Goal: Information Seeking & Learning: Learn about a topic

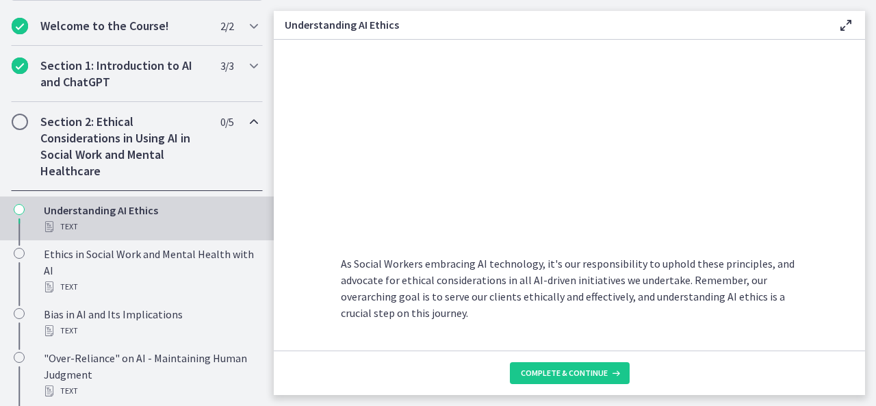
scroll to position [750, 0]
click at [576, 372] on span "Complete & continue" at bounding box center [564, 373] width 87 height 11
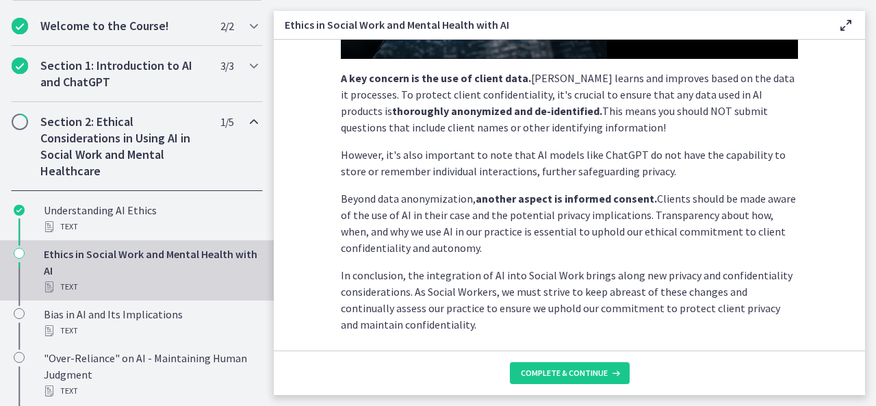
scroll to position [396, 0]
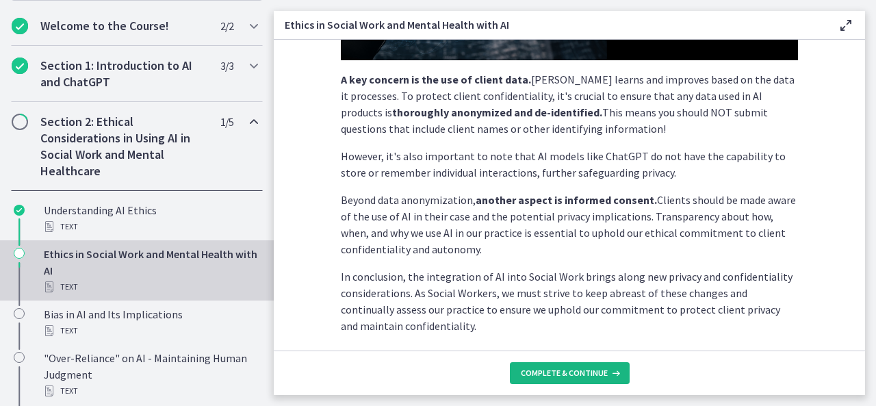
click at [559, 373] on span "Complete & continue" at bounding box center [564, 373] width 87 height 11
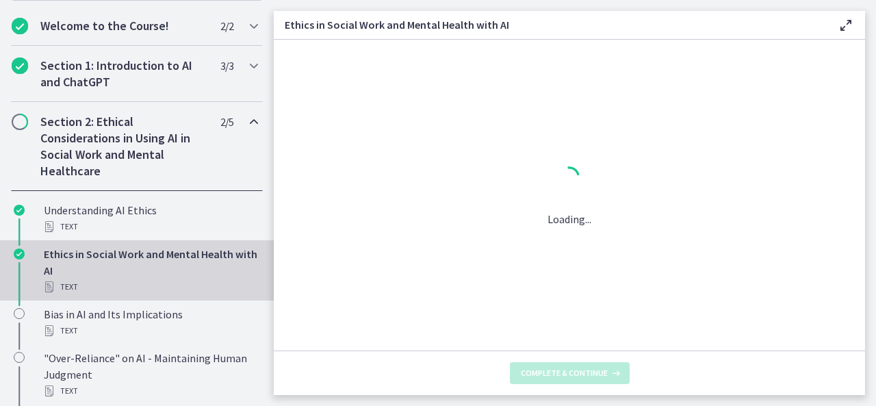
scroll to position [0, 0]
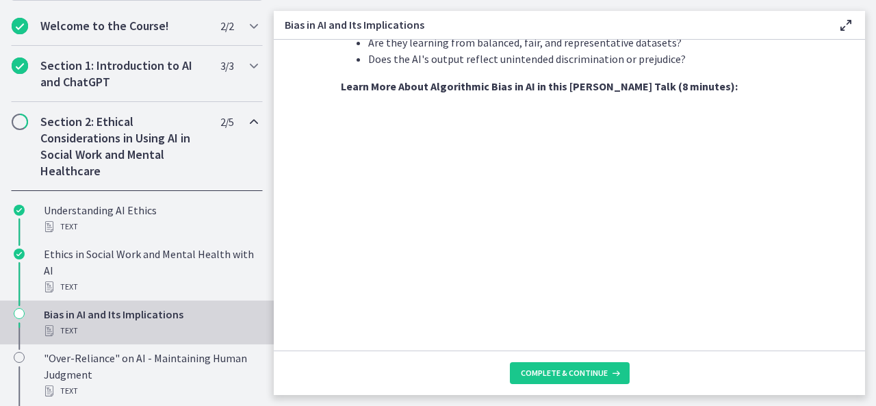
scroll to position [477, 0]
click at [540, 377] on span "Complete & continue" at bounding box center [564, 373] width 87 height 11
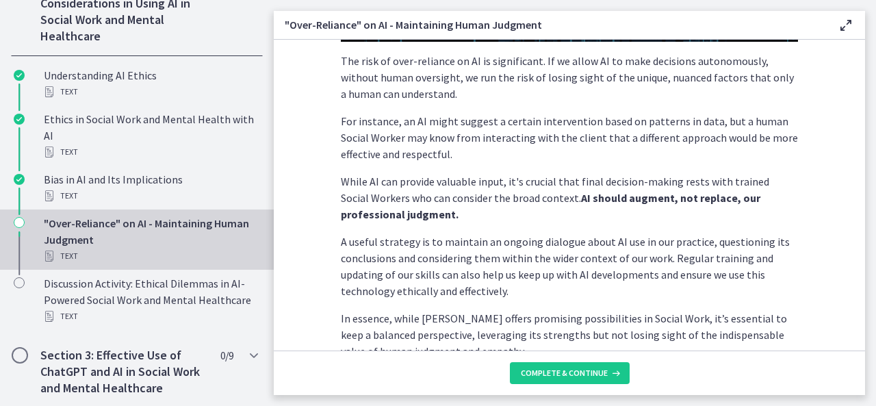
scroll to position [378, 0]
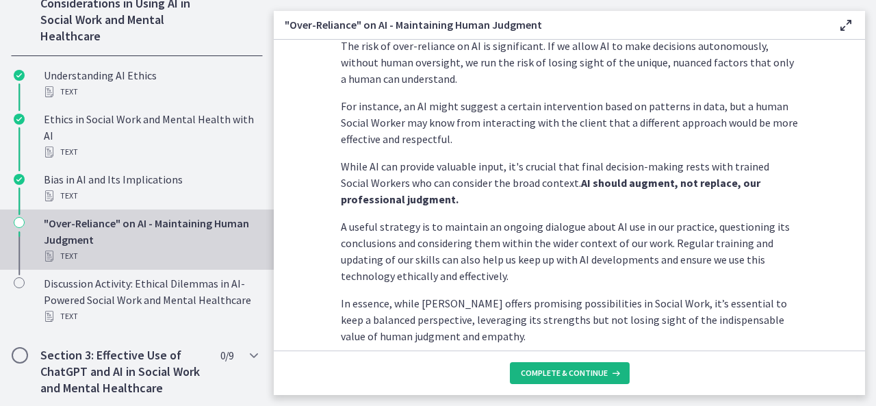
click at [552, 372] on span "Complete & continue" at bounding box center [564, 373] width 87 height 11
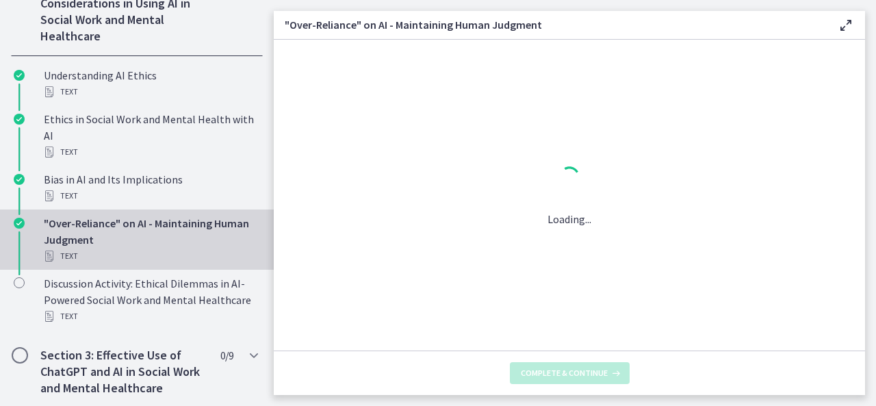
scroll to position [0, 0]
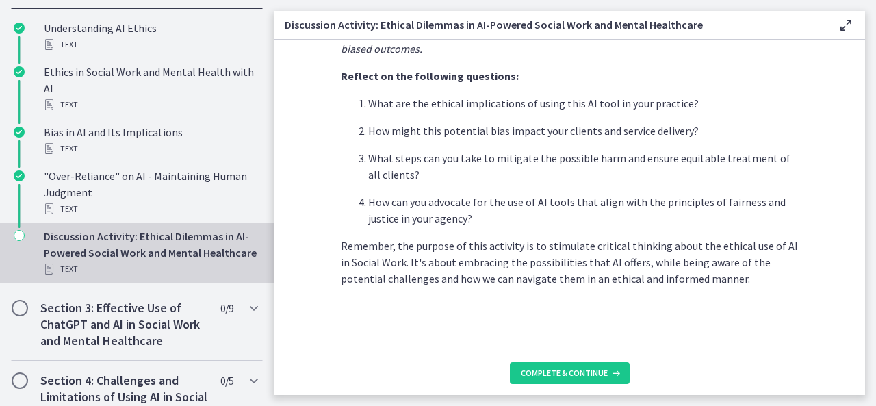
scroll to position [444, 0]
click at [553, 369] on span "Complete & continue" at bounding box center [564, 373] width 87 height 11
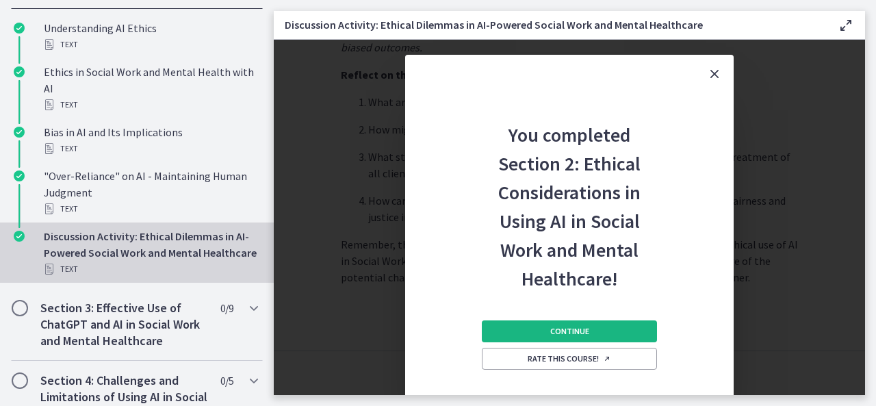
click at [568, 327] on span "Continue" at bounding box center [569, 331] width 39 height 11
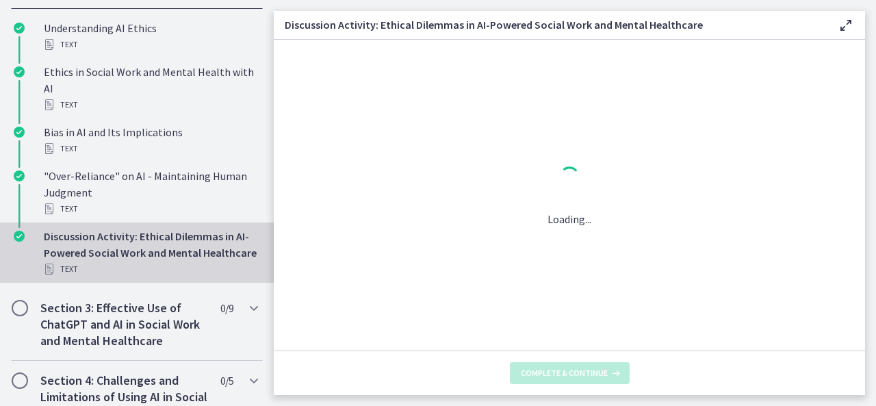
scroll to position [0, 0]
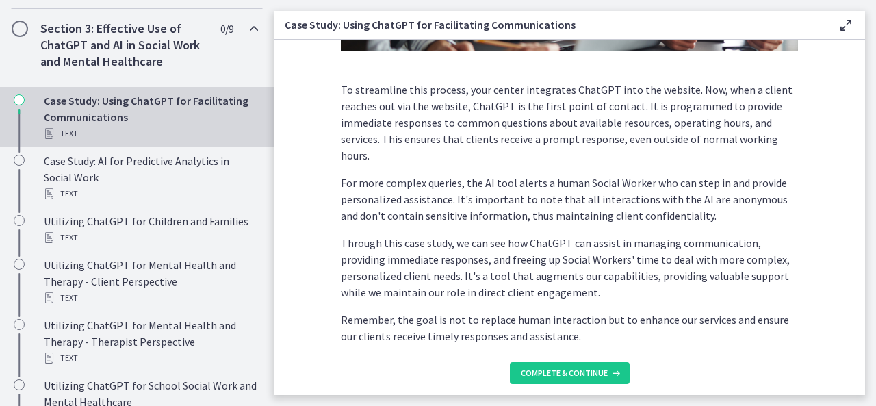
scroll to position [448, 0]
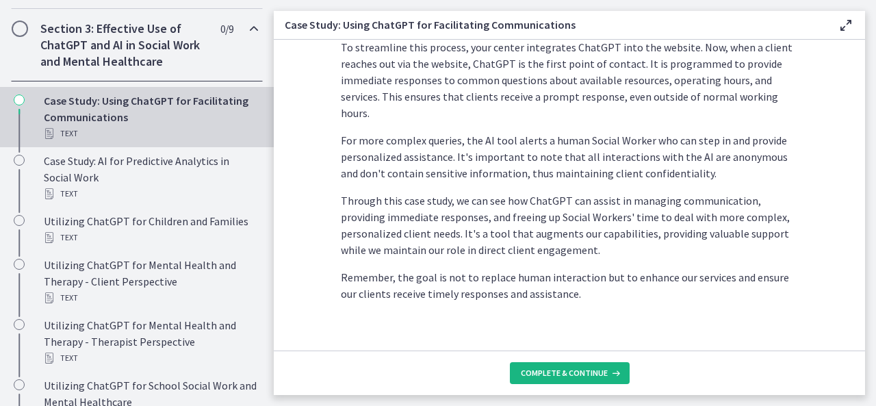
click at [576, 377] on span "Complete & continue" at bounding box center [564, 373] width 87 height 11
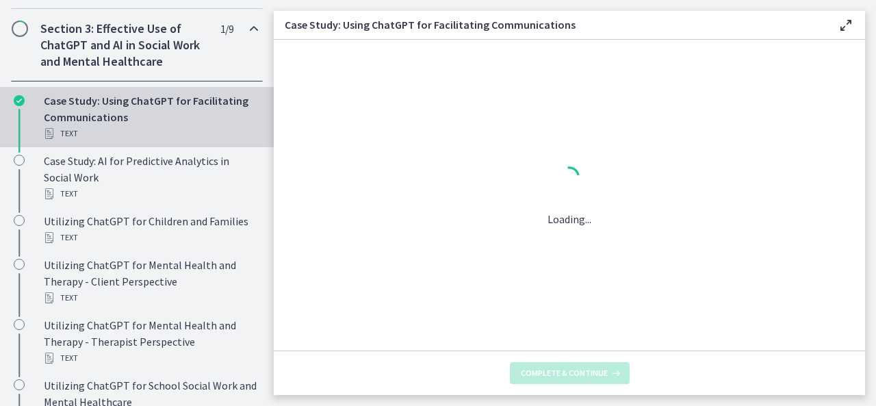
scroll to position [0, 0]
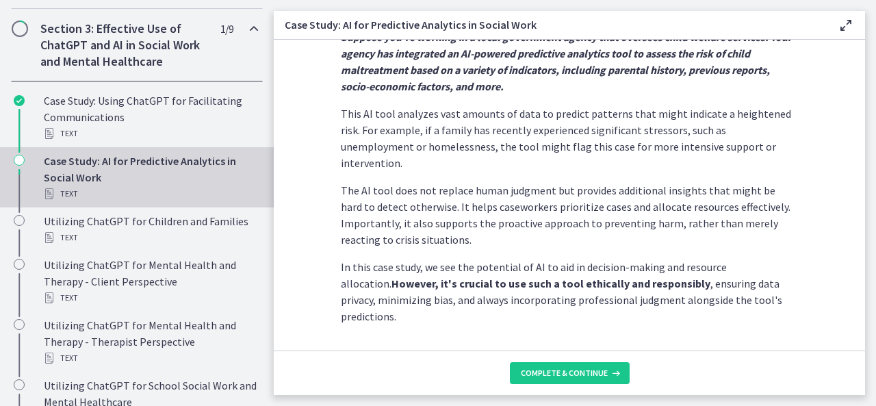
scroll to position [411, 0]
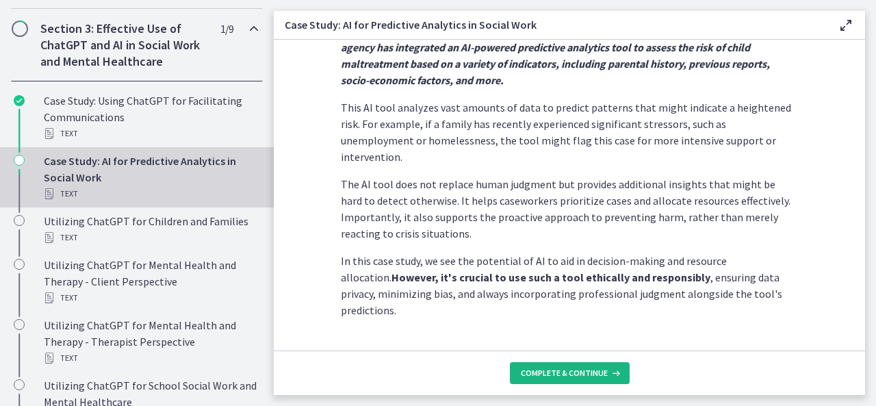
click at [556, 370] on span "Complete & continue" at bounding box center [564, 373] width 87 height 11
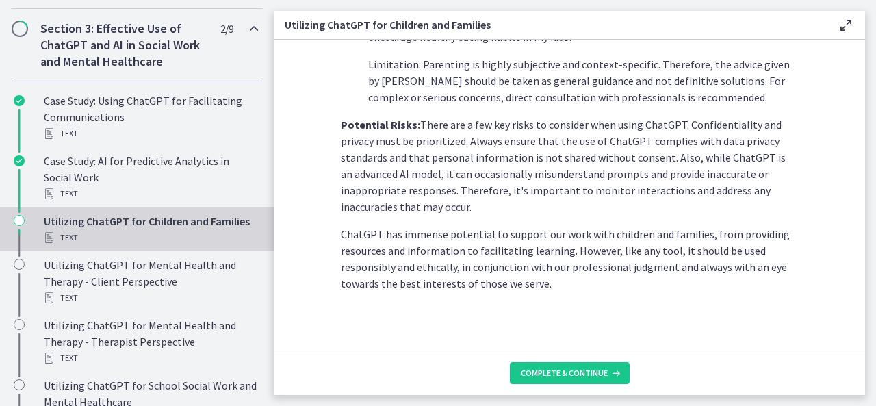
scroll to position [697, 0]
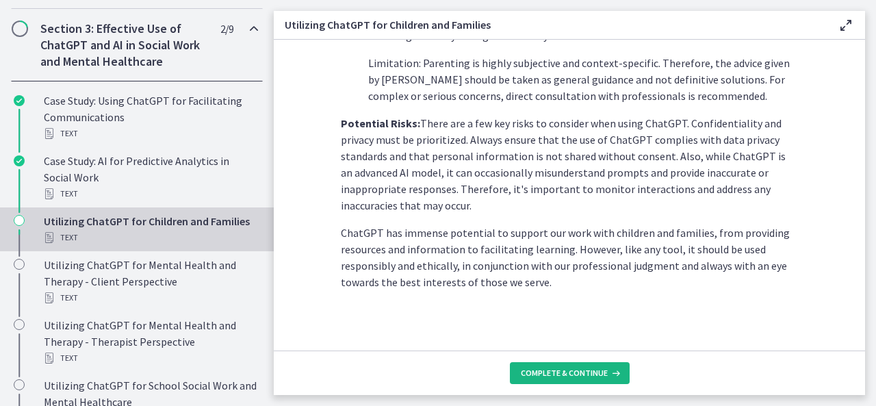
click at [568, 369] on span "Complete & continue" at bounding box center [564, 373] width 87 height 11
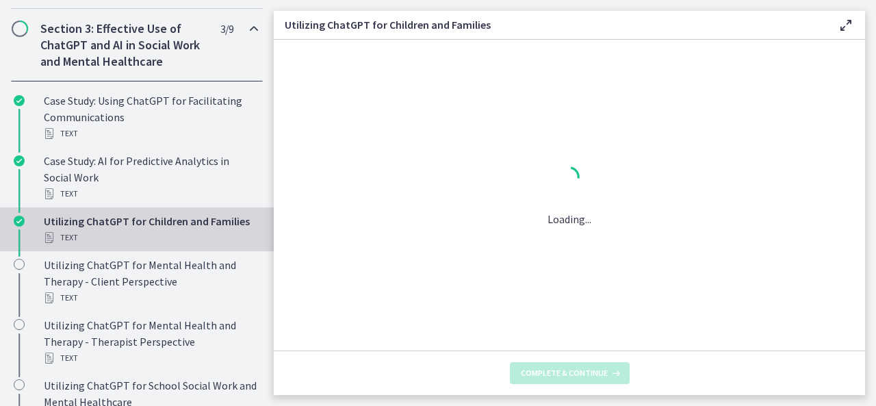
scroll to position [0, 0]
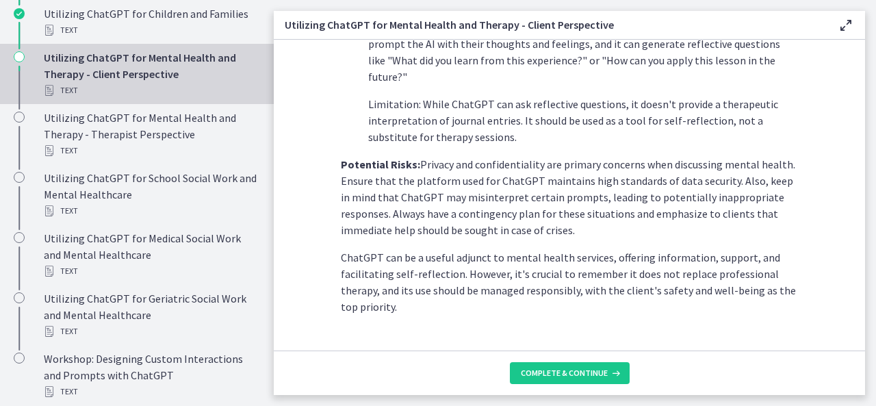
scroll to position [668, 0]
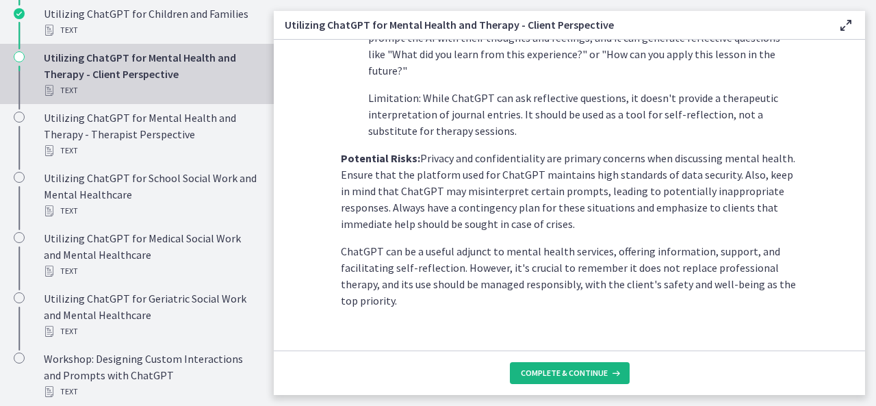
click at [559, 368] on span "Complete & continue" at bounding box center [564, 373] width 87 height 11
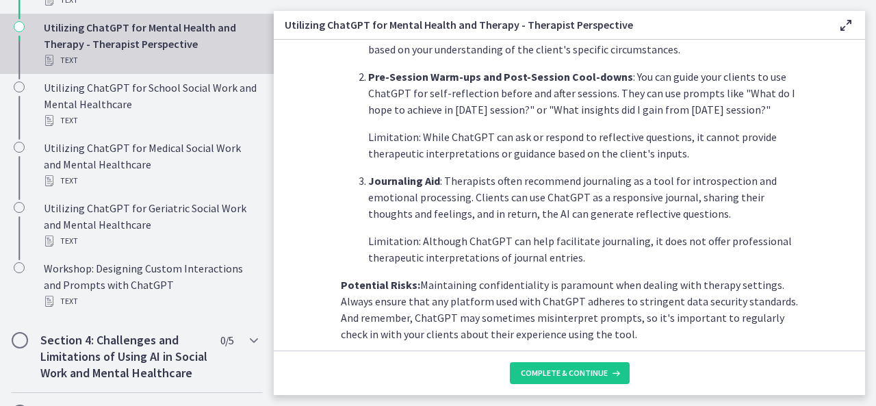
scroll to position [509, 0]
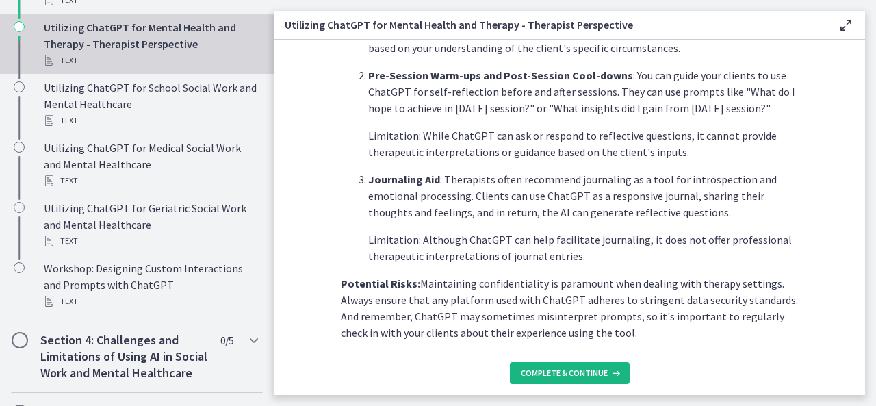
click at [579, 370] on span "Complete & continue" at bounding box center [564, 373] width 87 height 11
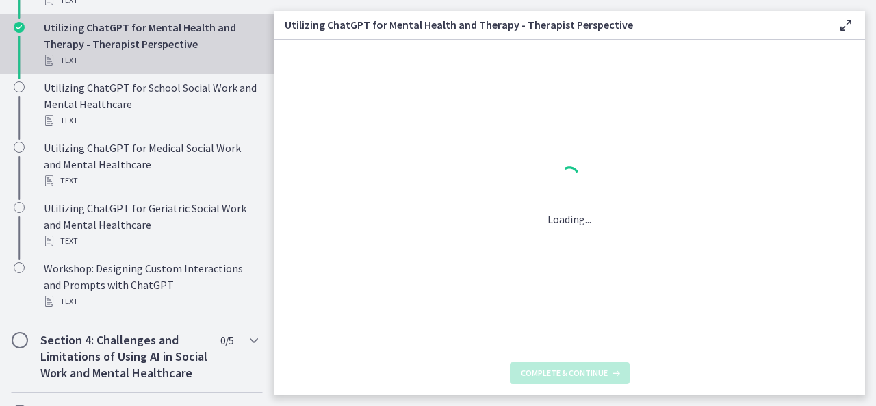
scroll to position [0, 0]
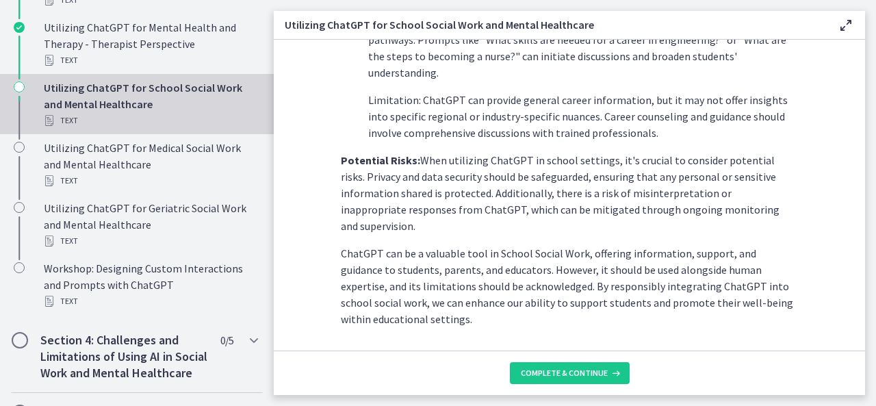
scroll to position [707, 0]
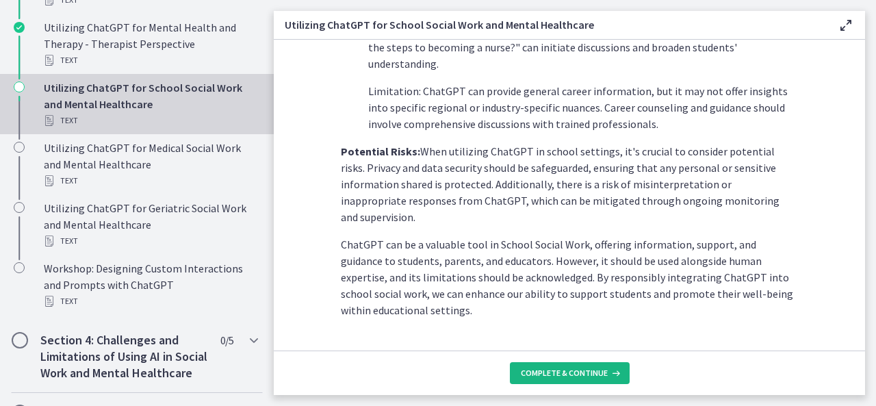
click at [558, 369] on span "Complete & continue" at bounding box center [564, 373] width 87 height 11
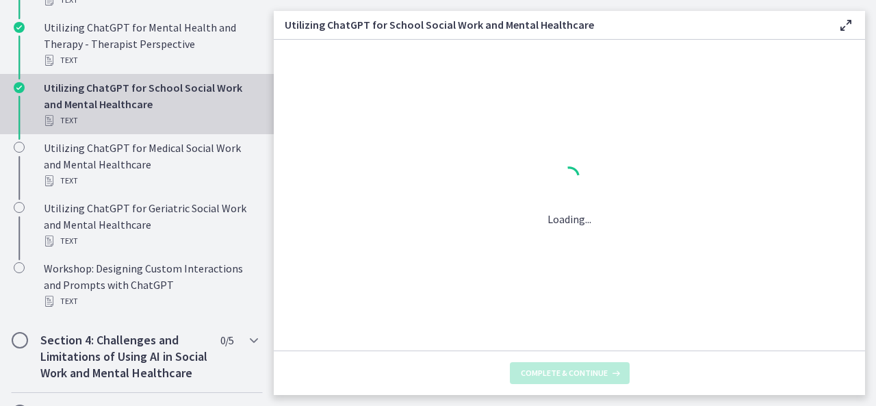
scroll to position [0, 0]
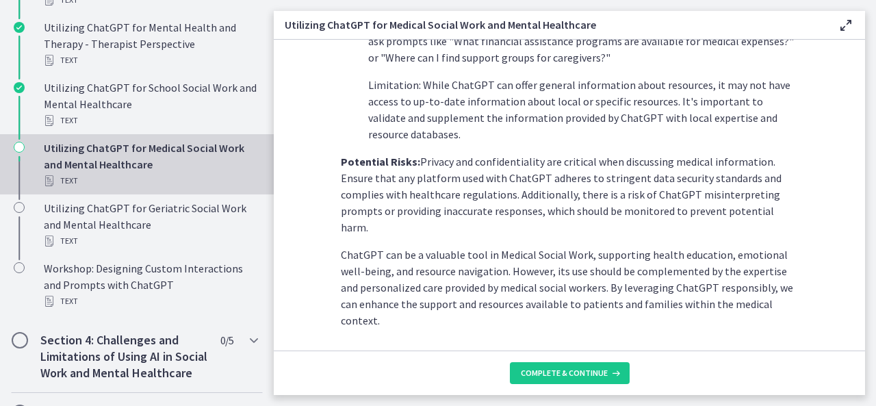
scroll to position [658, 0]
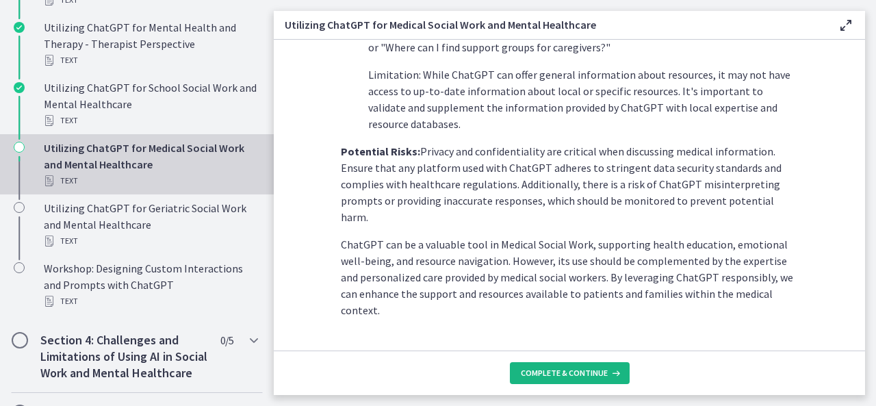
click at [533, 368] on span "Complete & continue" at bounding box center [564, 373] width 87 height 11
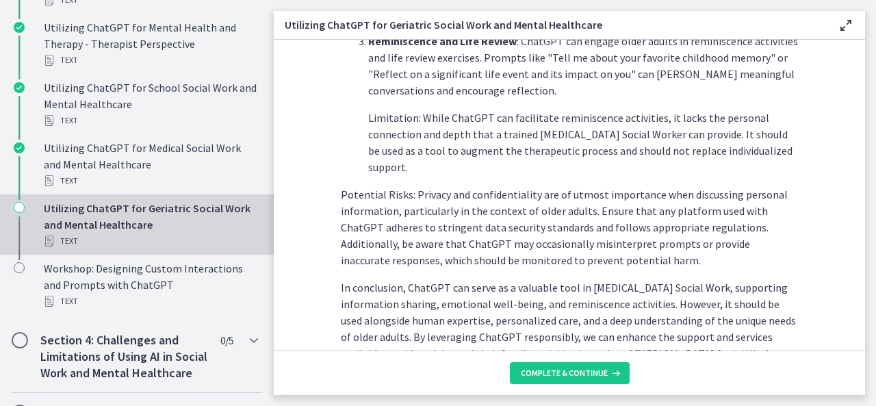
scroll to position [700, 0]
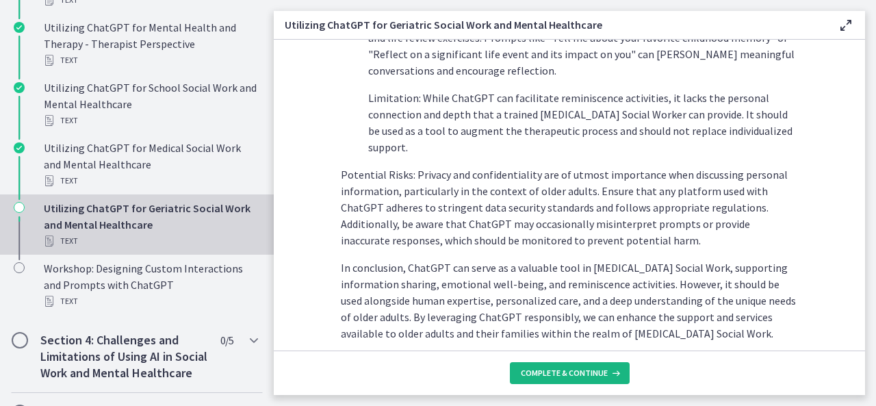
click at [601, 381] on button "Complete & continue" at bounding box center [570, 373] width 120 height 22
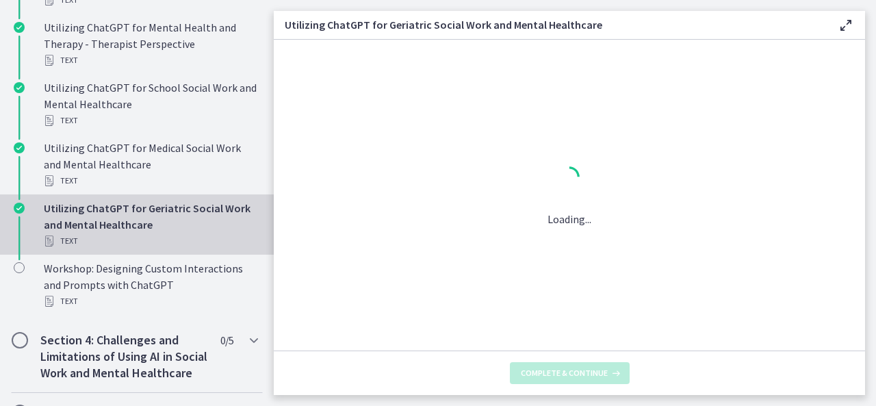
scroll to position [0, 0]
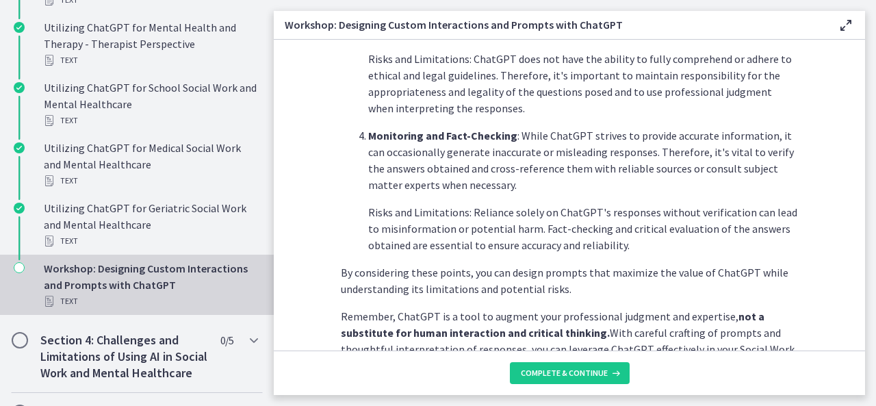
scroll to position [775, 0]
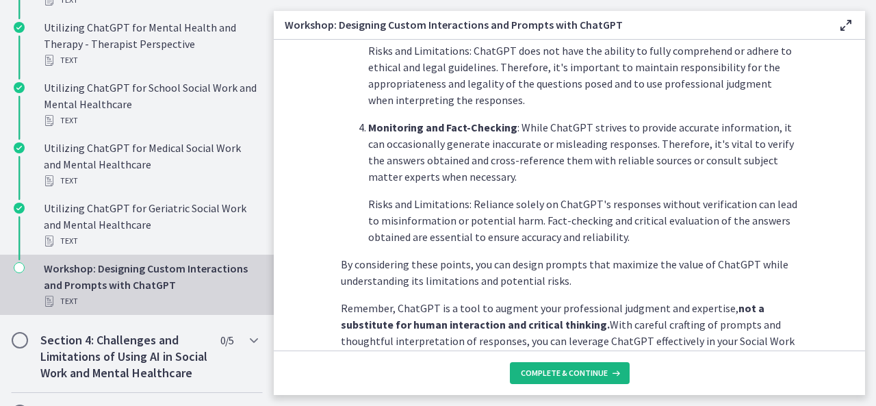
click at [560, 376] on span "Complete & continue" at bounding box center [564, 373] width 87 height 11
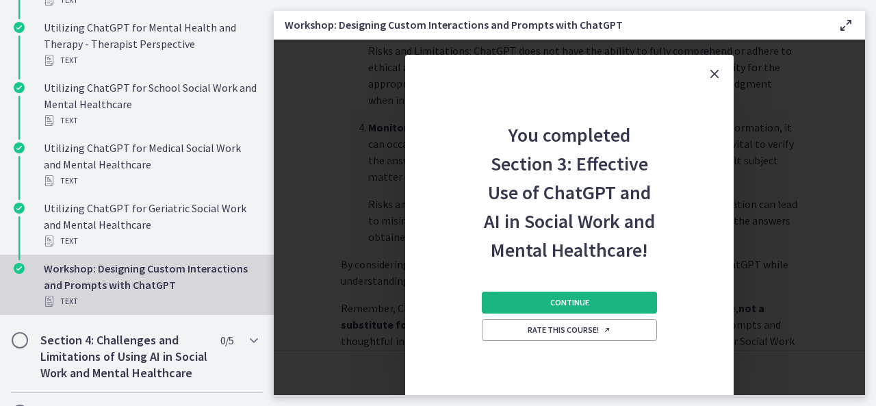
click at [542, 303] on button "Continue" at bounding box center [569, 303] width 175 height 22
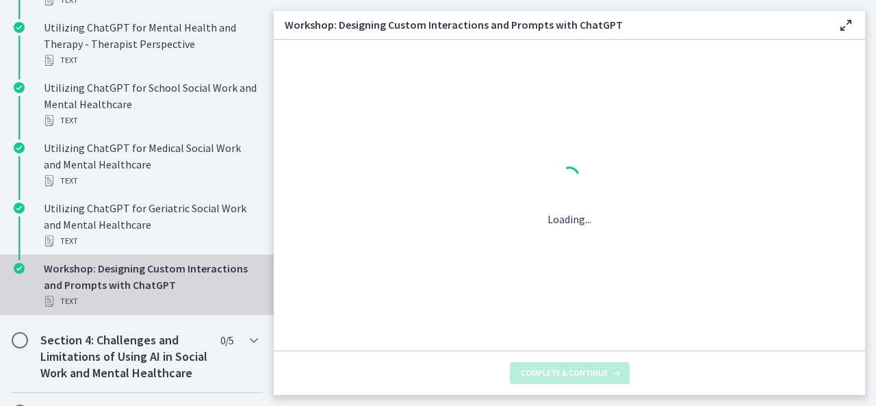
scroll to position [0, 0]
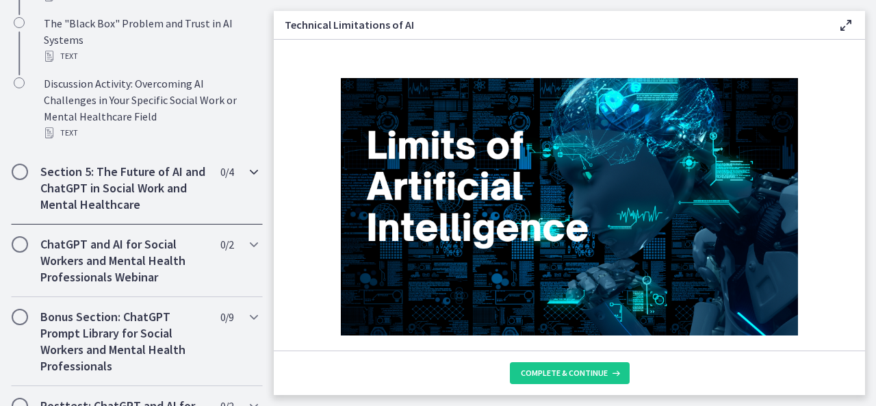
click at [246, 180] on icon "Chapters" at bounding box center [254, 172] width 16 height 16
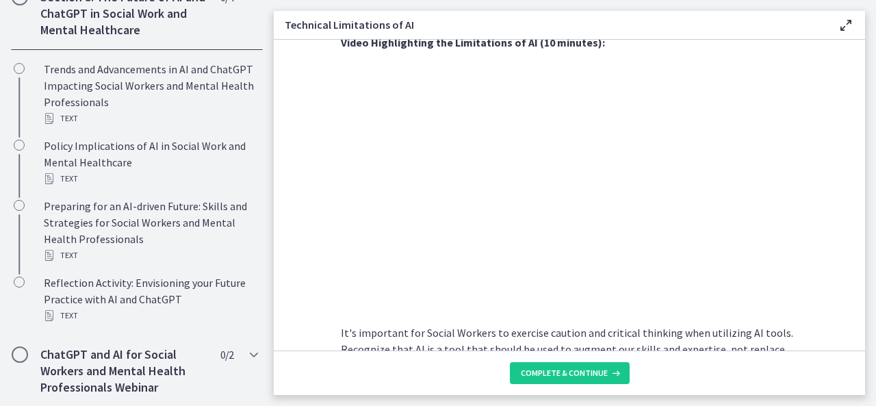
scroll to position [1074, 0]
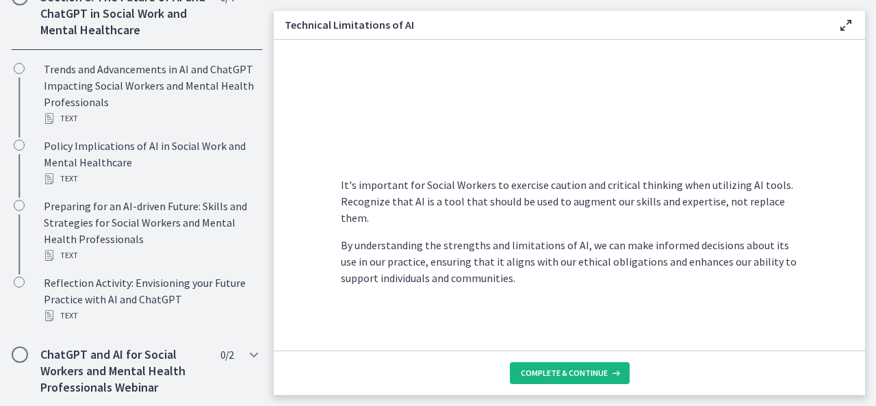
click at [544, 374] on span "Complete & continue" at bounding box center [564, 373] width 87 height 11
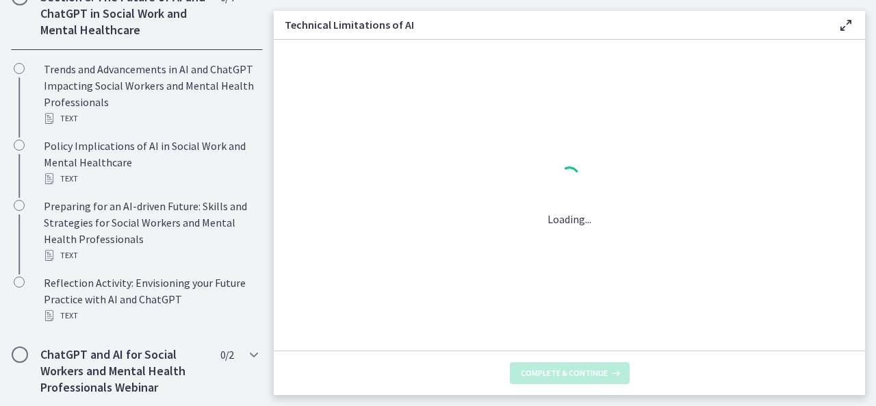
scroll to position [0, 0]
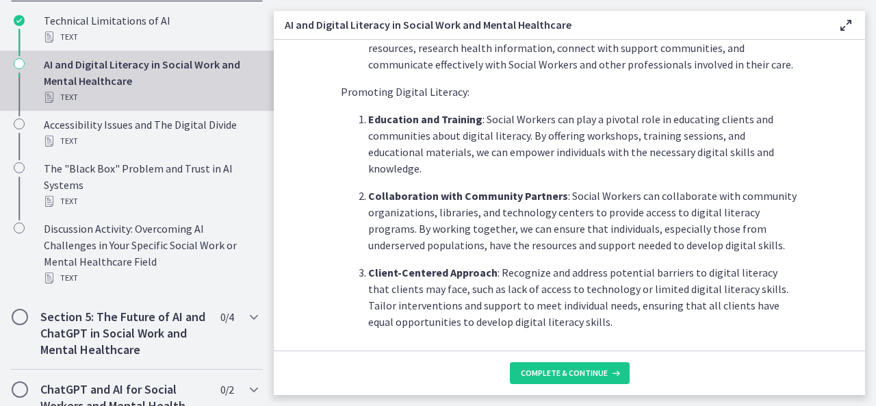
scroll to position [880, 0]
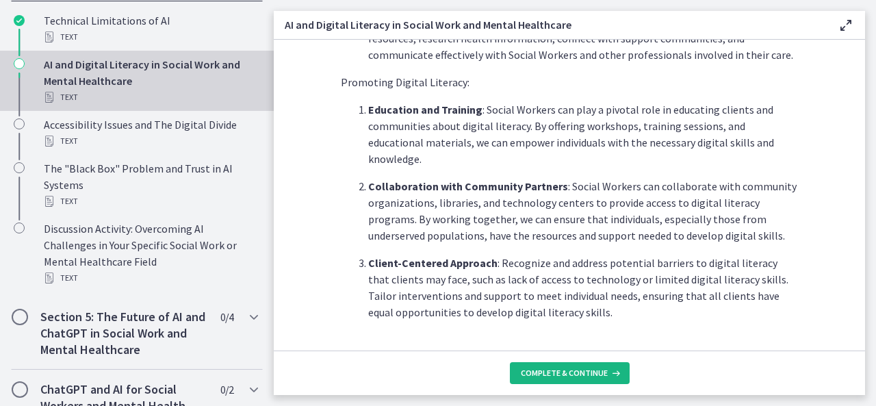
click at [566, 374] on span "Complete & continue" at bounding box center [564, 373] width 87 height 11
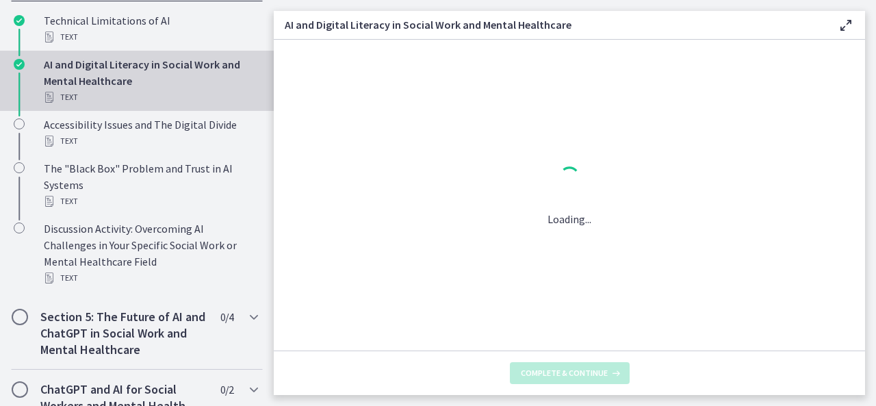
scroll to position [0, 0]
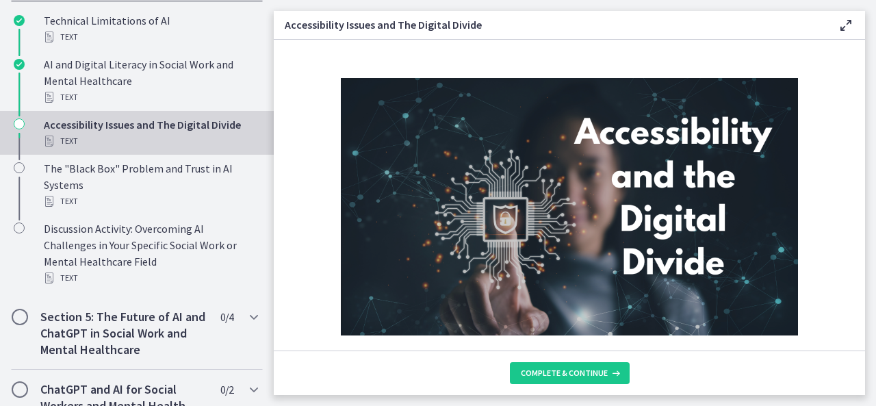
drag, startPoint x: 865, startPoint y: 71, endPoint x: 868, endPoint y: 102, distance: 31.6
click at [868, 102] on main "Accessibility Issues and The Digital Divide Enable fullscreen As Social Workers…" at bounding box center [575, 203] width 602 height 406
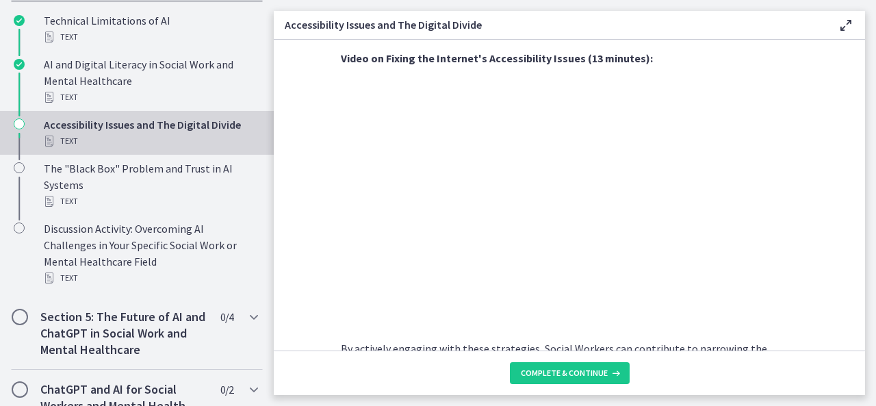
scroll to position [1119, 0]
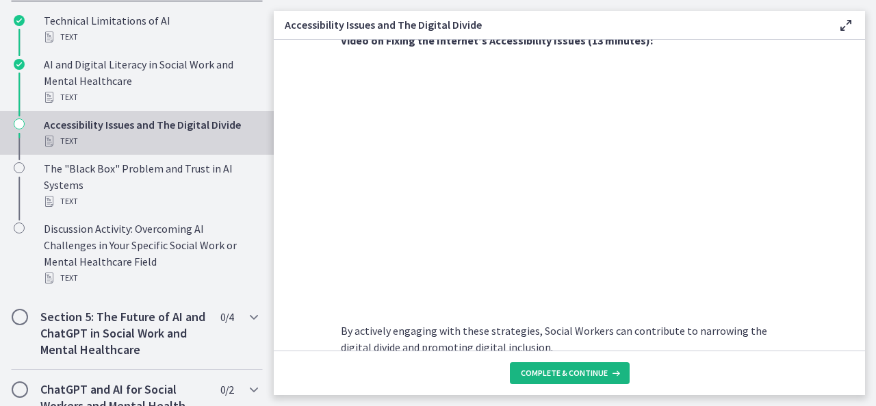
click at [550, 383] on button "Complete & continue" at bounding box center [570, 373] width 120 height 22
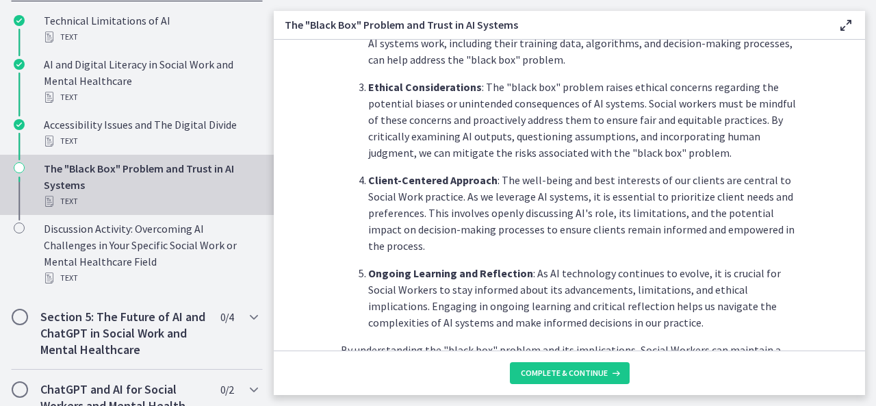
scroll to position [630, 0]
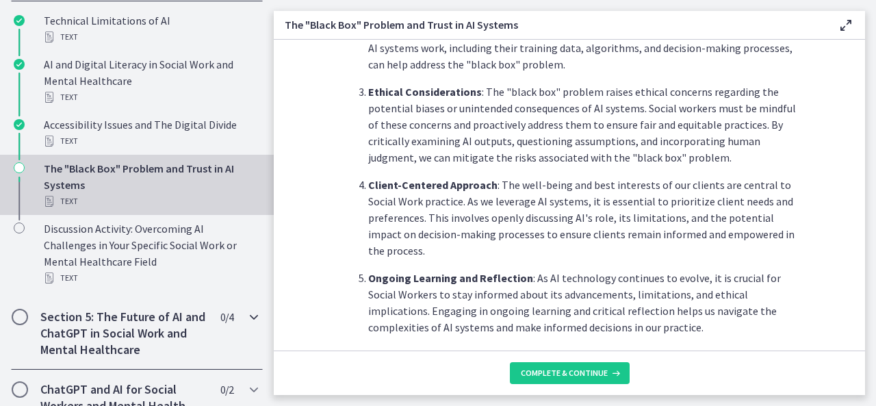
click at [246, 325] on icon "Chapters" at bounding box center [254, 317] width 16 height 16
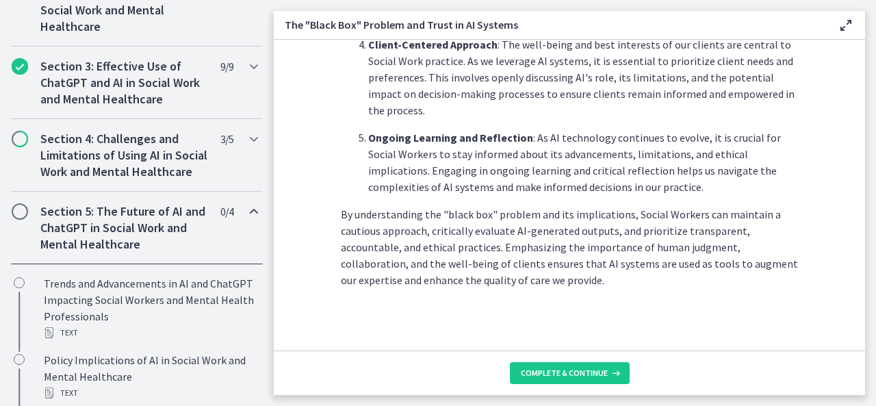
scroll to position [773, 0]
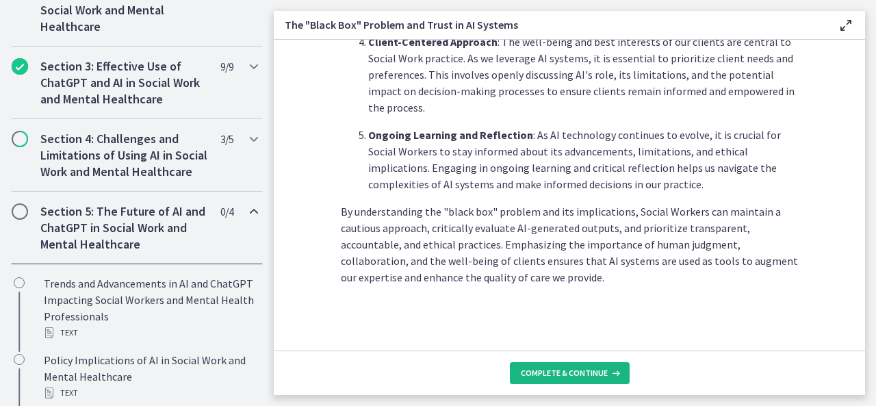
click at [587, 381] on button "Complete & continue" at bounding box center [570, 373] width 120 height 22
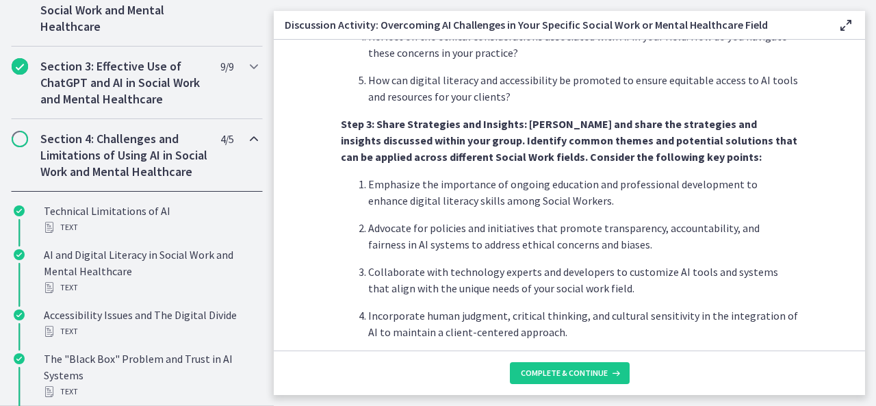
scroll to position [722, 0]
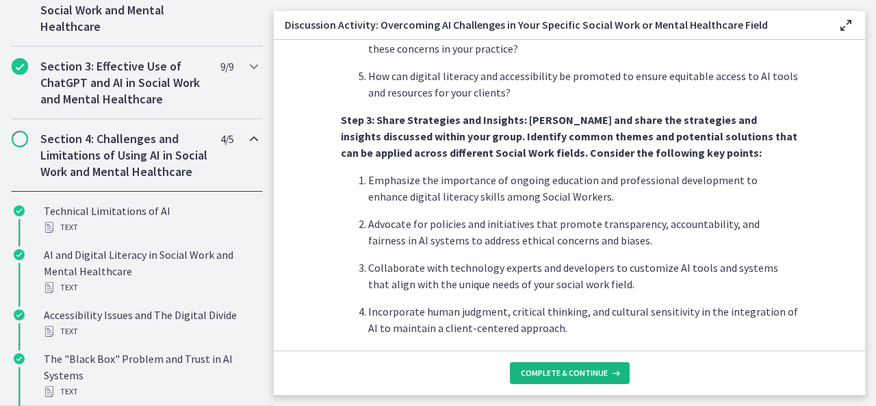
click at [559, 376] on span "Complete & continue" at bounding box center [564, 373] width 87 height 11
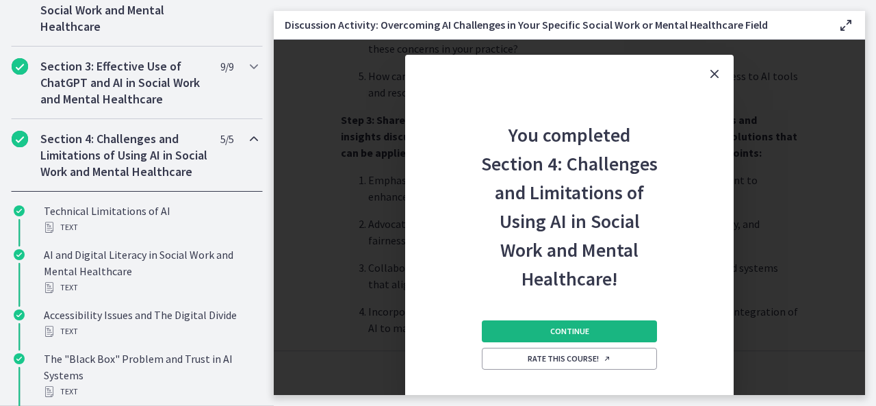
click at [560, 327] on span "Continue" at bounding box center [569, 331] width 39 height 11
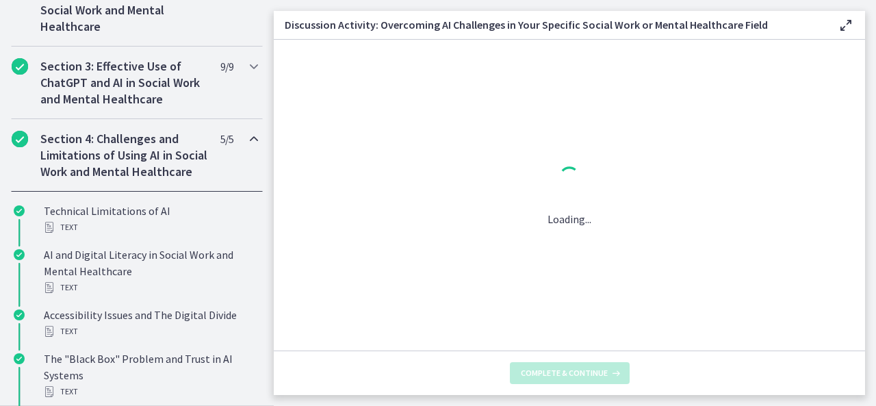
scroll to position [0, 0]
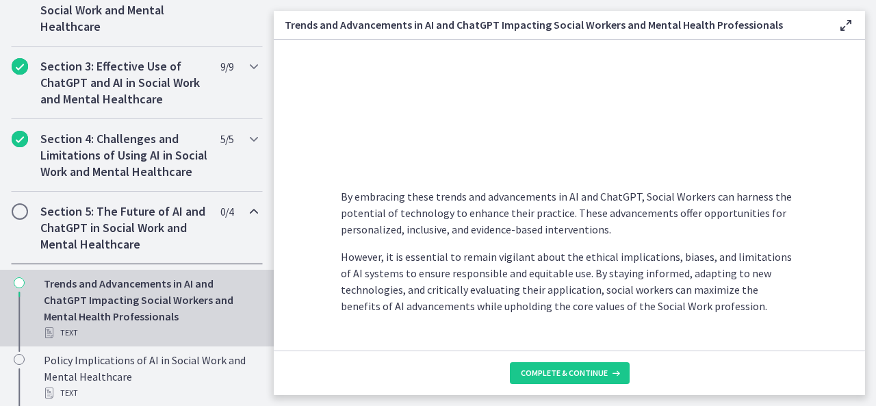
scroll to position [1205, 0]
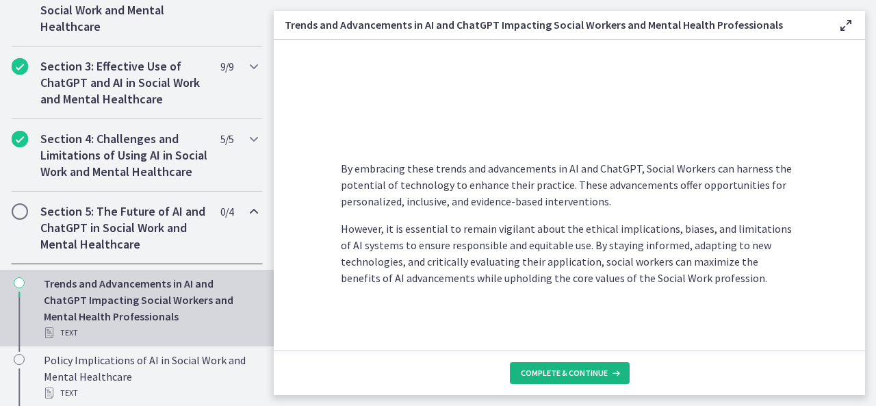
click at [548, 368] on span "Complete & continue" at bounding box center [564, 373] width 87 height 11
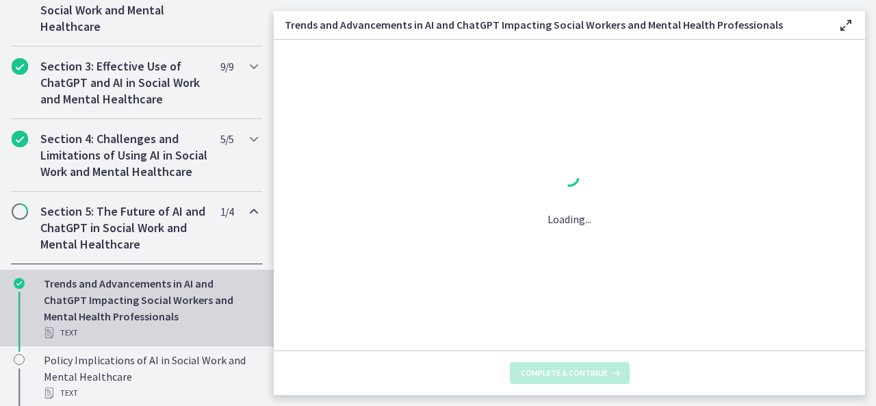
scroll to position [0, 0]
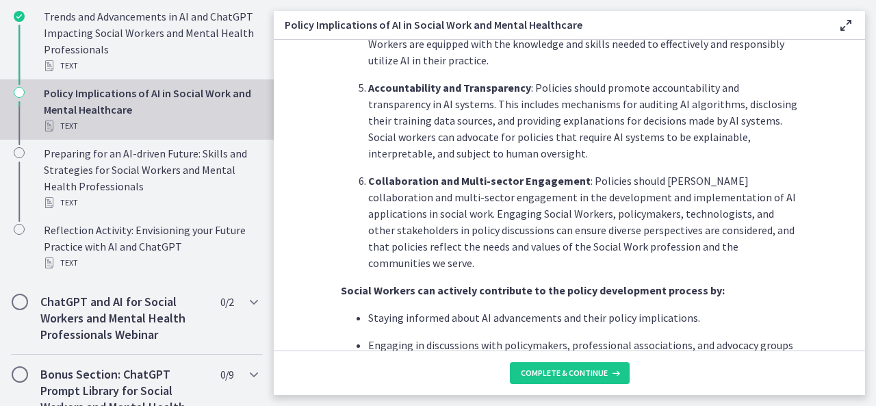
scroll to position [724, 0]
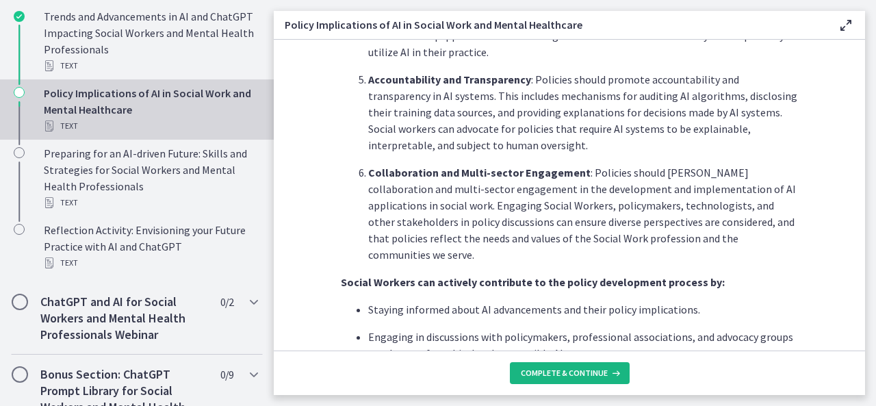
click at [592, 372] on span "Complete & continue" at bounding box center [564, 373] width 87 height 11
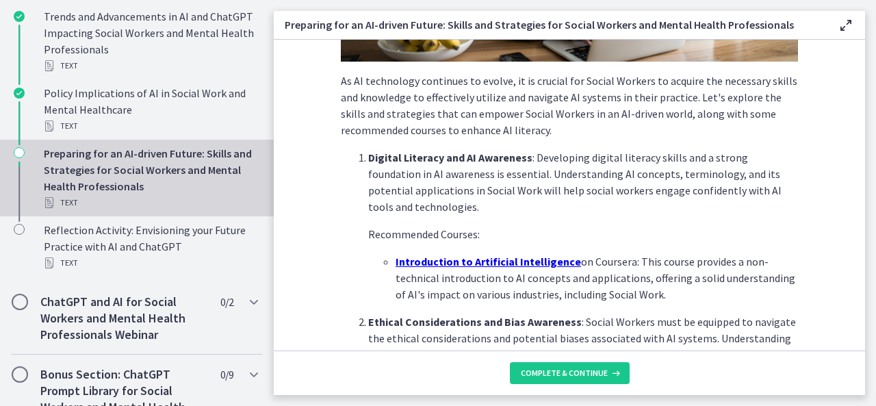
scroll to position [276, 0]
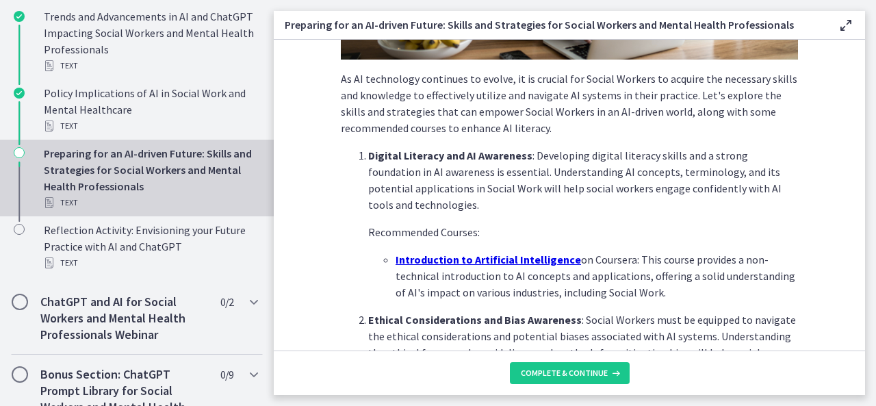
click at [490, 259] on u "Introduction to Artificial Intelligence" at bounding box center [489, 260] width 186 height 14
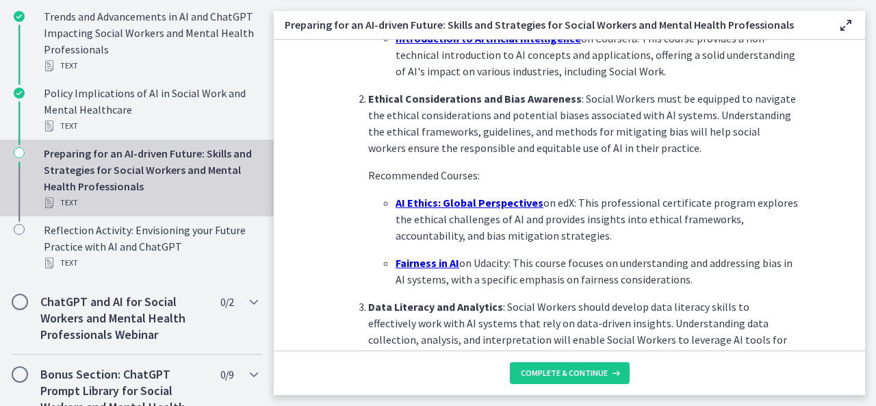
scroll to position [508, 0]
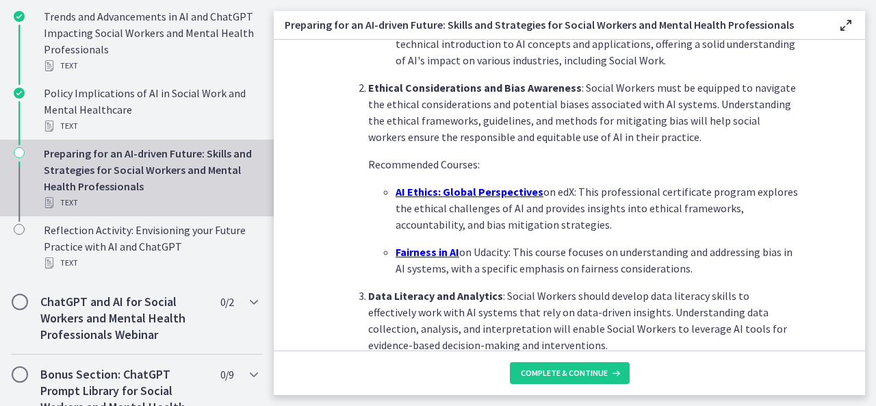
click at [448, 188] on u "AI Ethics: Global Perspectives" at bounding box center [470, 192] width 148 height 14
click at [414, 249] on u "Fairness in AI" at bounding box center [428, 252] width 64 height 14
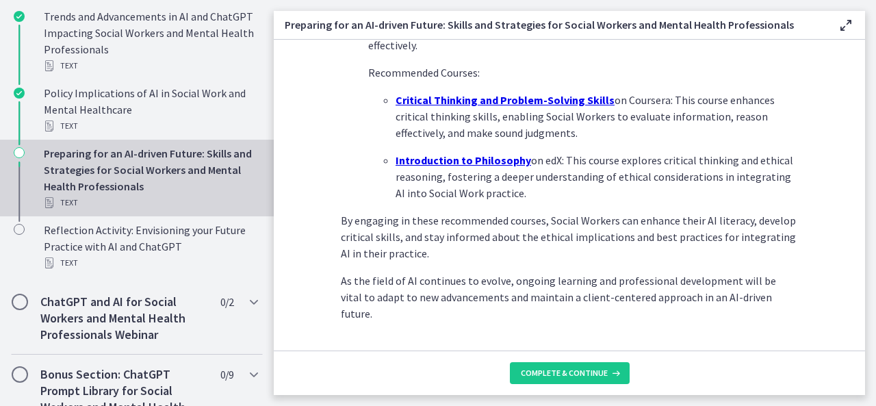
scroll to position [1069, 0]
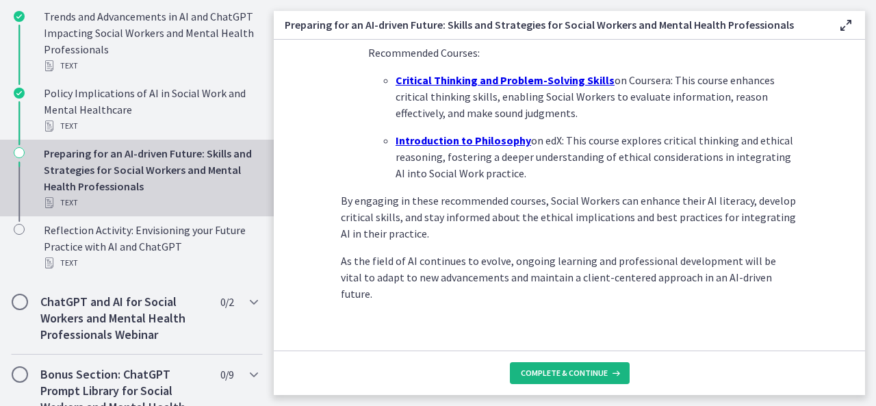
click at [581, 380] on button "Complete & continue" at bounding box center [570, 373] width 120 height 22
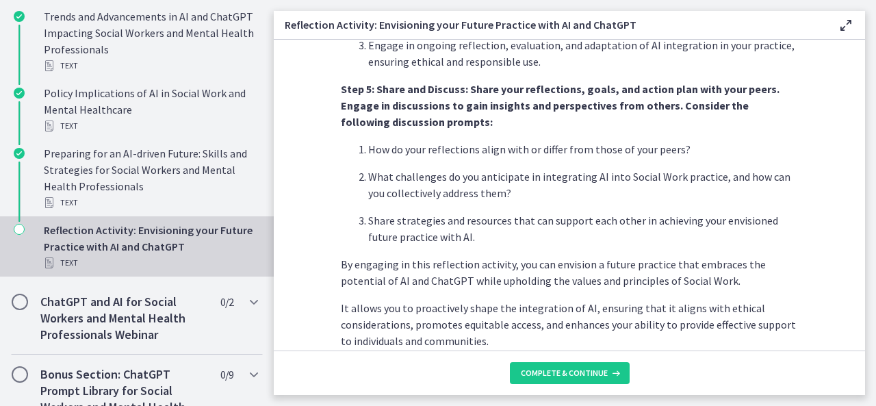
scroll to position [1217, 0]
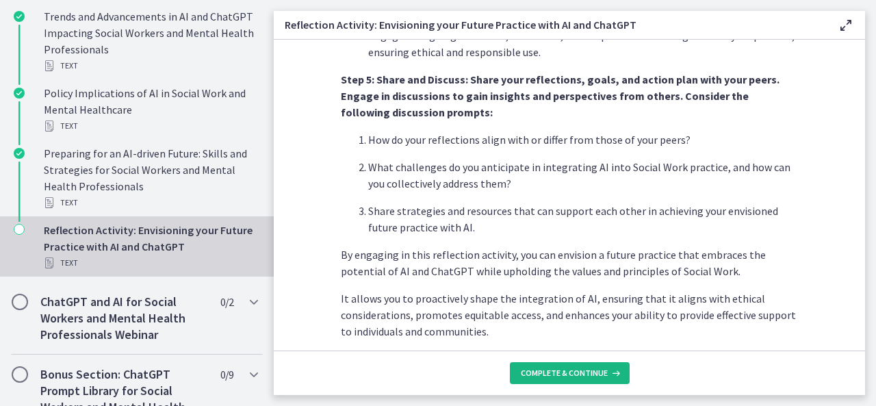
click at [570, 377] on span "Complete & continue" at bounding box center [564, 373] width 87 height 11
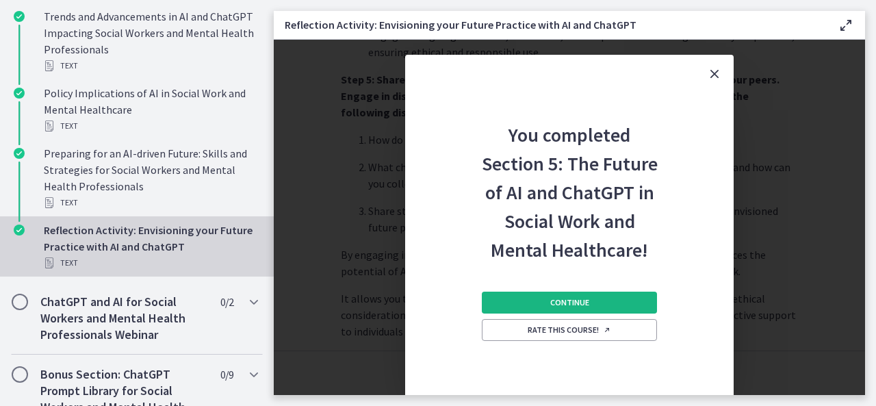
click at [546, 296] on button "Continue" at bounding box center [569, 303] width 175 height 22
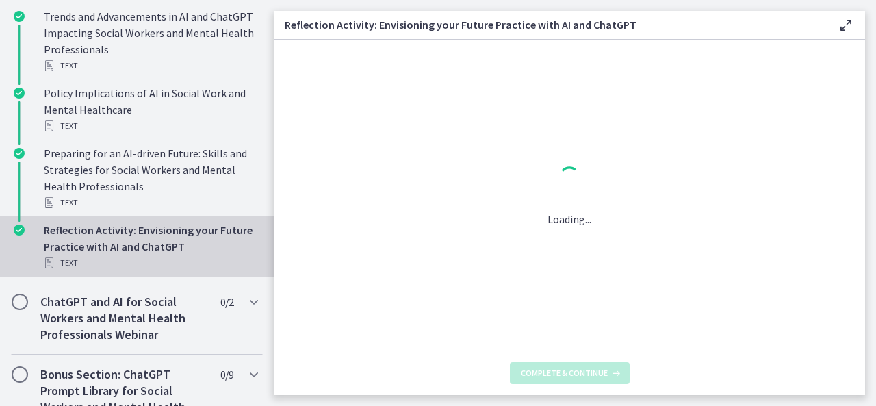
scroll to position [0, 0]
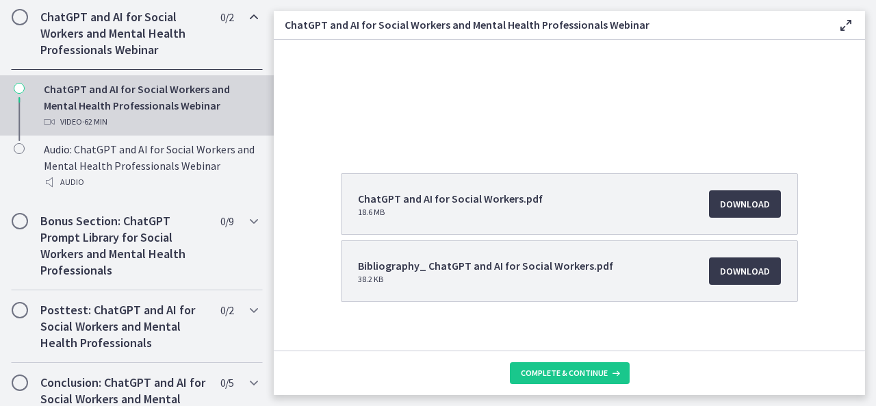
scroll to position [160, 0]
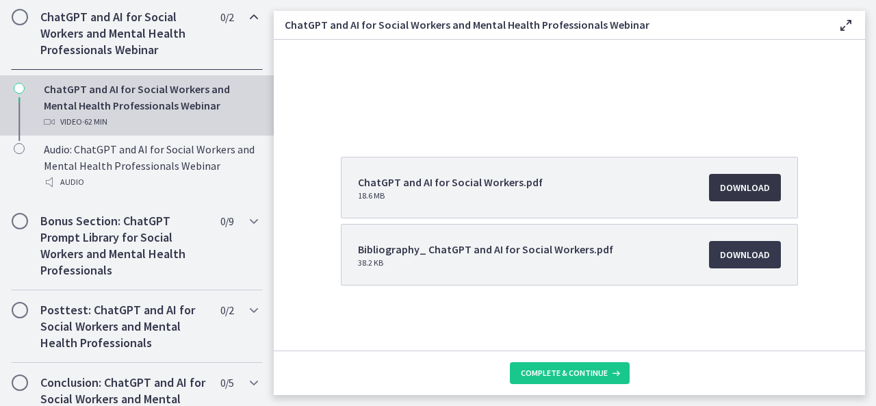
click at [737, 189] on span "Download Opens in a new window" at bounding box center [745, 187] width 50 height 16
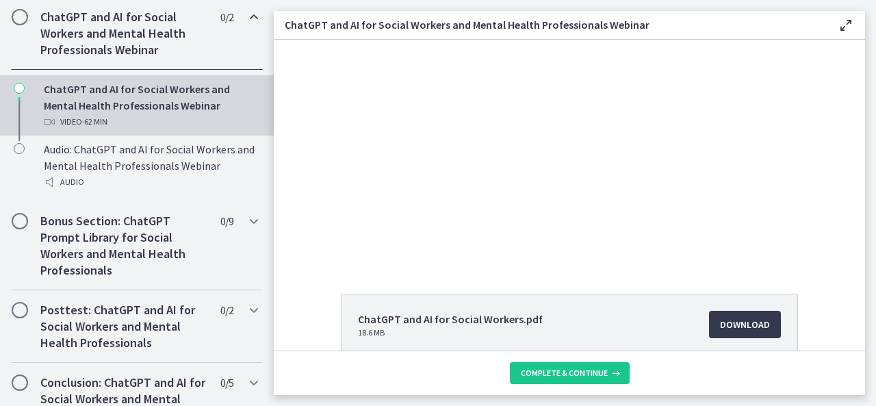
scroll to position [0, 0]
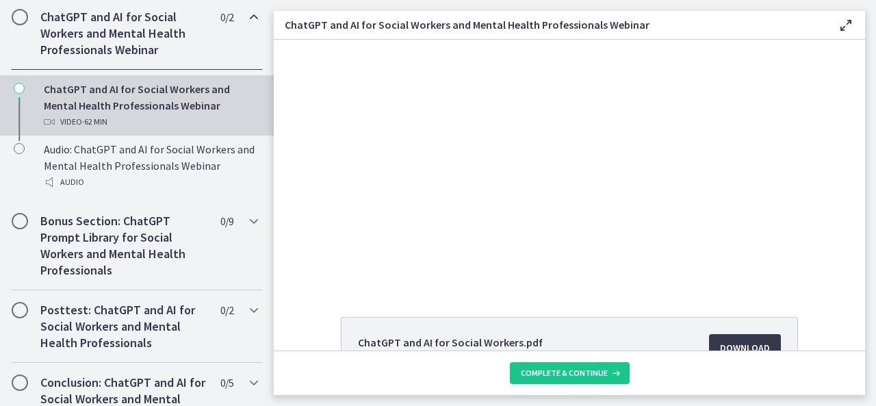
drag, startPoint x: 861, startPoint y: 241, endPoint x: 564, endPoint y: 88, distance: 333.4
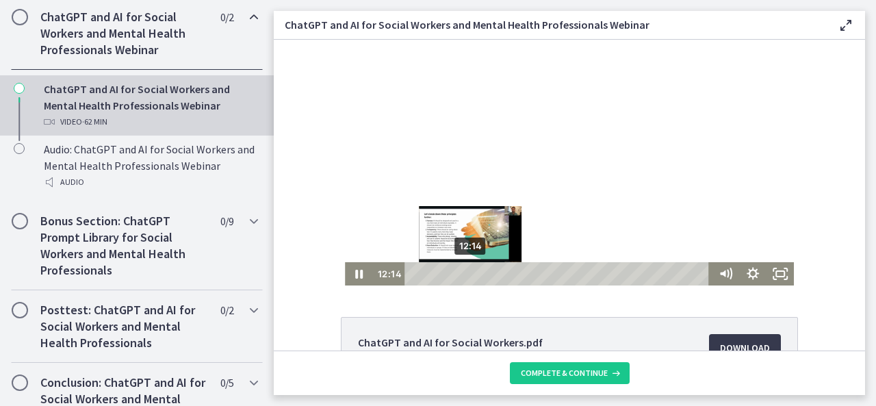
click at [466, 274] on div "12:14" at bounding box center [559, 273] width 295 height 23
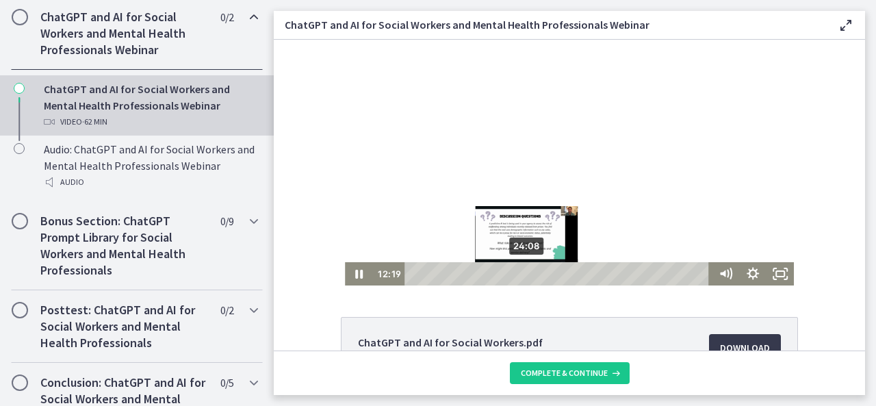
click at [522, 270] on div "24:08" at bounding box center [559, 273] width 295 height 23
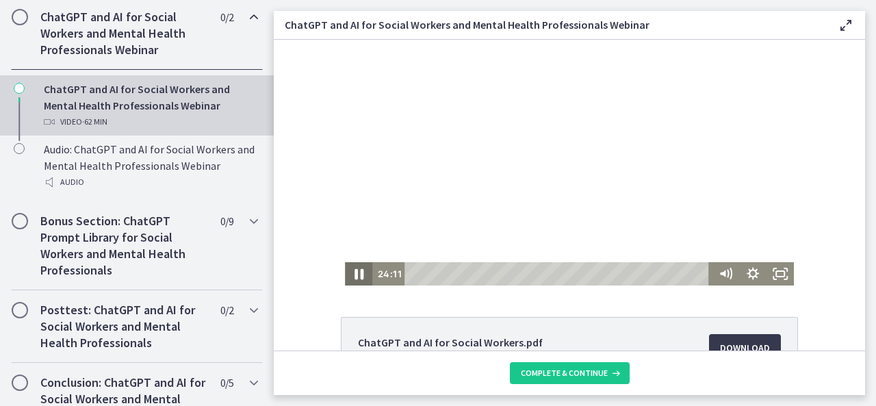
click at [355, 271] on icon "Pause" at bounding box center [359, 274] width 9 height 11
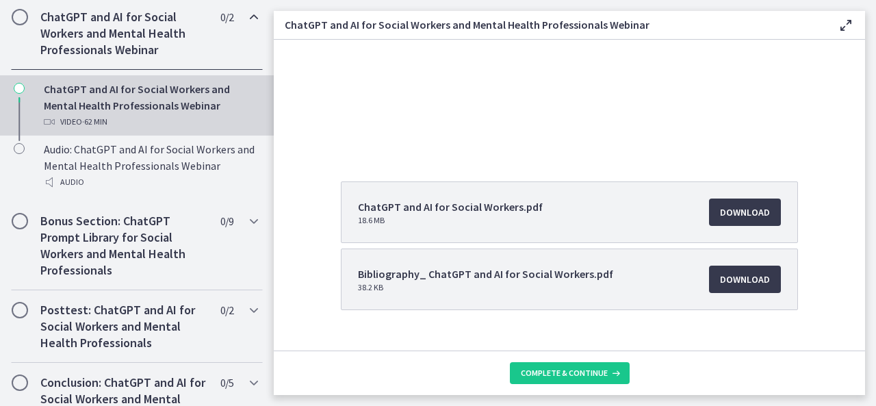
scroll to position [160, 0]
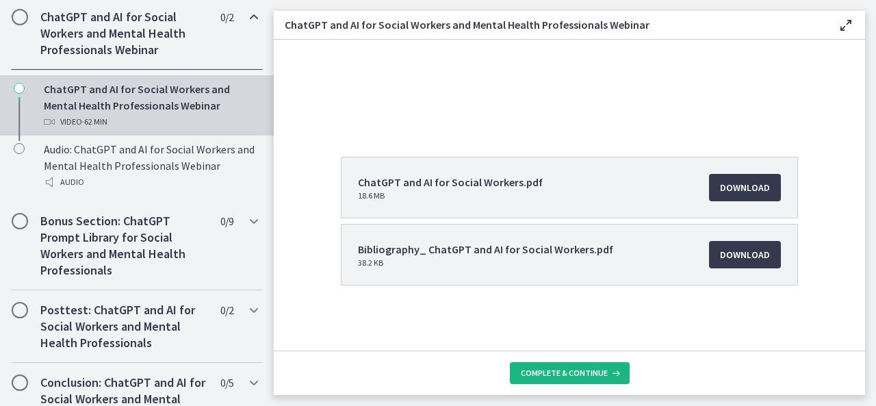
click at [552, 366] on button "Complete & continue" at bounding box center [570, 373] width 120 height 22
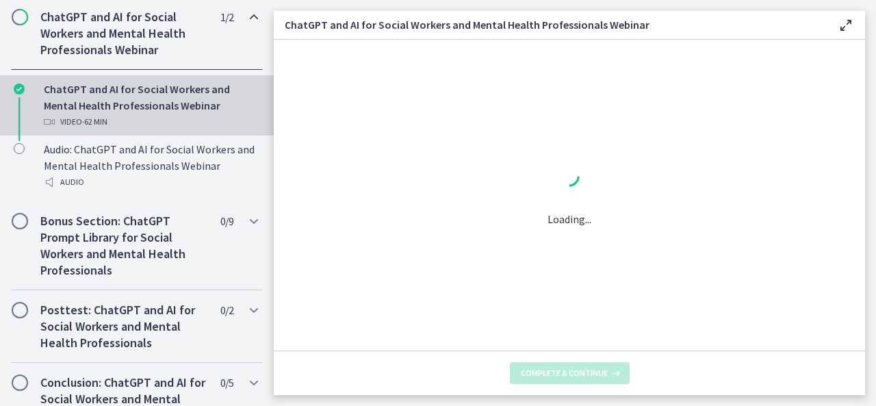
scroll to position [0, 0]
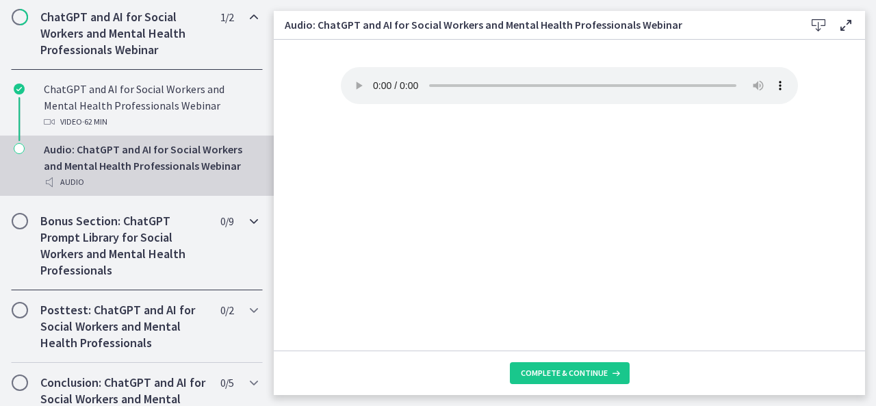
click at [246, 229] on icon "Chapters" at bounding box center [254, 221] width 16 height 16
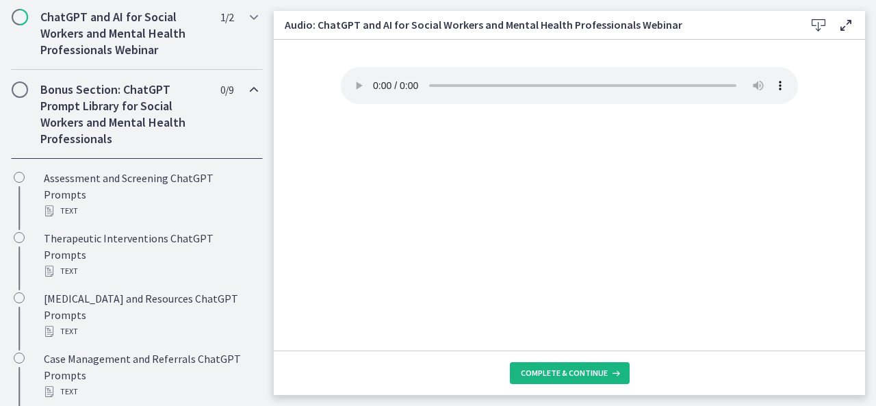
click at [544, 372] on span "Complete & continue" at bounding box center [564, 373] width 87 height 11
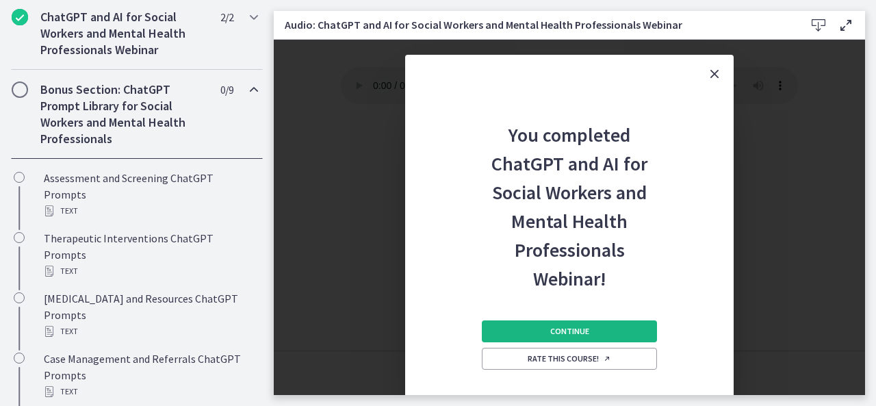
click at [541, 335] on button "Continue" at bounding box center [569, 331] width 175 height 22
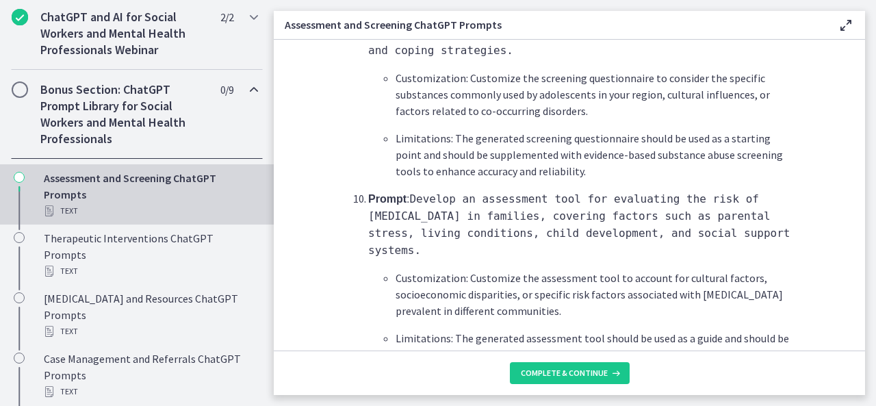
scroll to position [2144, 0]
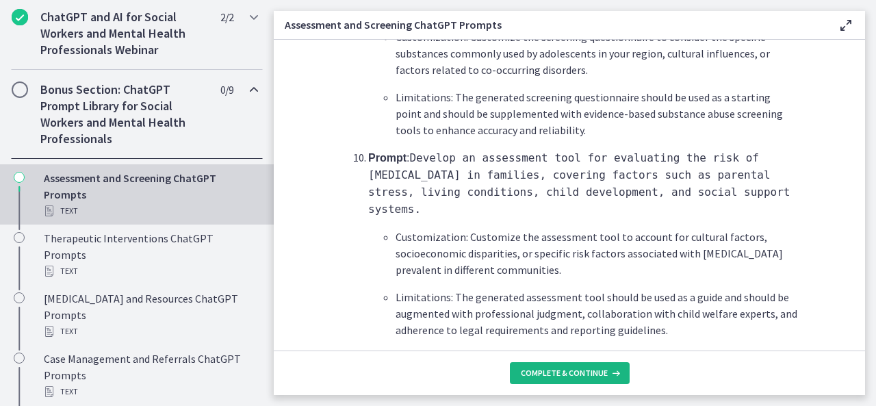
click at [605, 376] on span "Complete & continue" at bounding box center [564, 373] width 87 height 11
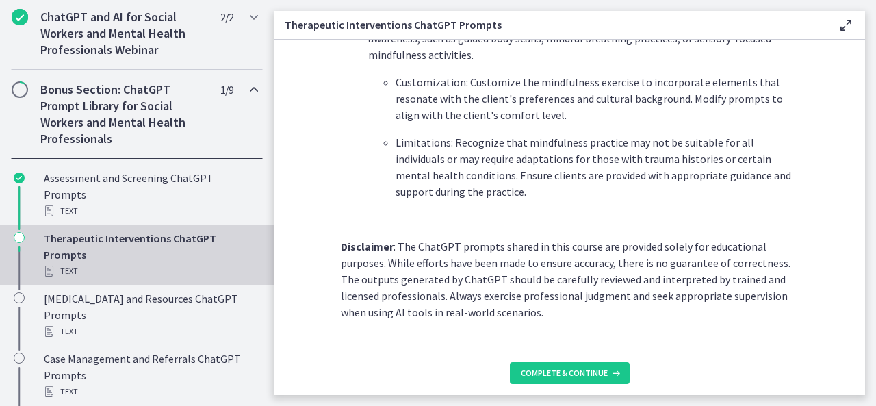
scroll to position [2044, 0]
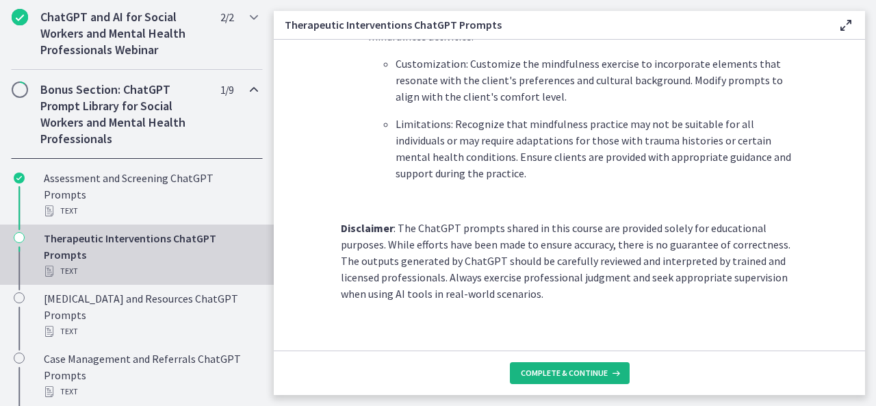
click at [595, 368] on span "Complete & continue" at bounding box center [564, 373] width 87 height 11
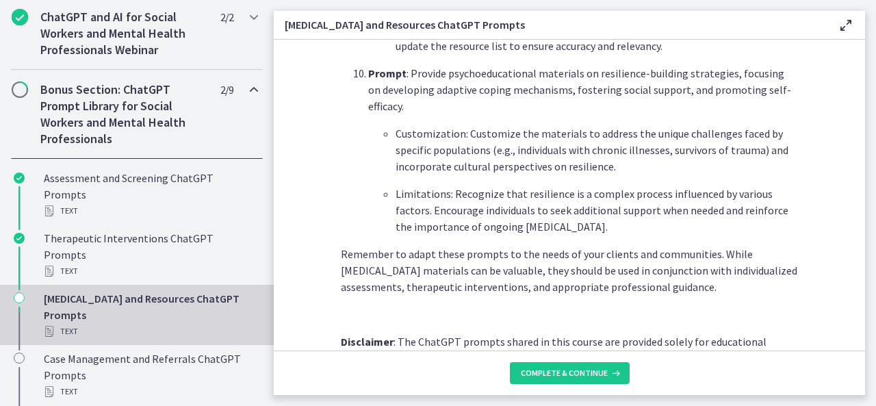
scroll to position [1961, 0]
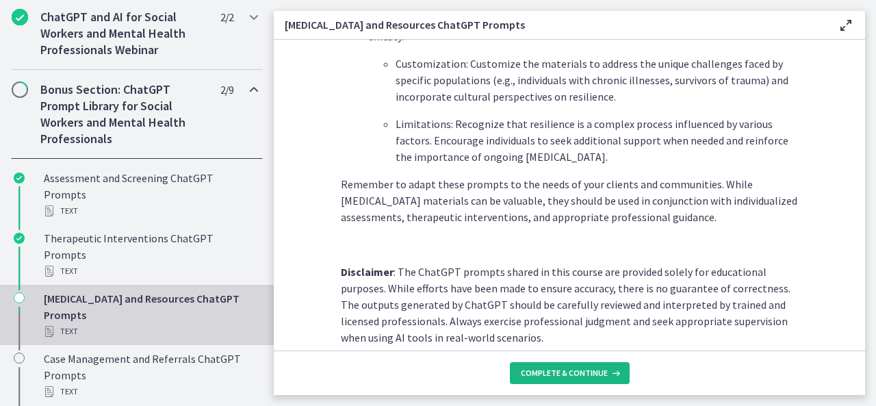
click at [570, 372] on span "Complete & continue" at bounding box center [564, 373] width 87 height 11
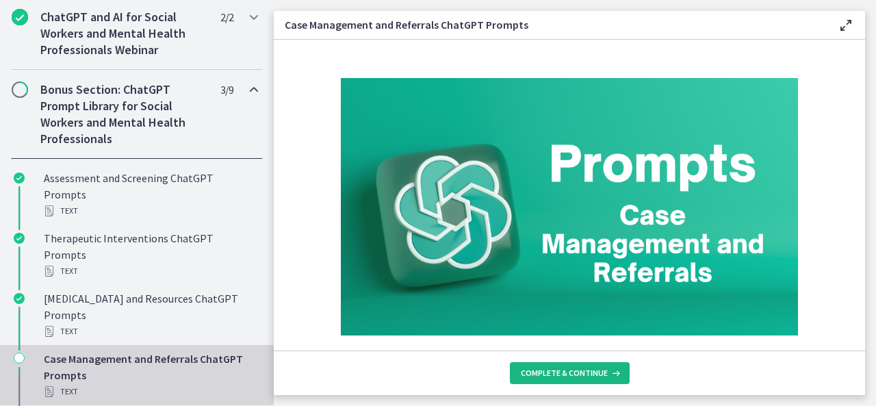
click at [570, 372] on span "Complete & continue" at bounding box center [564, 373] width 87 height 11
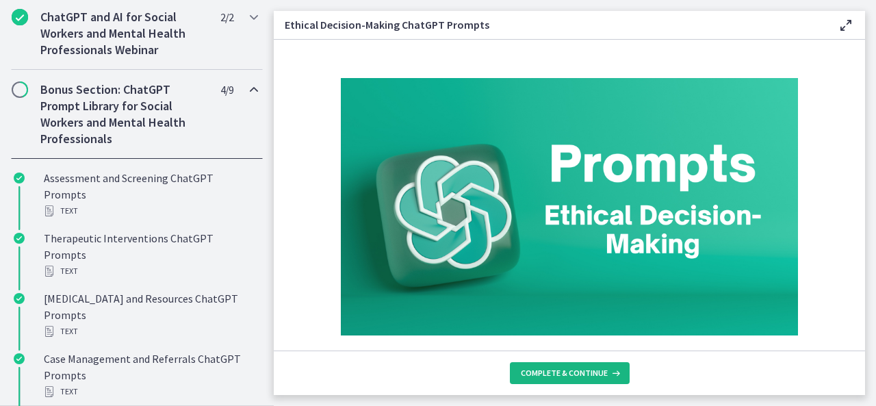
click at [570, 372] on span "Complete & continue" at bounding box center [564, 373] width 87 height 11
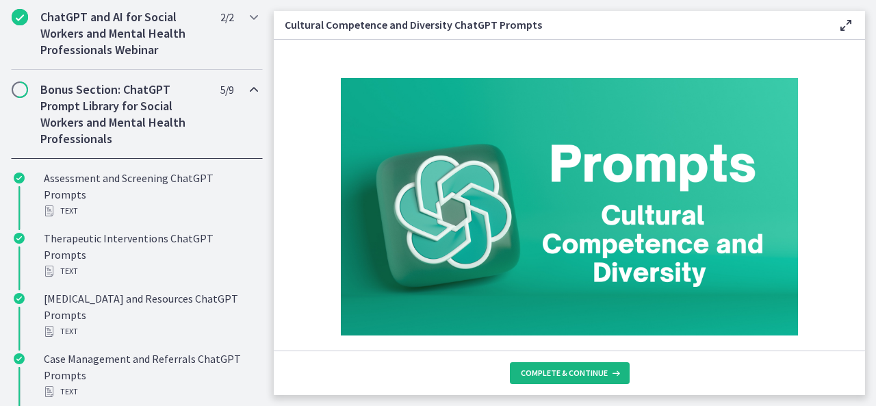
click at [570, 372] on span "Complete & continue" at bounding box center [564, 373] width 87 height 11
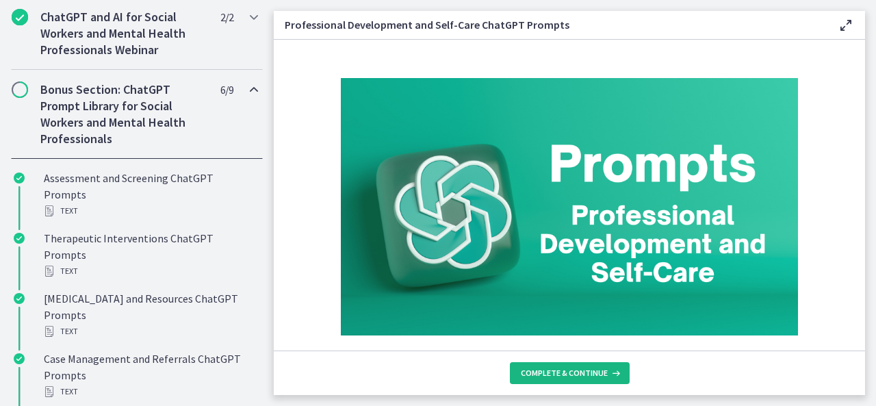
click at [570, 372] on span "Complete & continue" at bounding box center [564, 373] width 87 height 11
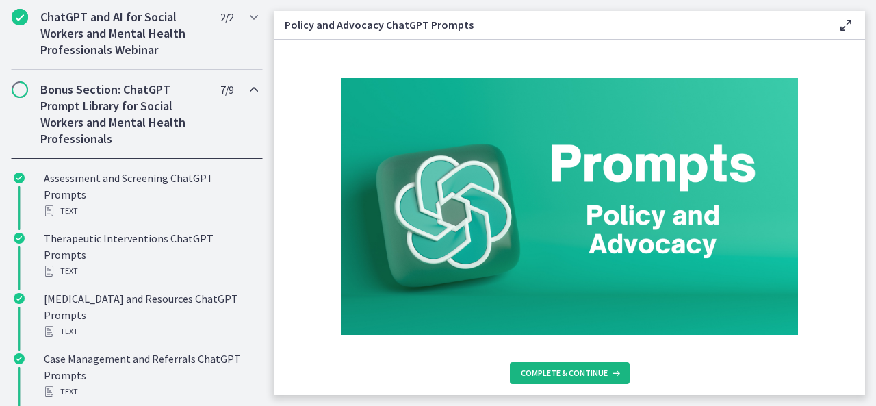
click at [570, 372] on span "Complete & continue" at bounding box center [564, 373] width 87 height 11
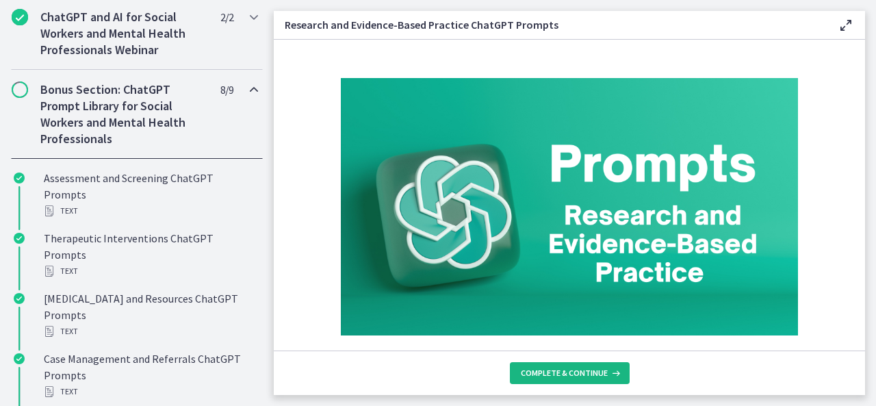
click at [570, 372] on span "Complete & continue" at bounding box center [564, 373] width 87 height 11
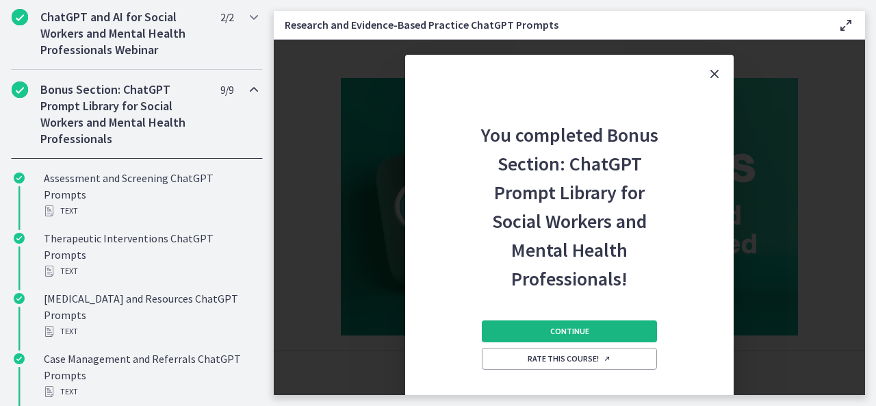
click at [555, 329] on span "Continue" at bounding box center [569, 331] width 39 height 11
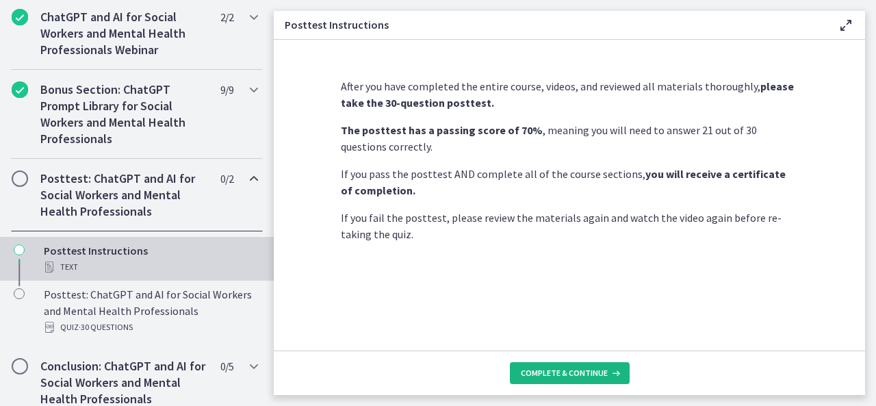
click at [563, 366] on button "Complete & continue" at bounding box center [570, 373] width 120 height 22
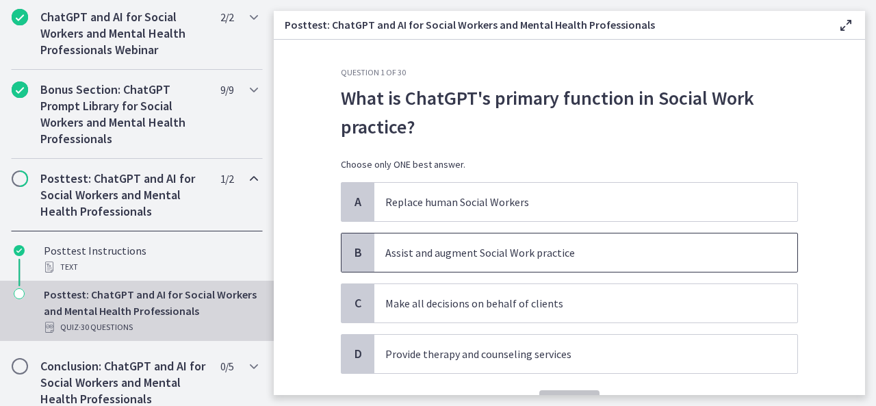
click at [447, 254] on p "Assist and augment Social Work practice" at bounding box center [572, 252] width 374 height 16
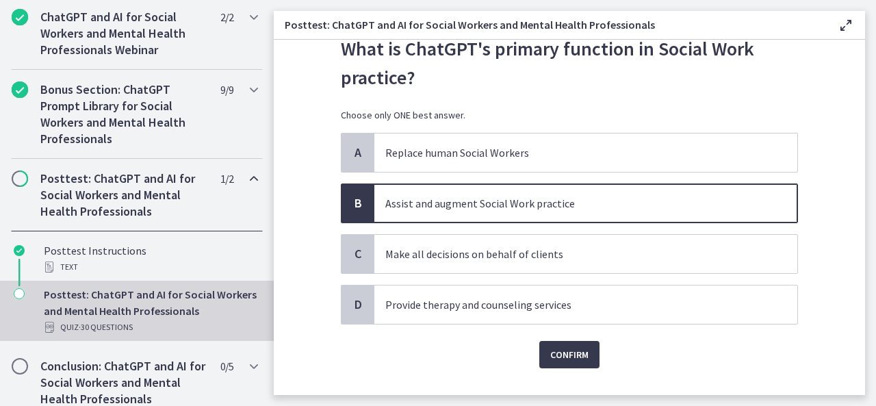
scroll to position [75, 0]
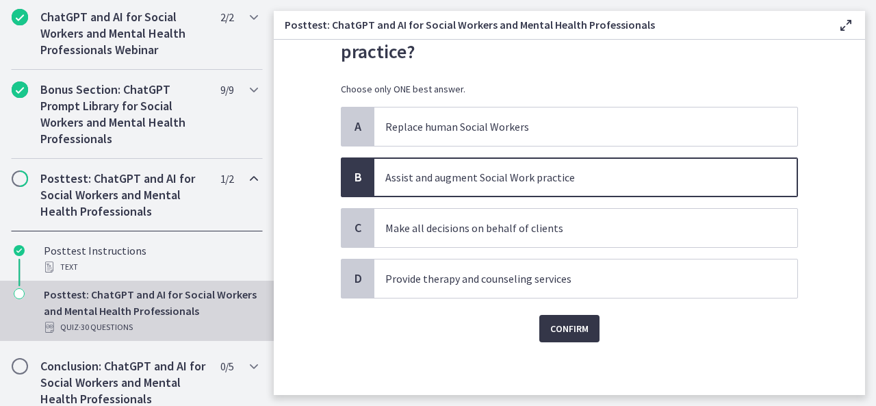
click at [550, 321] on span "Confirm" at bounding box center [569, 328] width 38 height 16
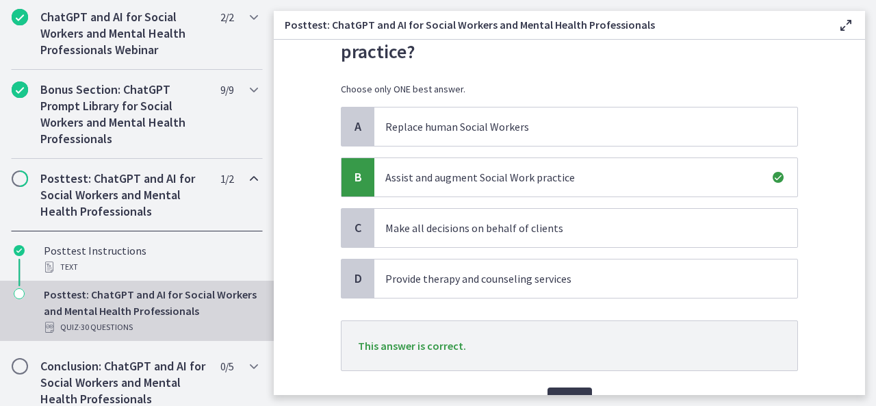
scroll to position [147, 0]
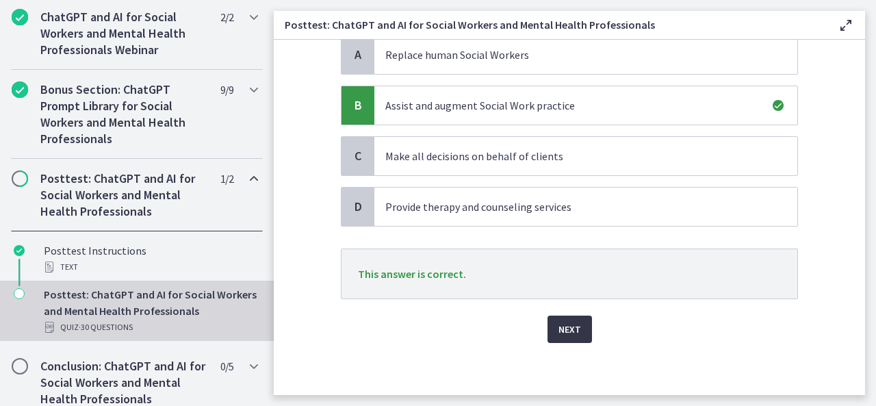
click at [575, 321] on span "Next" at bounding box center [570, 329] width 23 height 16
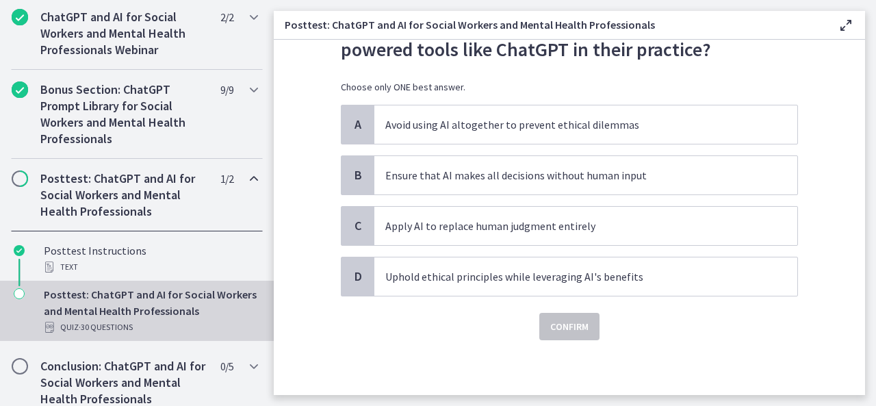
scroll to position [0, 0]
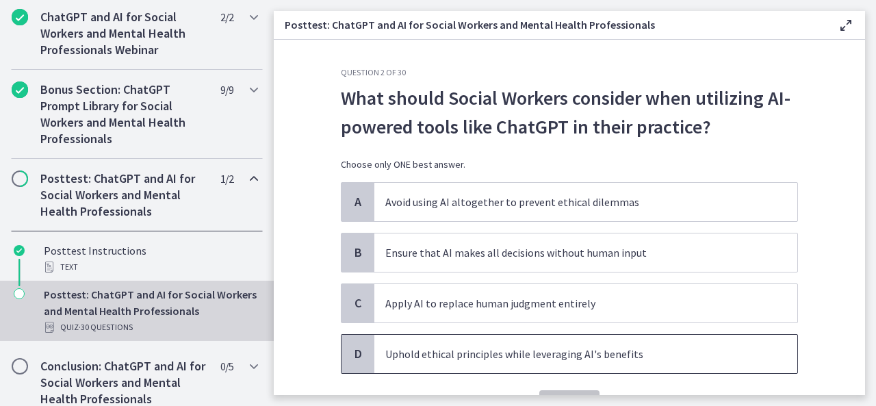
click at [483, 353] on p "Uphold ethical principles while leveraging AI's benefits" at bounding box center [572, 354] width 374 height 16
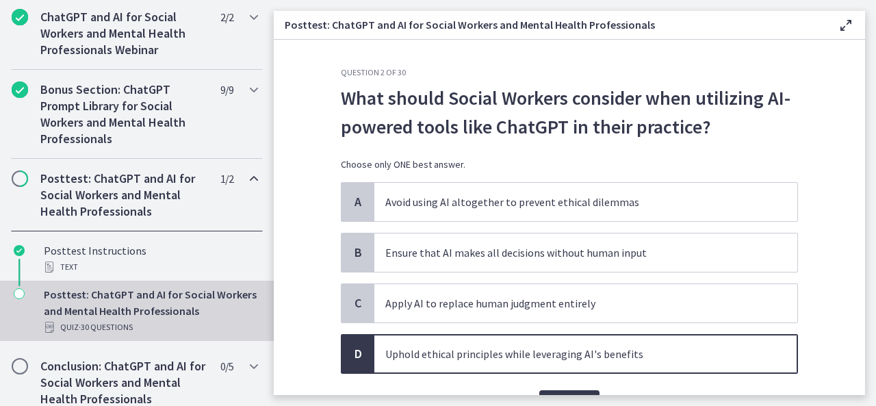
scroll to position [75, 0]
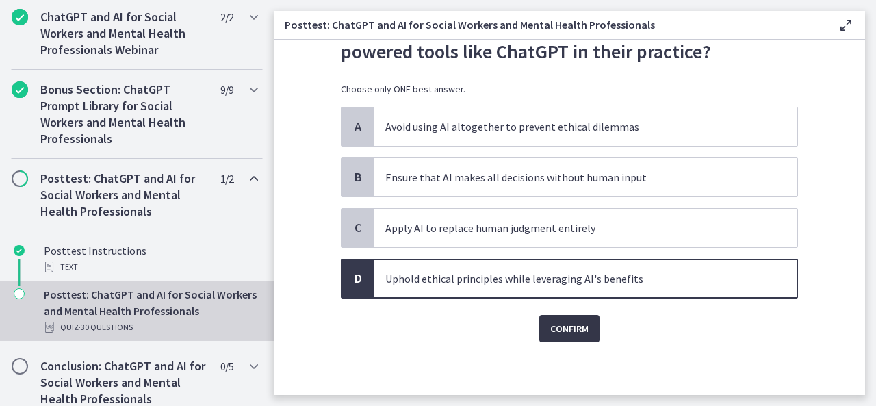
click at [581, 335] on span "Confirm" at bounding box center [569, 328] width 38 height 16
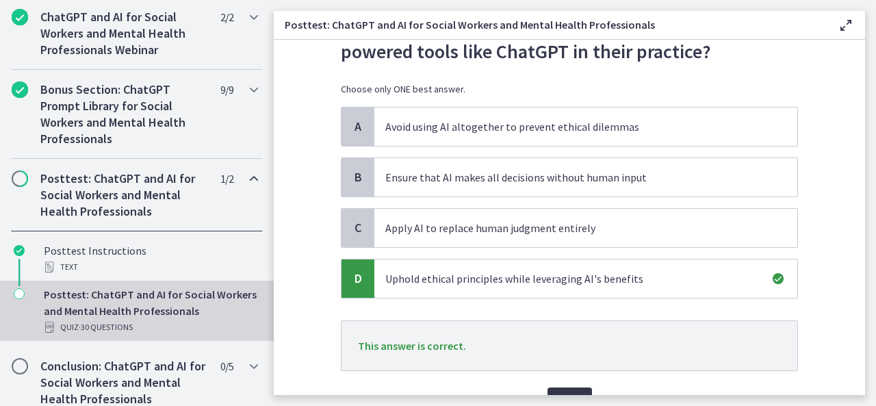
click at [565, 393] on span "Next" at bounding box center [570, 401] width 23 height 16
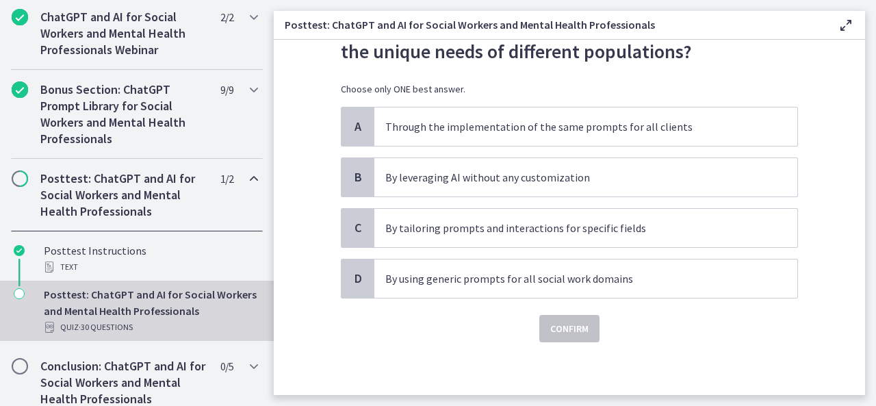
scroll to position [0, 0]
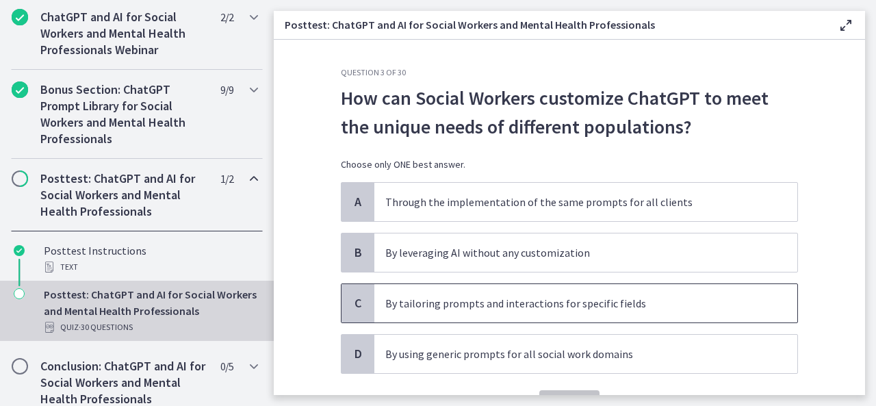
click at [517, 303] on p "By tailoring prompts and interactions for specific fields" at bounding box center [572, 303] width 374 height 16
click at [559, 392] on button "Confirm" at bounding box center [569, 403] width 60 height 27
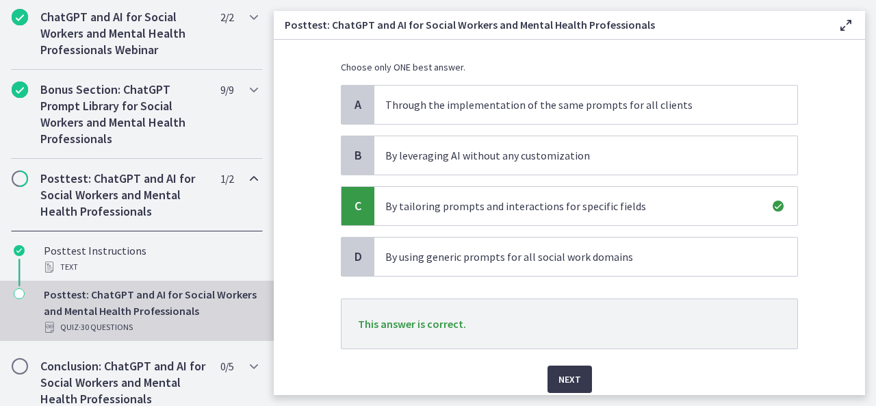
scroll to position [147, 0]
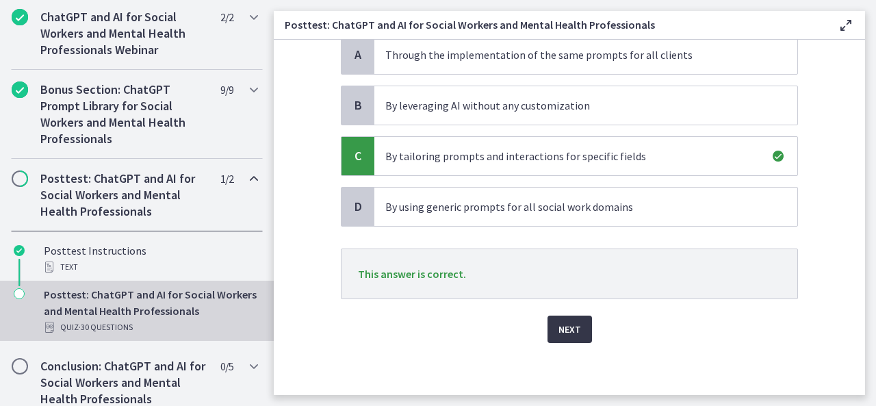
click at [578, 320] on button "Next" at bounding box center [570, 329] width 45 height 27
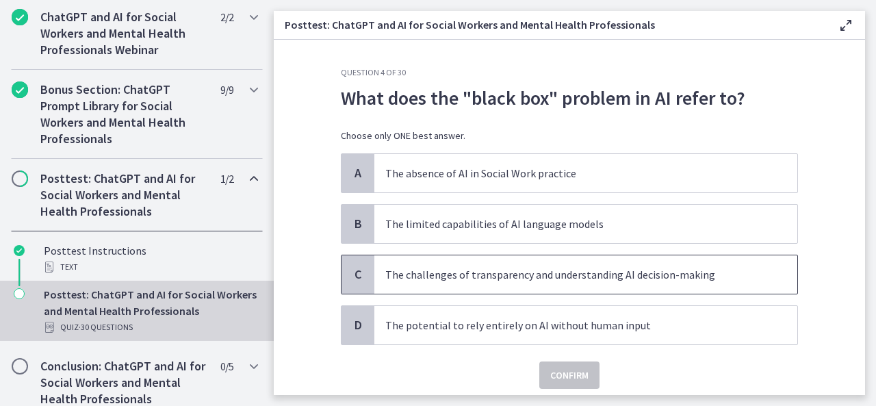
click at [526, 280] on p "The challenges of transparency and understanding AI decision-making" at bounding box center [572, 274] width 374 height 16
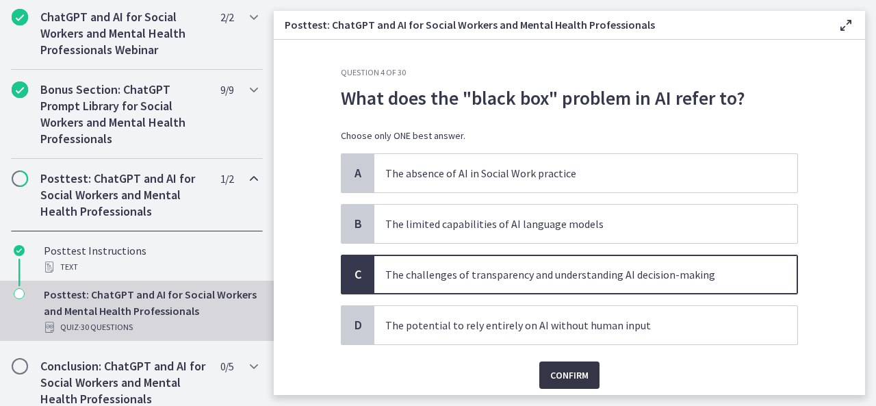
click at [555, 373] on span "Confirm" at bounding box center [569, 375] width 38 height 16
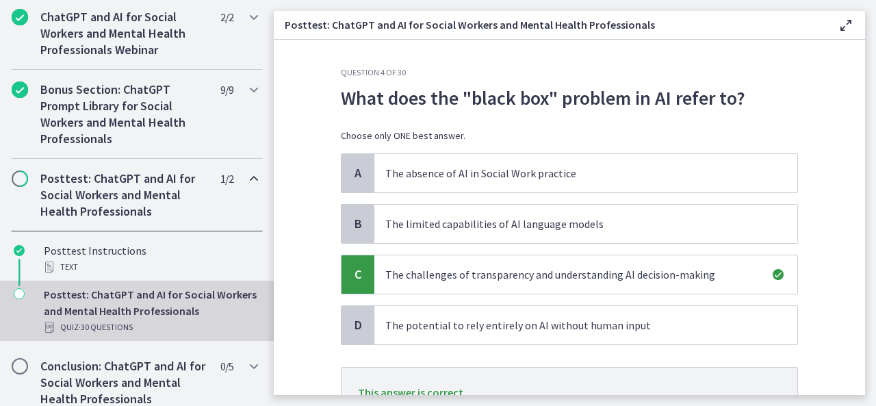
scroll to position [99, 0]
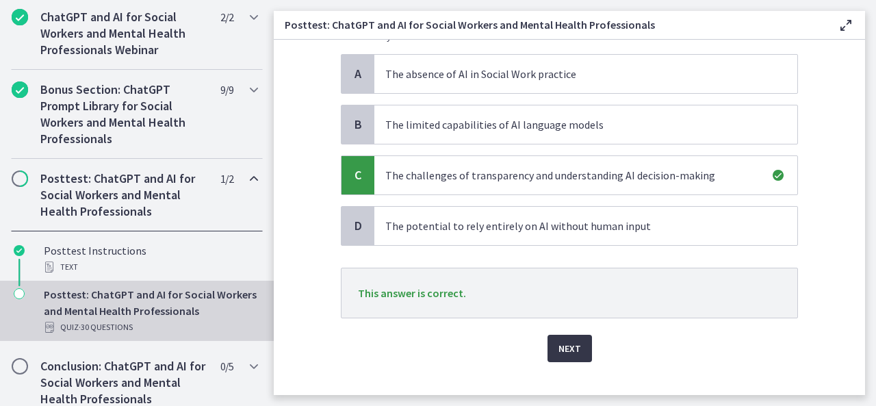
click at [572, 344] on span "Next" at bounding box center [570, 348] width 23 height 16
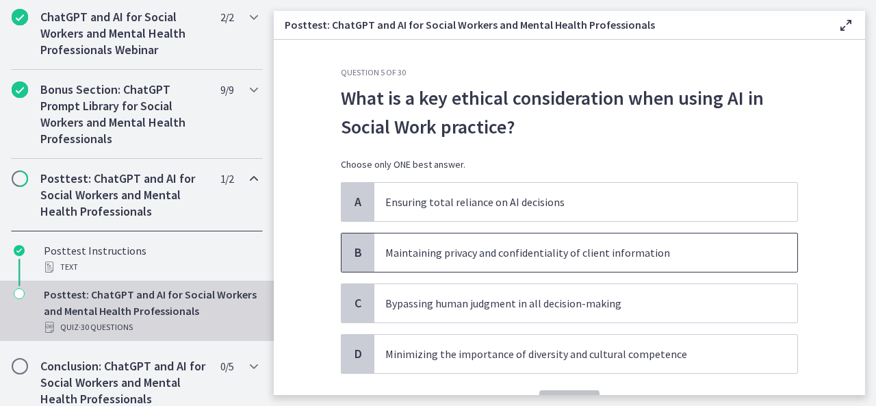
click at [564, 255] on p "Maintaining privacy and confidentiality of client information" at bounding box center [572, 252] width 374 height 16
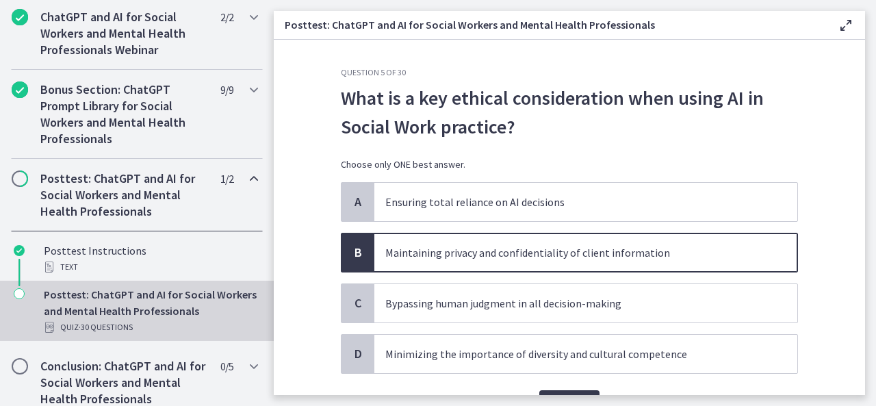
scroll to position [75, 0]
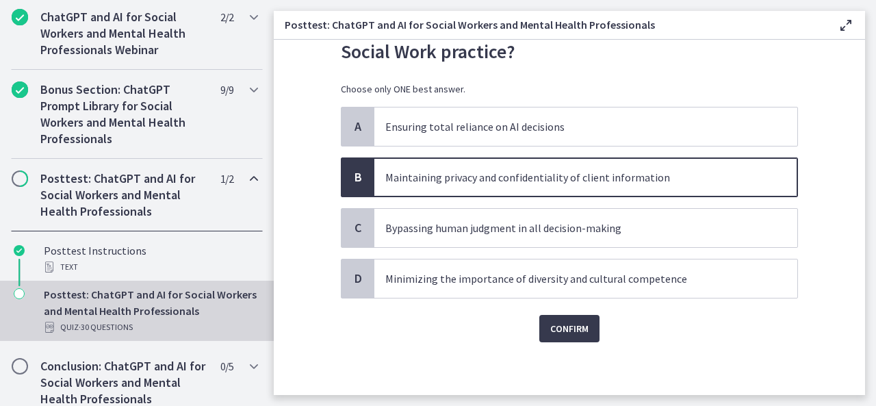
click at [581, 320] on div "Question 5 of 30 What is a key ethical consideration when using AI in Social Wo…" at bounding box center [569, 156] width 479 height 328
click at [570, 322] on span "Confirm" at bounding box center [569, 328] width 38 height 16
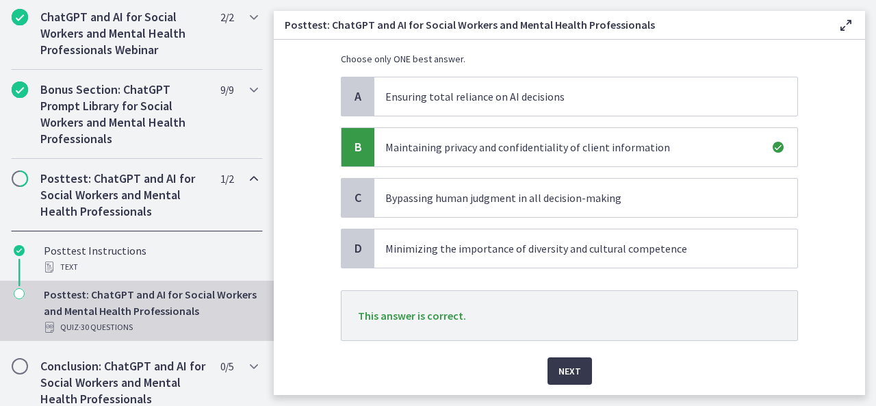
scroll to position [147, 0]
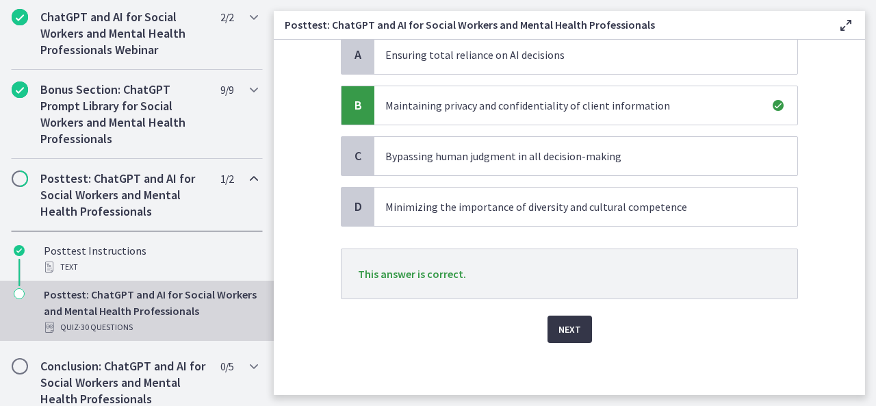
click at [549, 336] on button "Next" at bounding box center [570, 329] width 45 height 27
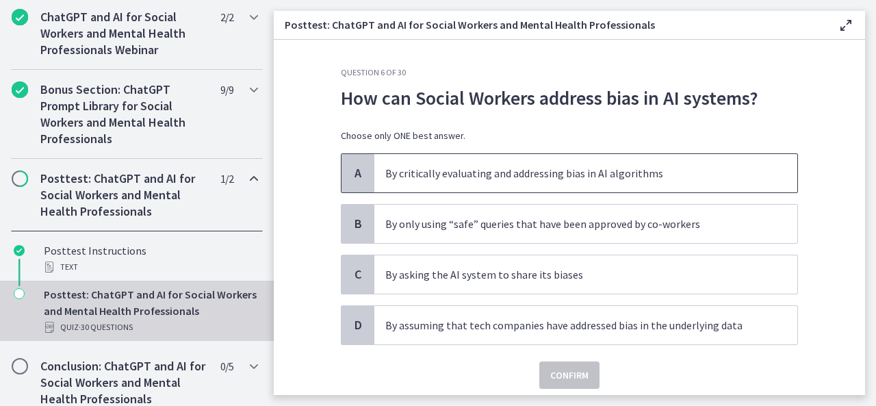
click at [498, 170] on p "By critically evaluating and addressing bias in AI algorithms" at bounding box center [572, 173] width 374 height 16
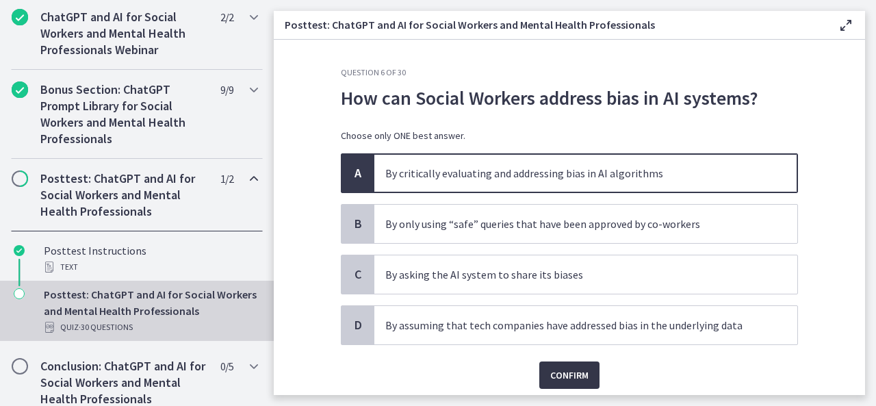
click at [555, 367] on span "Confirm" at bounding box center [569, 375] width 38 height 16
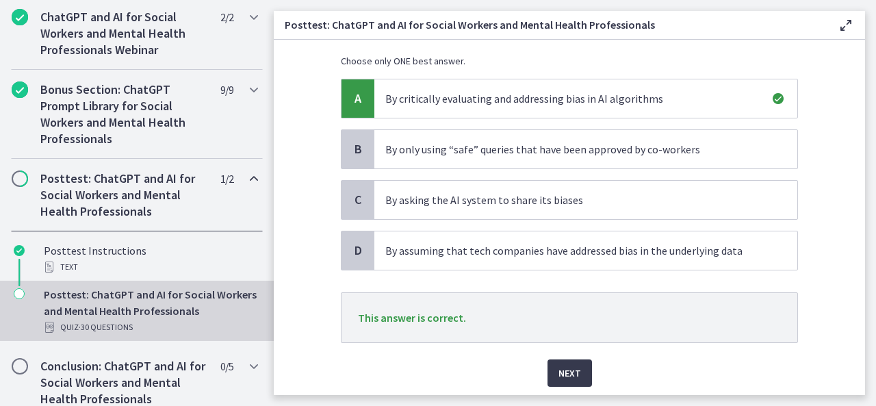
scroll to position [79, 0]
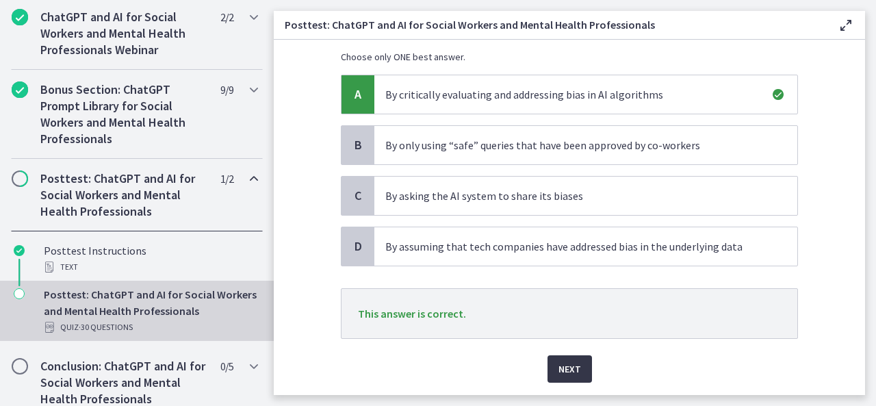
click at [577, 359] on button "Next" at bounding box center [570, 368] width 45 height 27
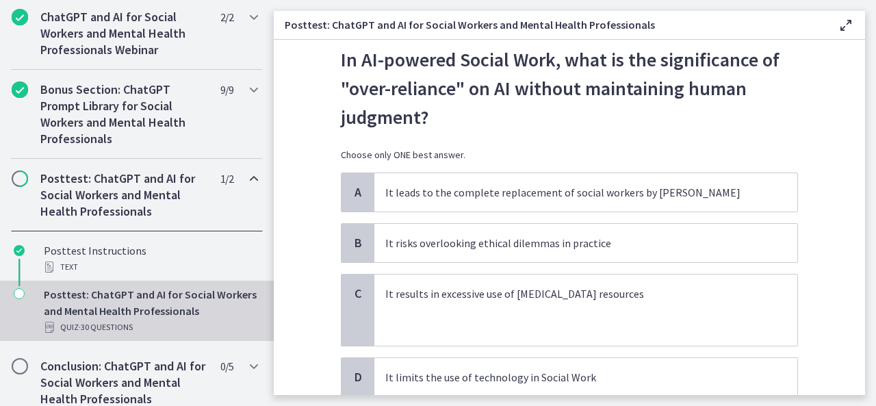
scroll to position [38, 0]
click at [613, 194] on p "It leads to the complete replacement of social workers by [PERSON_NAME]" at bounding box center [572, 192] width 374 height 16
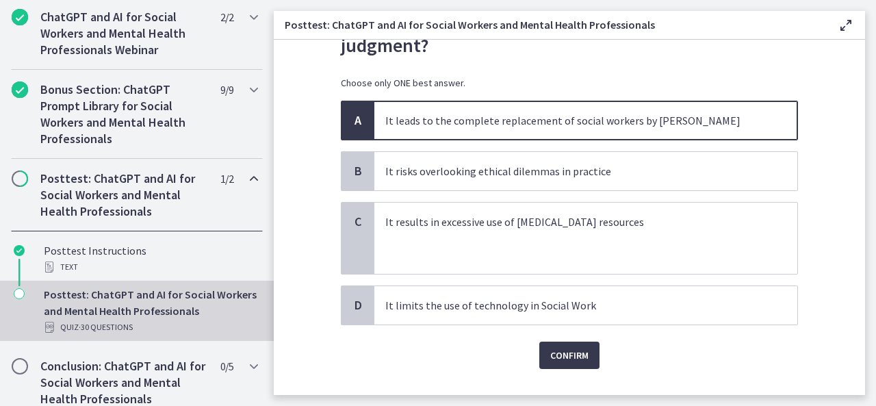
scroll to position [137, 0]
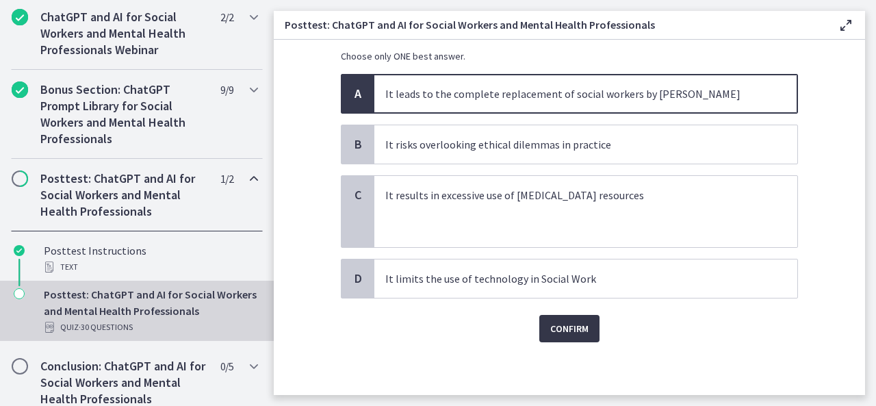
click at [573, 325] on span "Confirm" at bounding box center [569, 328] width 38 height 16
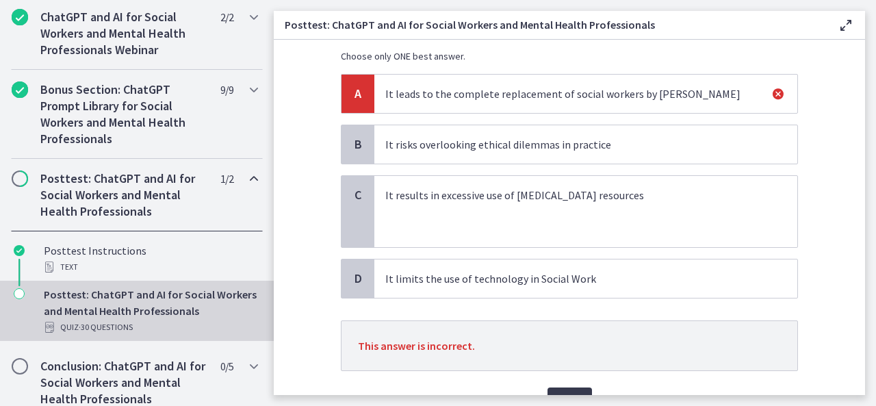
click at [639, 132] on span "It risks overlooking ethical dilemmas in practice" at bounding box center [585, 144] width 423 height 38
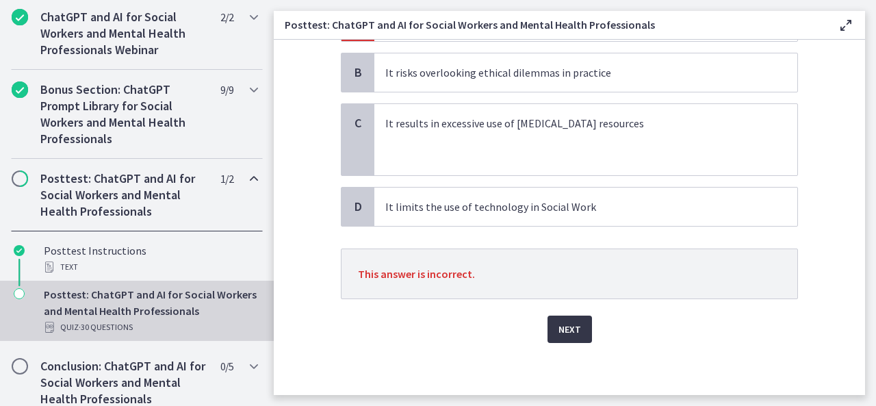
click at [559, 327] on span "Next" at bounding box center [570, 329] width 23 height 16
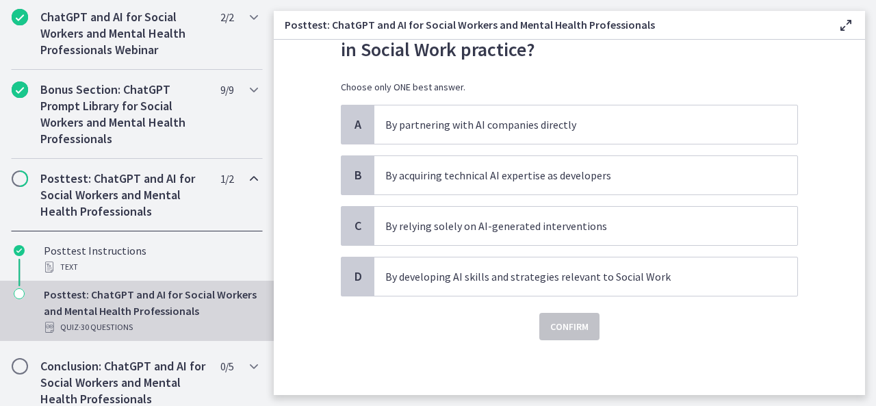
scroll to position [0, 0]
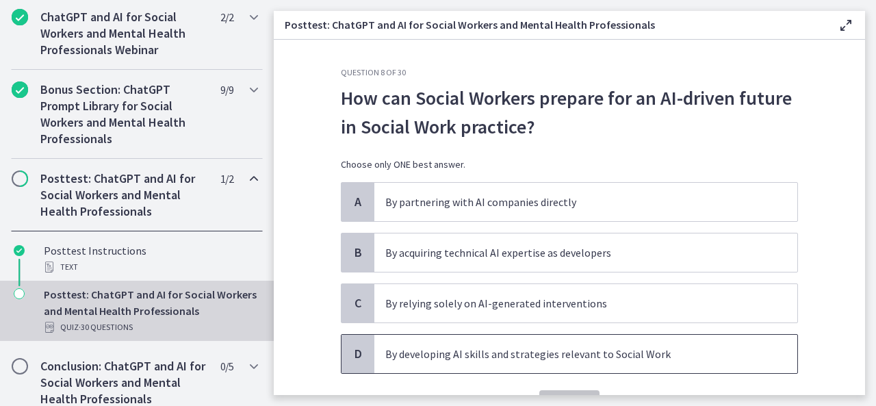
click at [537, 359] on p "By developing AI skills and strategies relevant to Social Work" at bounding box center [572, 354] width 374 height 16
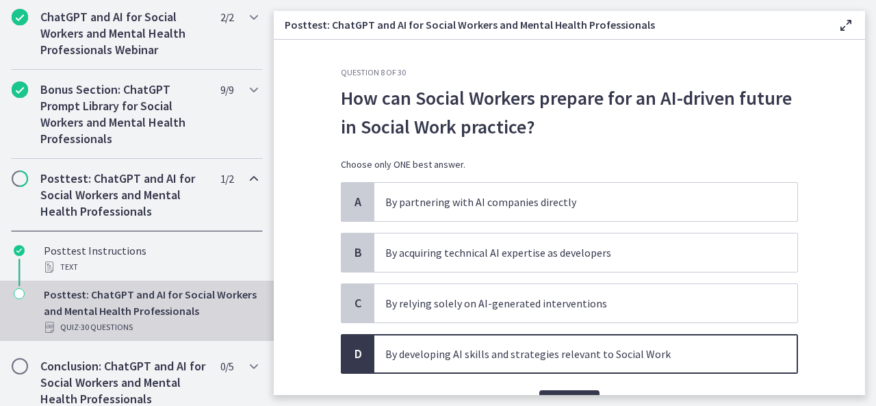
scroll to position [75, 0]
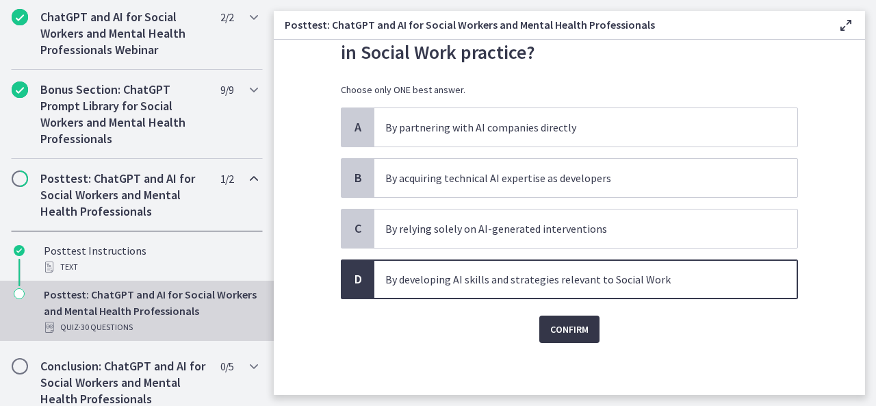
click at [574, 316] on button "Confirm" at bounding box center [569, 329] width 60 height 27
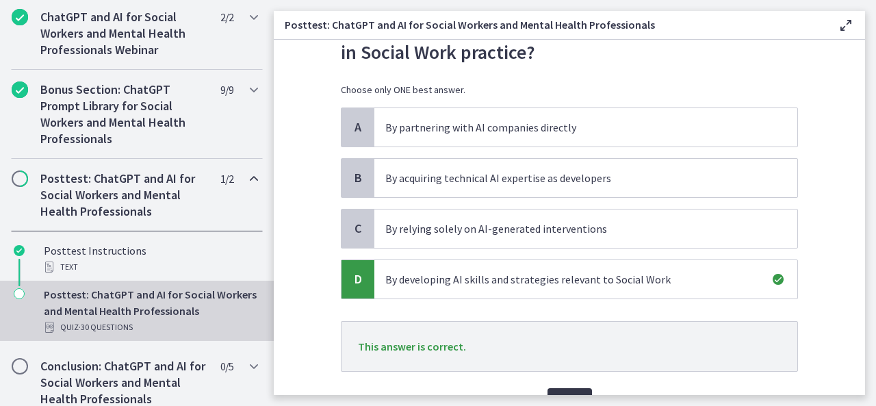
click at [570, 394] on span "Next" at bounding box center [570, 402] width 23 height 16
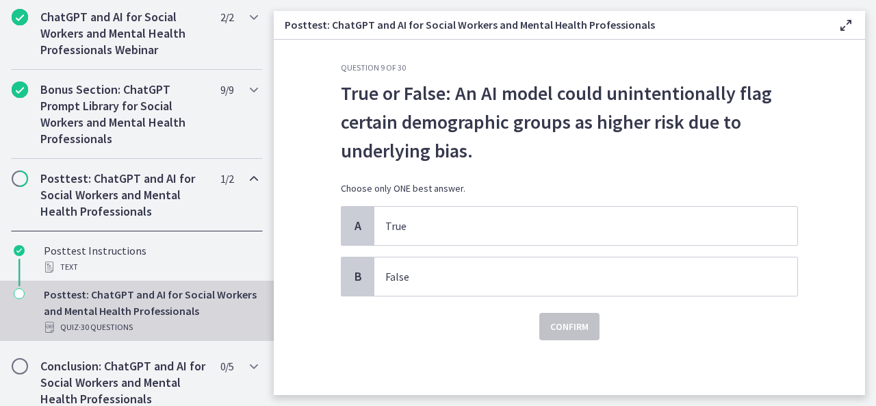
scroll to position [0, 0]
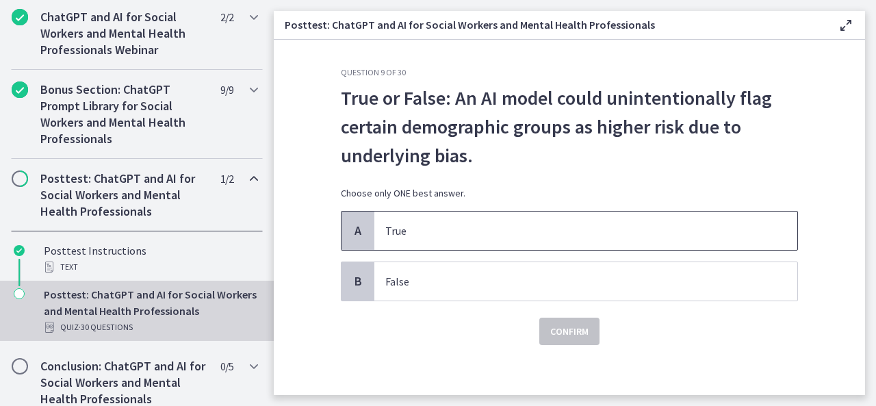
click at [459, 240] on span "True" at bounding box center [585, 231] width 423 height 38
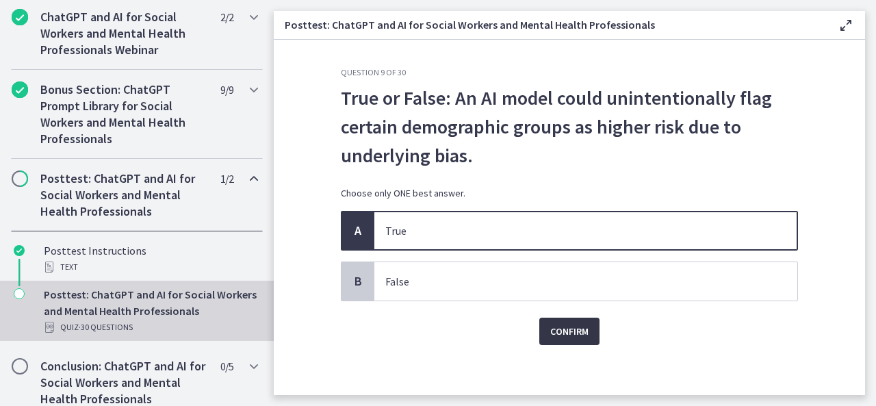
click at [571, 334] on span "Confirm" at bounding box center [569, 331] width 38 height 16
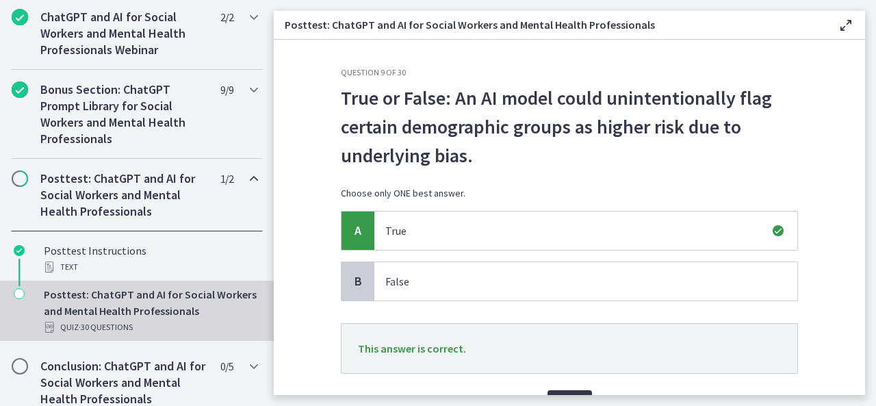
click at [555, 391] on button "Next" at bounding box center [570, 403] width 45 height 27
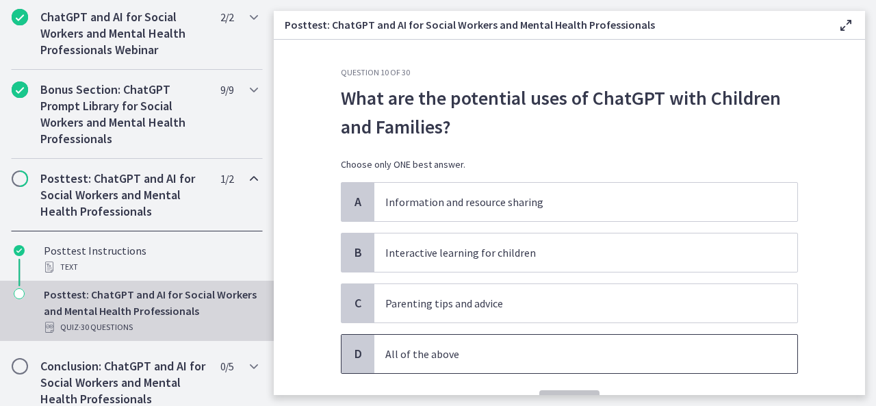
click at [451, 342] on span "All of the above" at bounding box center [585, 354] width 423 height 38
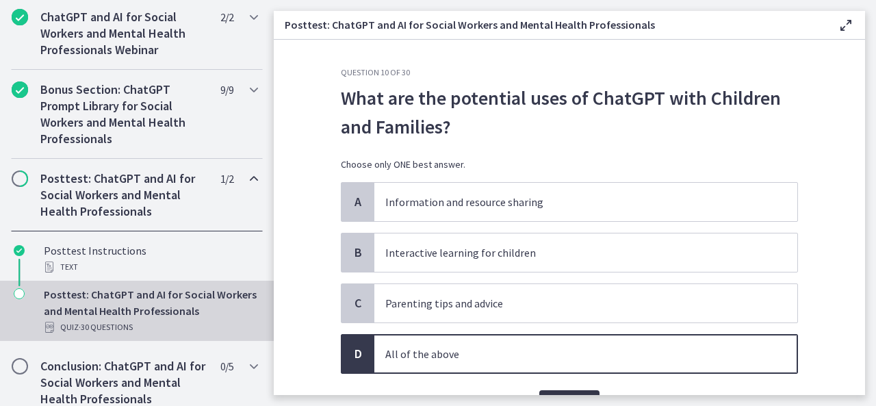
click at [570, 390] on button "Confirm" at bounding box center [569, 403] width 60 height 27
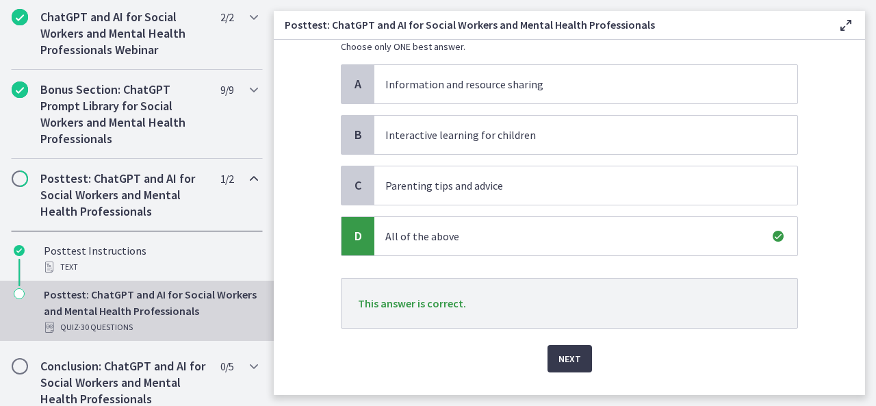
scroll to position [147, 0]
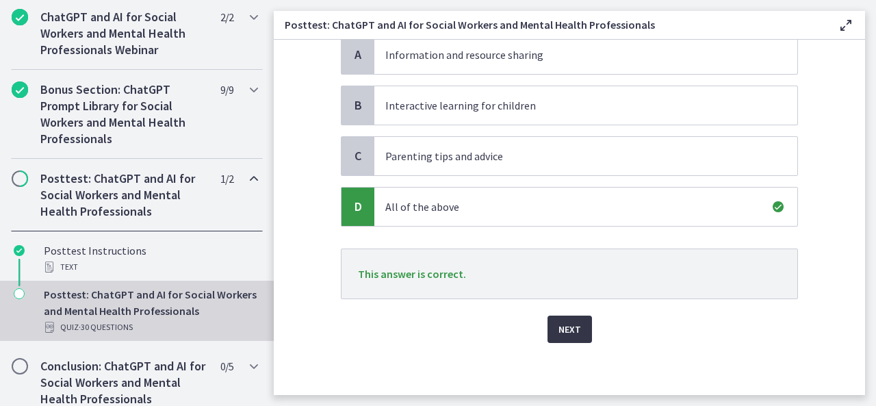
click at [574, 324] on span "Next" at bounding box center [570, 329] width 23 height 16
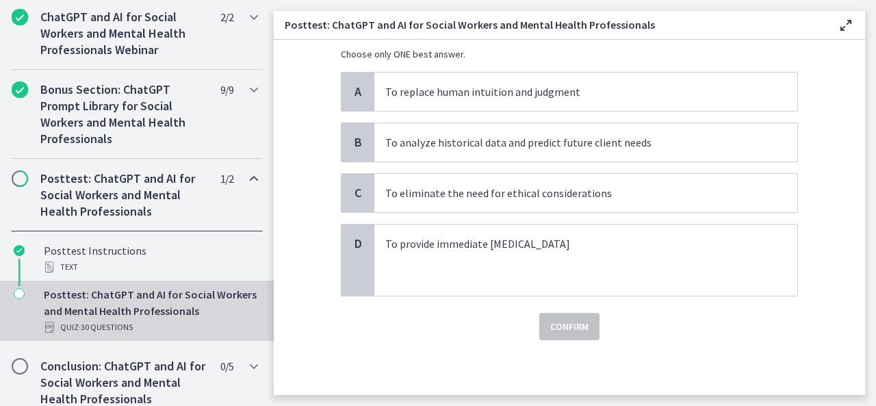
scroll to position [0, 0]
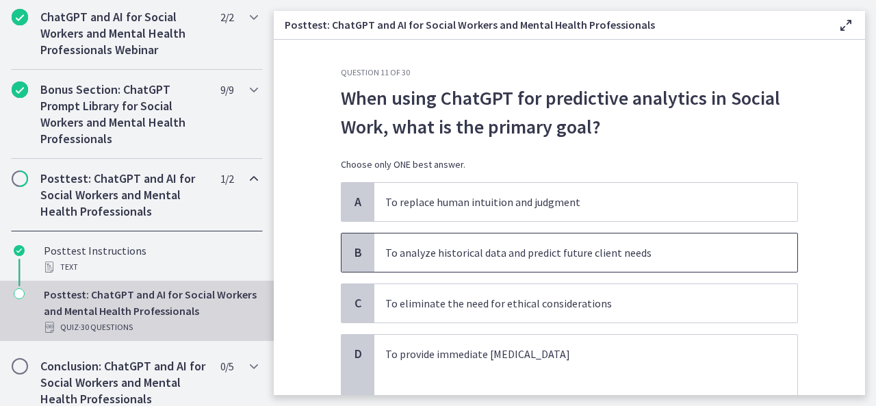
click at [541, 251] on p "To analyze historical data and predict future client needs" at bounding box center [572, 252] width 374 height 16
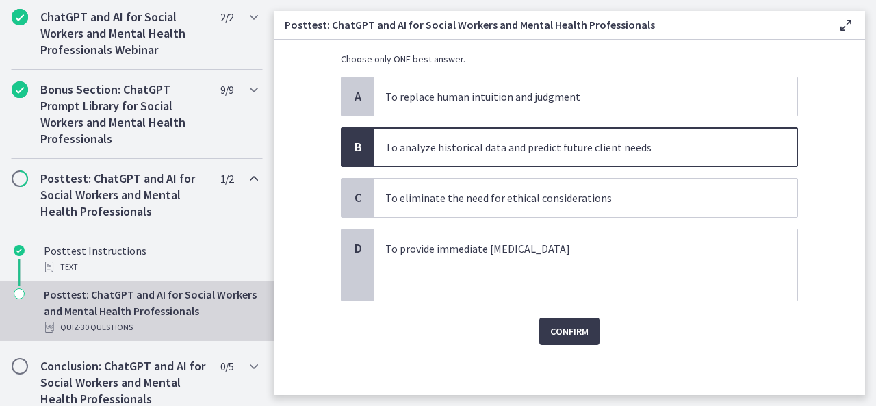
scroll to position [108, 0]
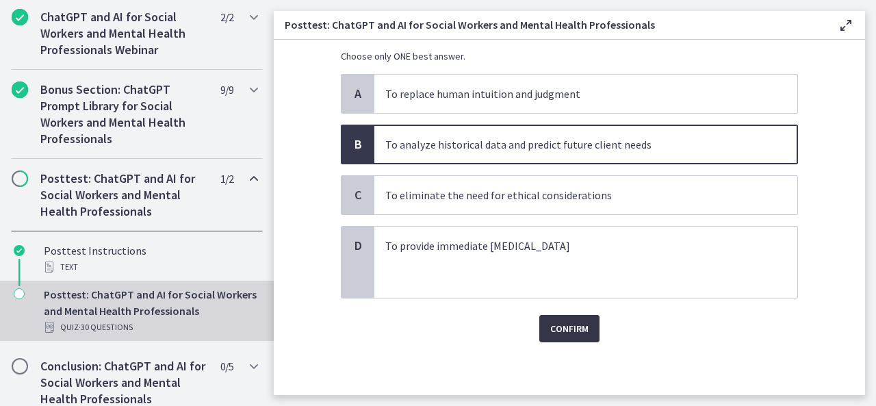
click at [574, 327] on span "Confirm" at bounding box center [569, 328] width 38 height 16
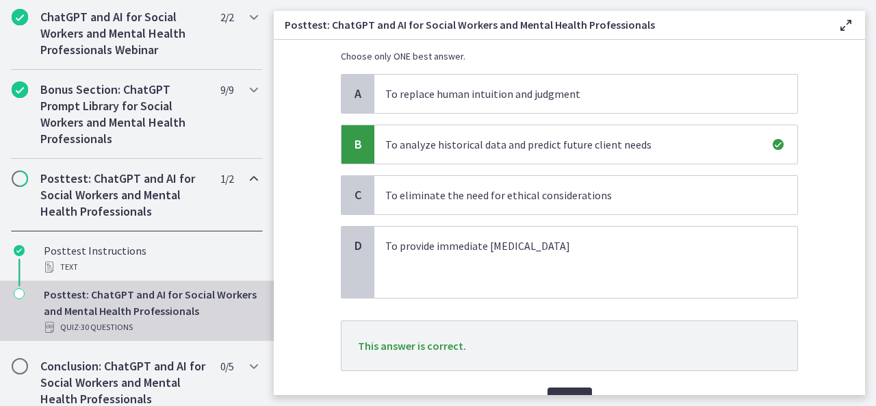
click at [559, 393] on span "Next" at bounding box center [570, 401] width 23 height 16
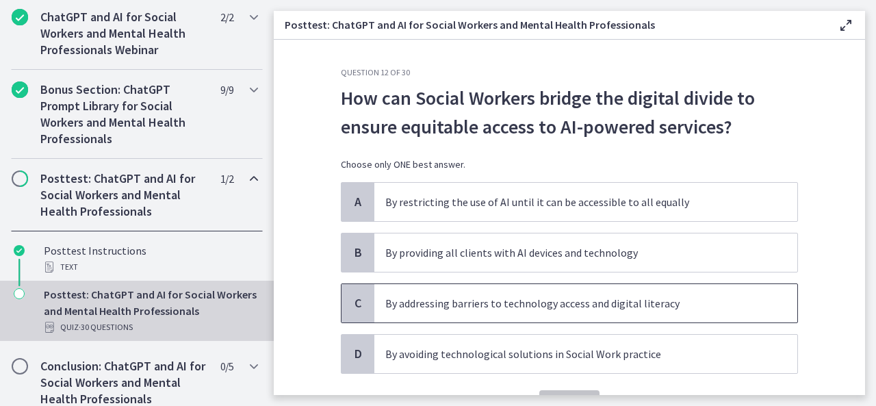
click at [606, 309] on p "By addressing barriers to technology access and digital literacy" at bounding box center [572, 303] width 374 height 16
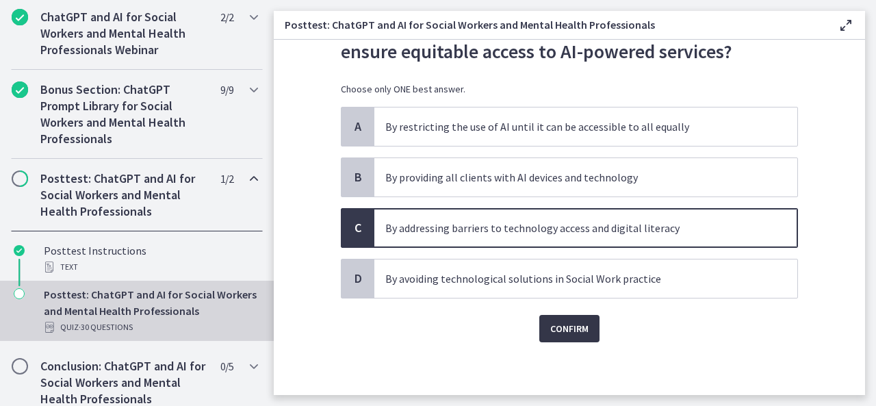
click at [568, 325] on span "Confirm" at bounding box center [569, 328] width 38 height 16
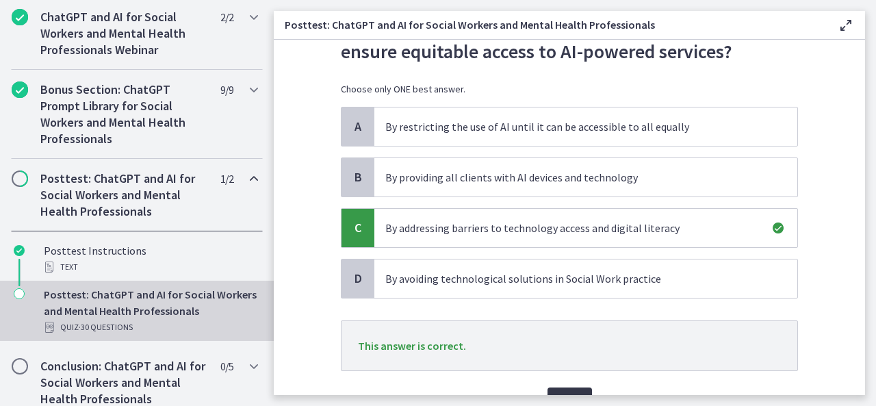
click at [557, 388] on button "Next" at bounding box center [570, 401] width 45 height 27
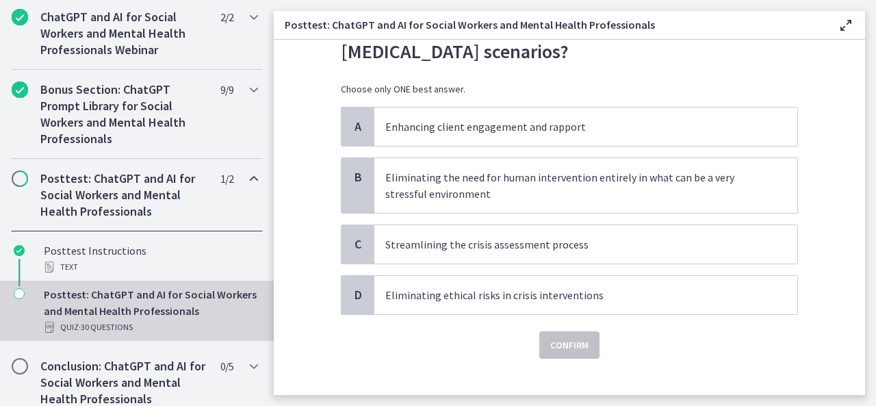
scroll to position [0, 0]
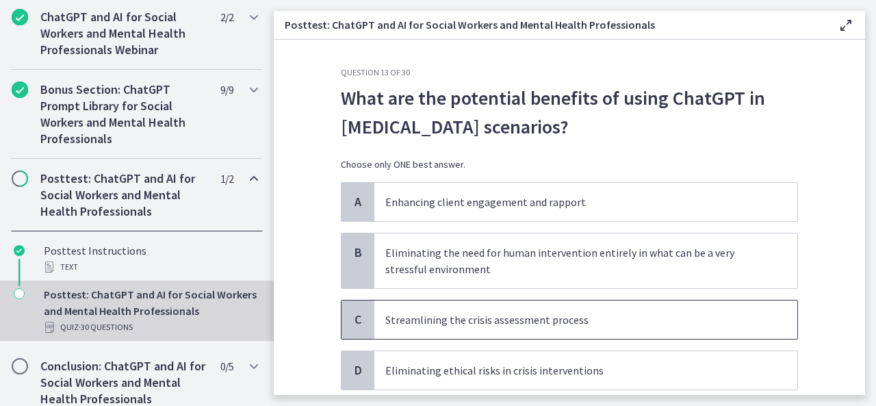
click at [508, 325] on p "Streamlining the crisis assessment process" at bounding box center [572, 320] width 374 height 16
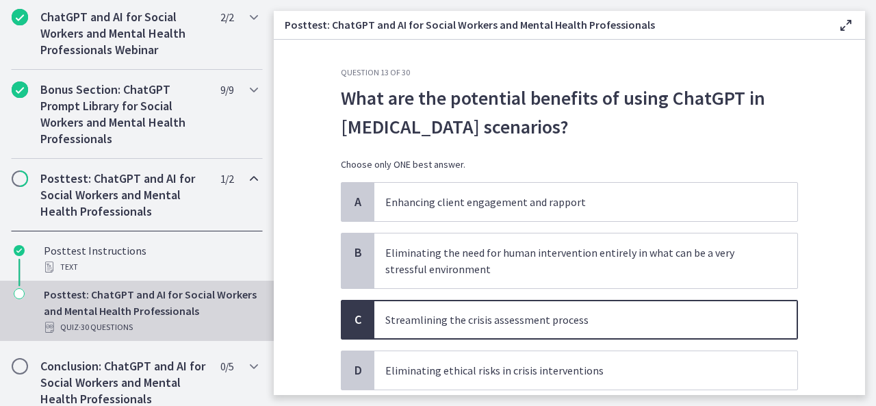
scroll to position [92, 0]
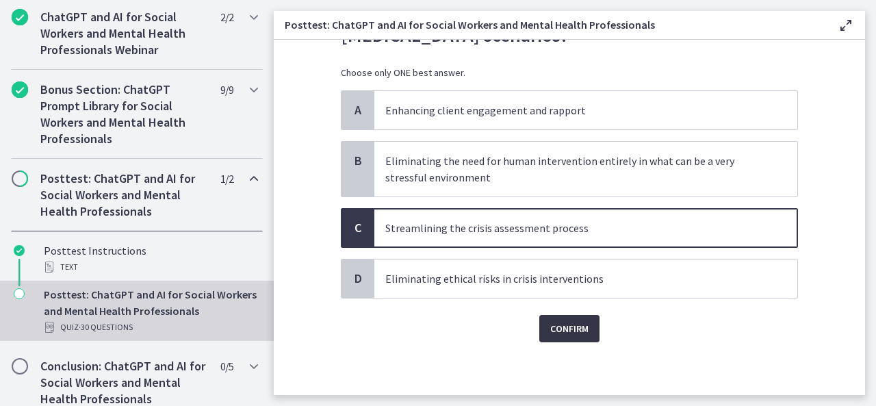
click at [565, 326] on span "Confirm" at bounding box center [569, 328] width 38 height 16
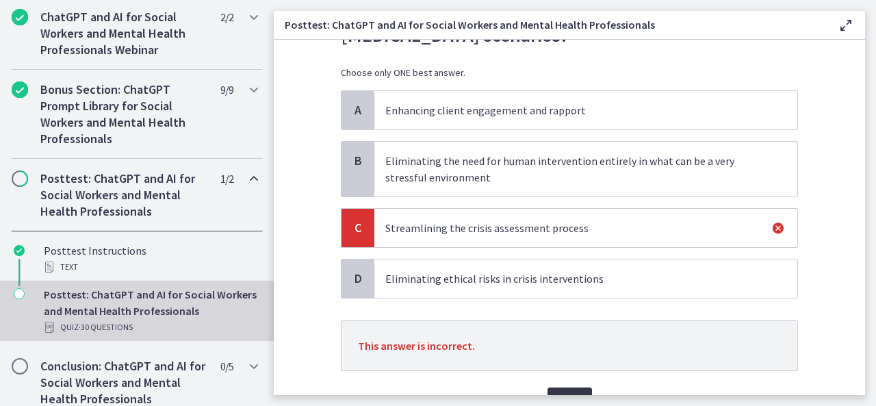
click at [557, 389] on button "Next" at bounding box center [570, 401] width 45 height 27
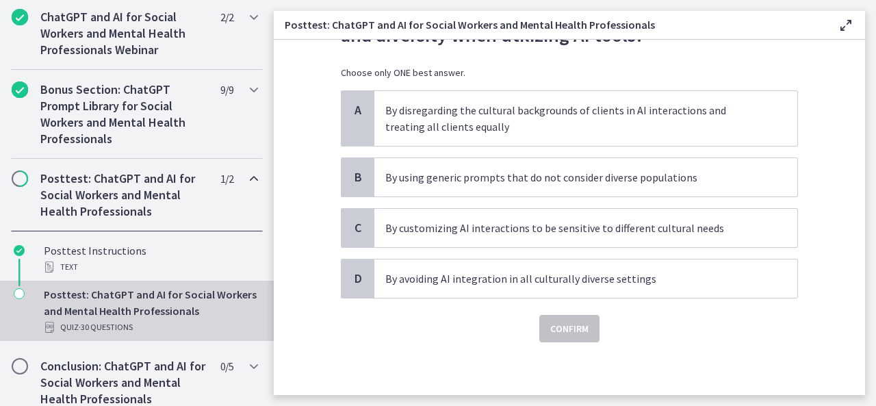
scroll to position [0, 0]
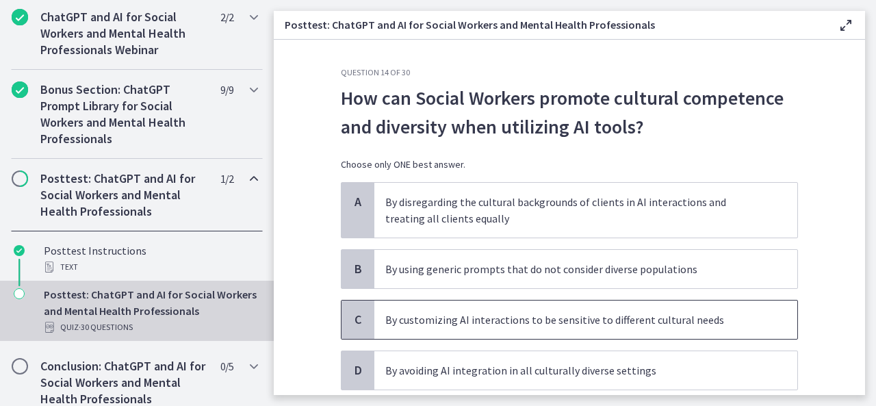
click at [612, 312] on p "By customizing AI interactions to be sensitive to different cultural needs" at bounding box center [572, 320] width 374 height 16
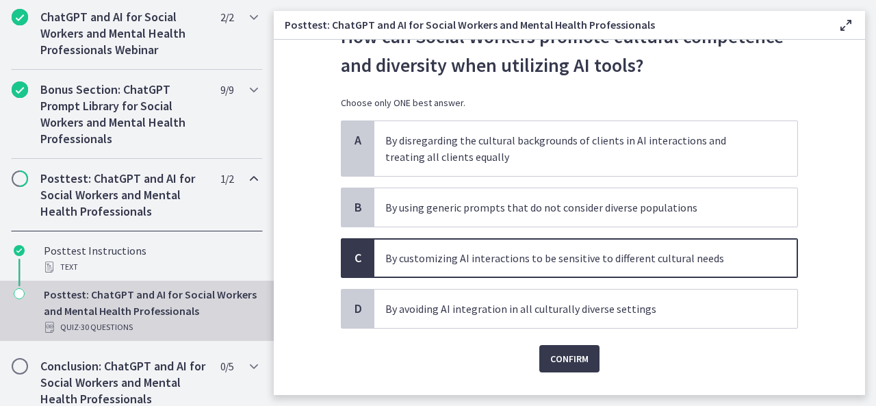
scroll to position [92, 0]
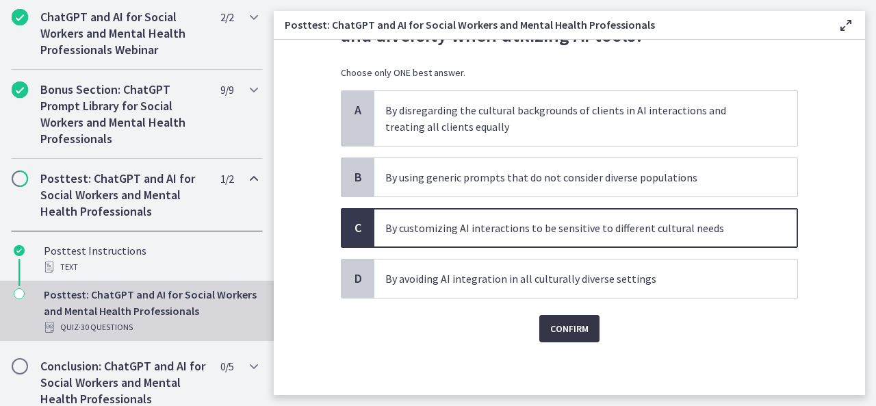
click at [550, 330] on span "Confirm" at bounding box center [569, 328] width 38 height 16
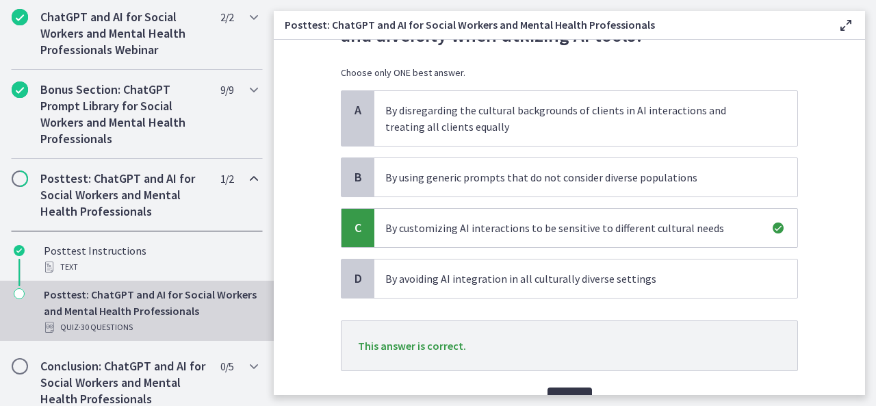
click at [560, 389] on button "Next" at bounding box center [570, 401] width 45 height 27
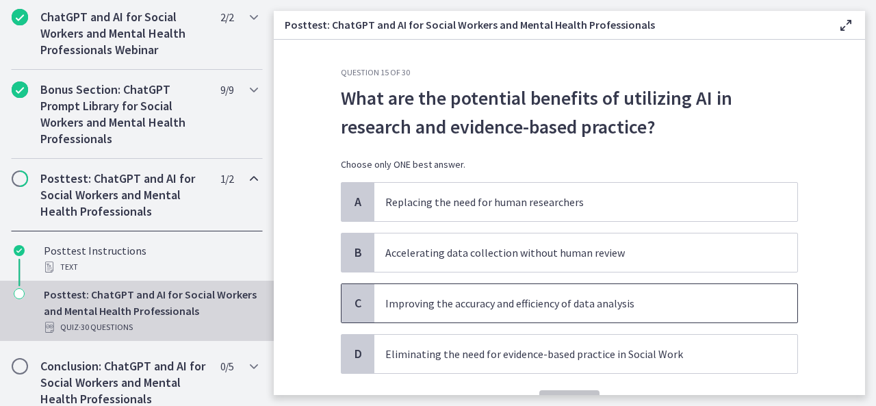
click at [517, 305] on p "Improving the accuracy and efficiency of data analysis" at bounding box center [572, 303] width 374 height 16
click at [556, 390] on button "Confirm" at bounding box center [569, 403] width 60 height 27
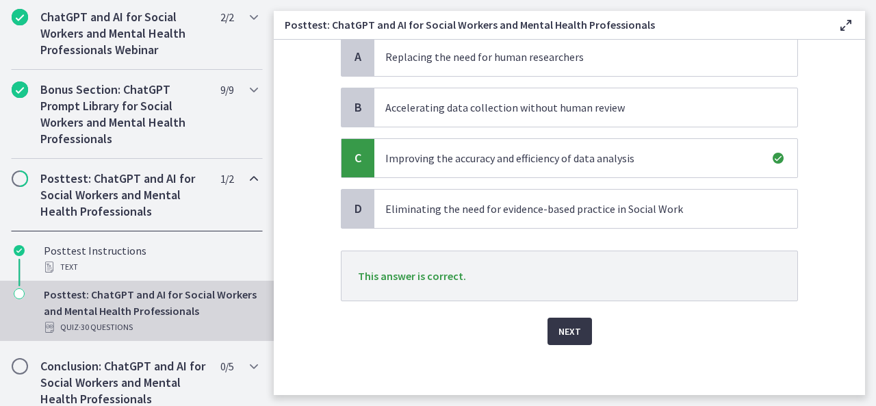
click at [560, 328] on span "Next" at bounding box center [570, 331] width 23 height 16
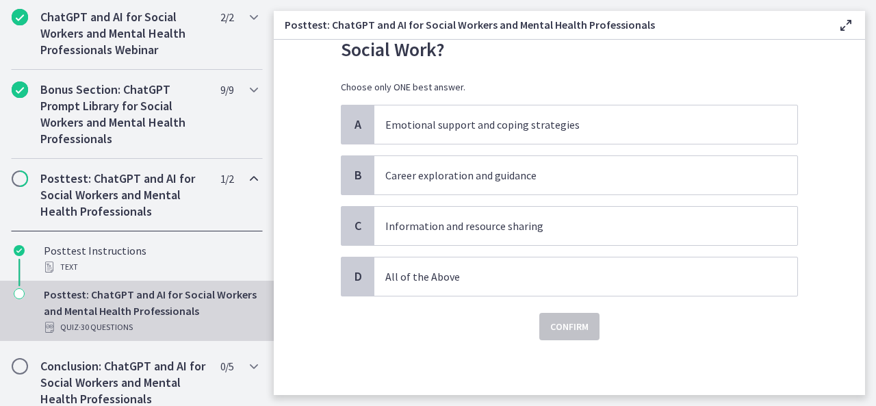
scroll to position [0, 0]
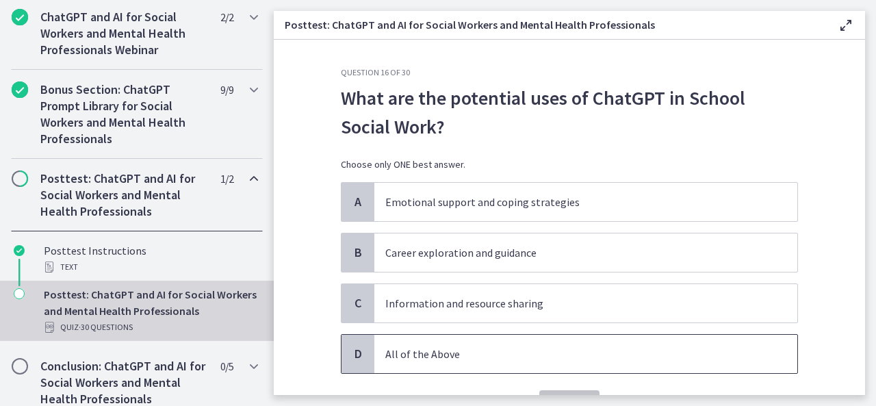
click at [412, 358] on p "All of the Above" at bounding box center [572, 354] width 374 height 16
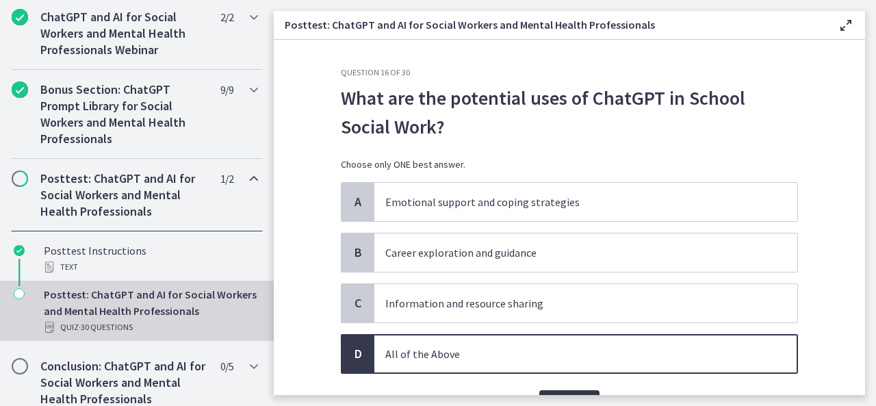
click at [552, 390] on button "Confirm" at bounding box center [569, 403] width 60 height 27
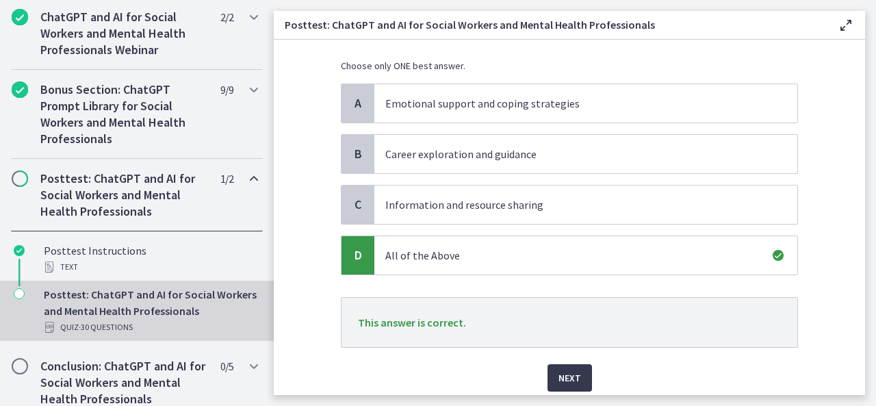
scroll to position [102, 0]
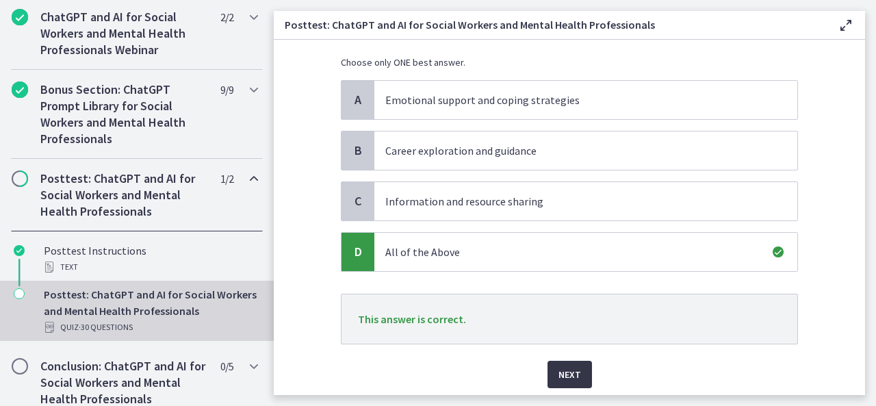
click at [551, 383] on button "Next" at bounding box center [570, 374] width 45 height 27
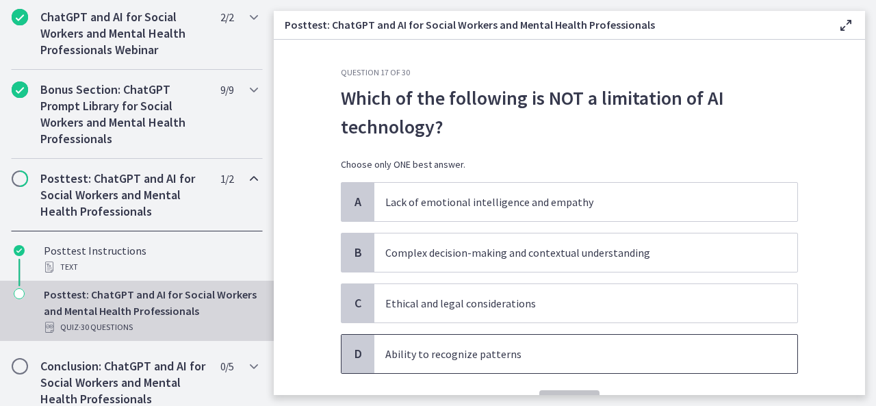
click at [473, 357] on p "Ability to recognize patterns" at bounding box center [572, 354] width 374 height 16
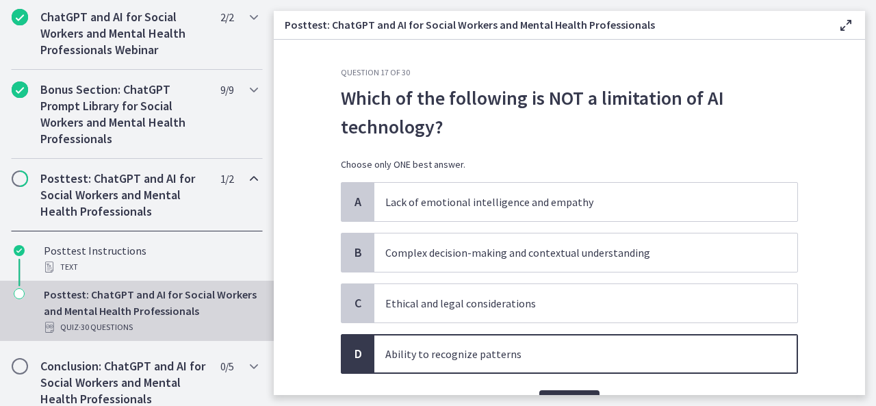
click at [552, 390] on button "Confirm" at bounding box center [569, 403] width 60 height 27
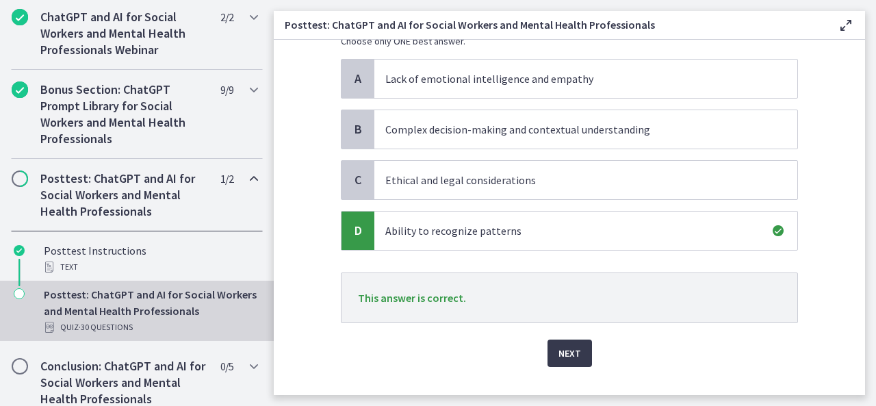
scroll to position [141, 0]
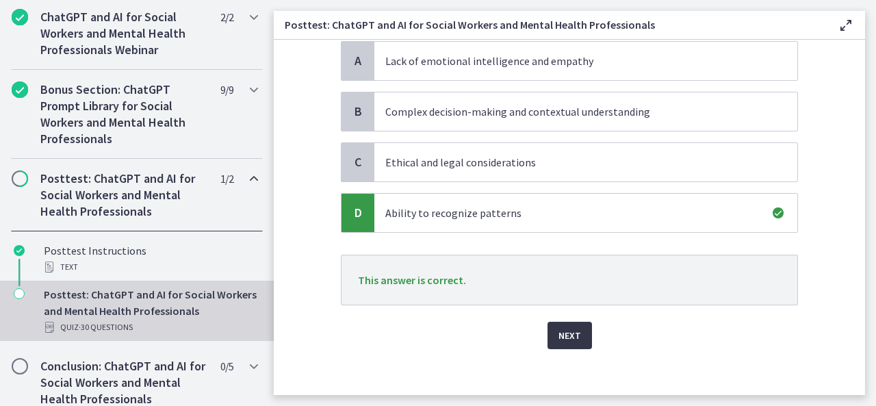
click at [563, 331] on span "Next" at bounding box center [570, 335] width 23 height 16
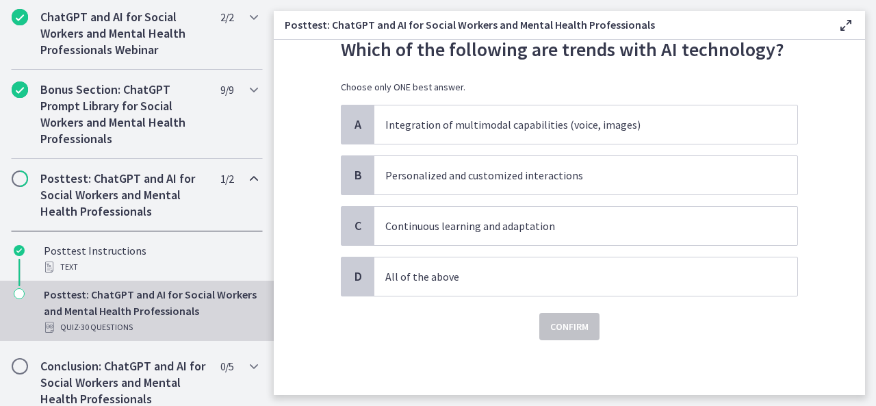
scroll to position [0, 0]
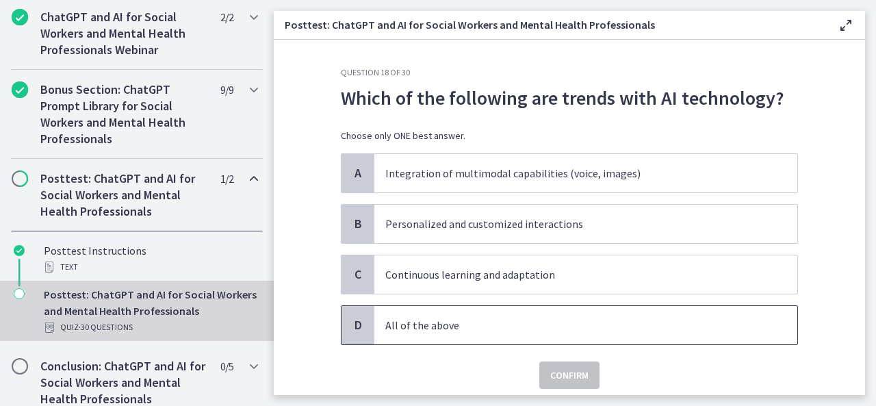
click at [408, 338] on span "All of the above" at bounding box center [585, 325] width 423 height 38
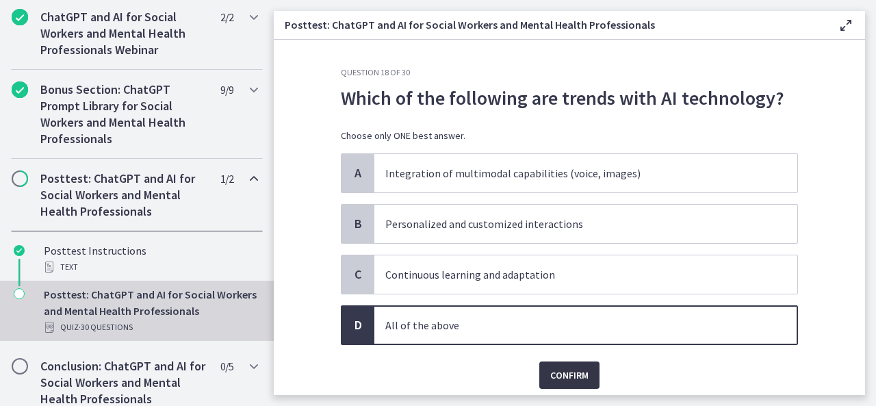
click at [566, 368] on span "Confirm" at bounding box center [569, 375] width 38 height 16
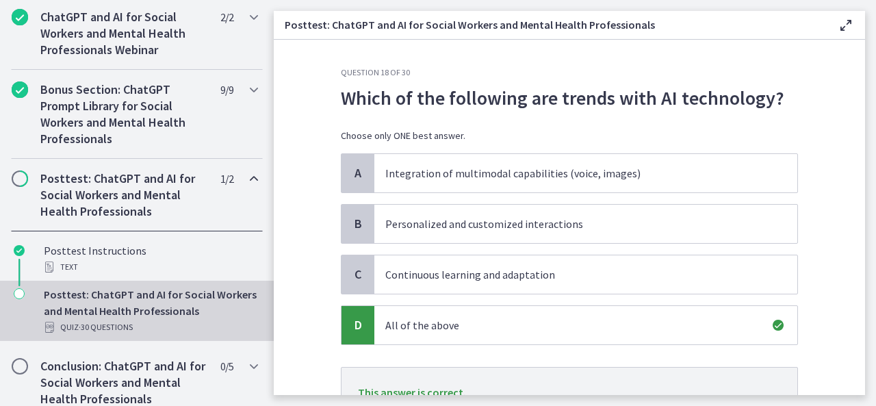
scroll to position [118, 0]
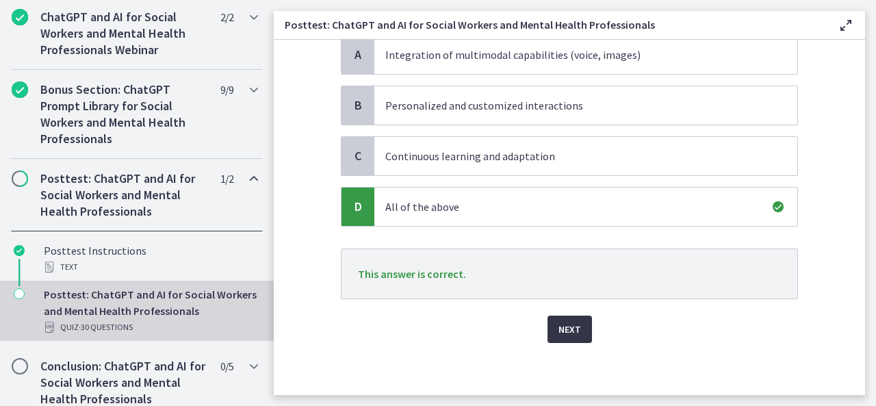
click at [563, 327] on span "Next" at bounding box center [570, 329] width 23 height 16
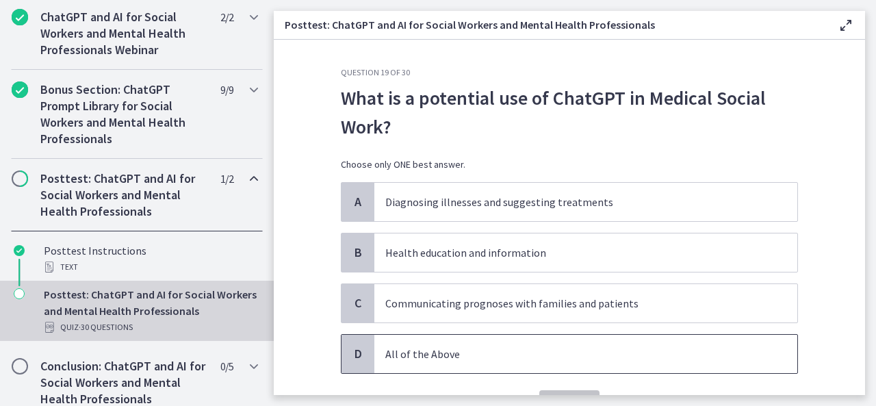
click at [423, 353] on p "All of the Above" at bounding box center [572, 354] width 374 height 16
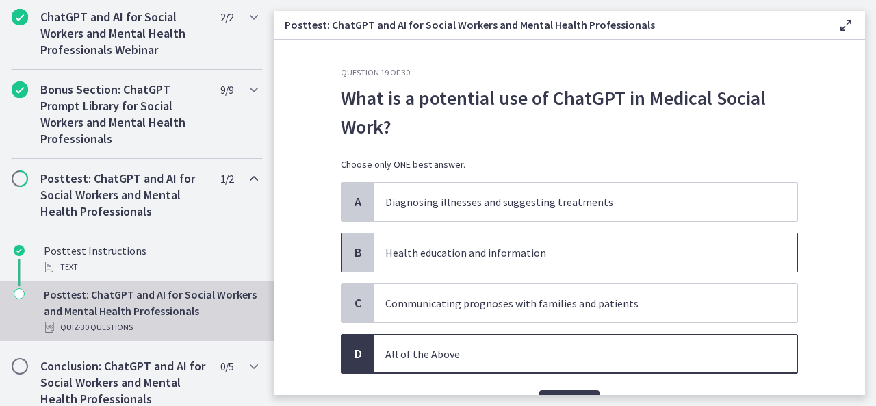
click at [474, 259] on p "Health education and information" at bounding box center [572, 252] width 374 height 16
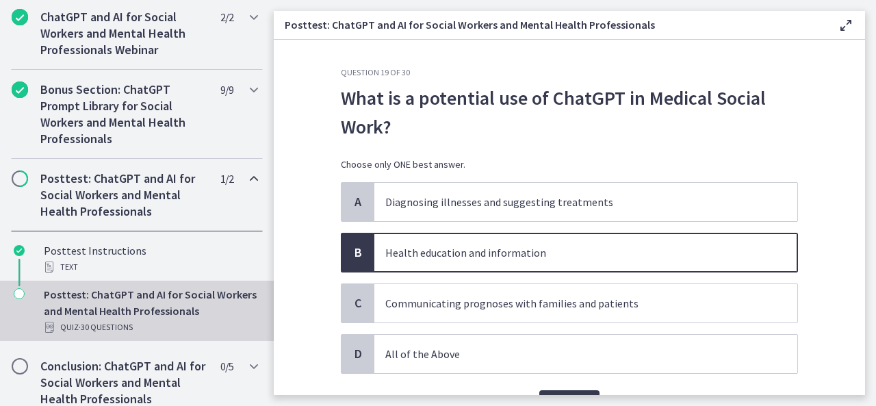
scroll to position [75, 0]
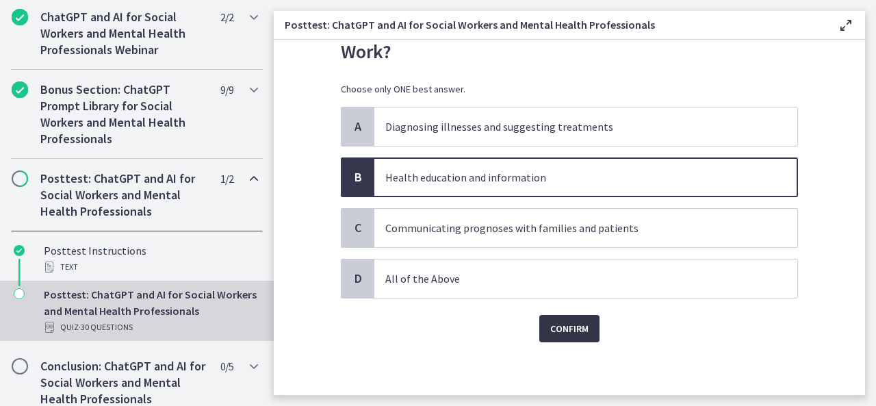
click at [569, 327] on span "Confirm" at bounding box center [569, 328] width 38 height 16
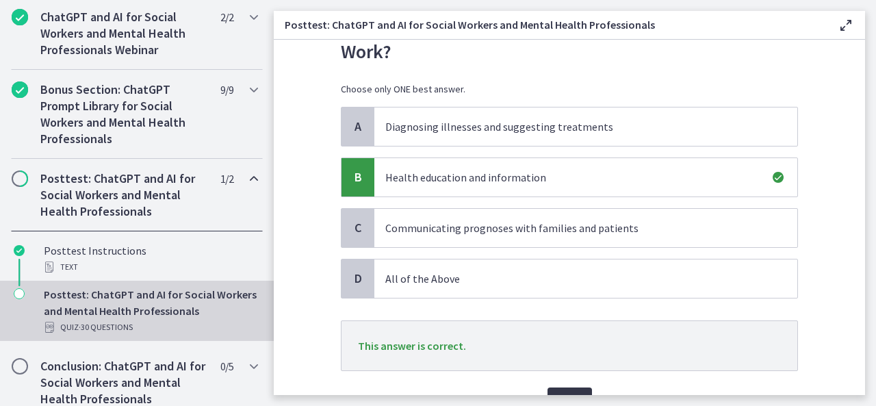
click at [557, 389] on button "Next" at bounding box center [570, 401] width 45 height 27
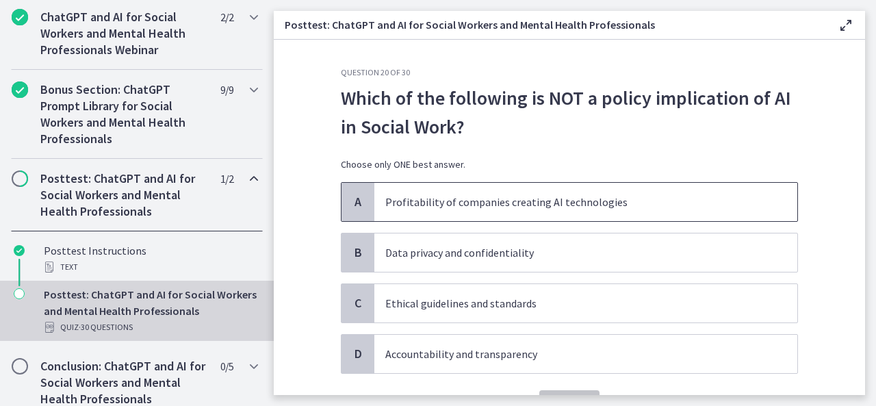
click at [485, 205] on p "Profitability of companies creating AI technologies" at bounding box center [572, 202] width 374 height 16
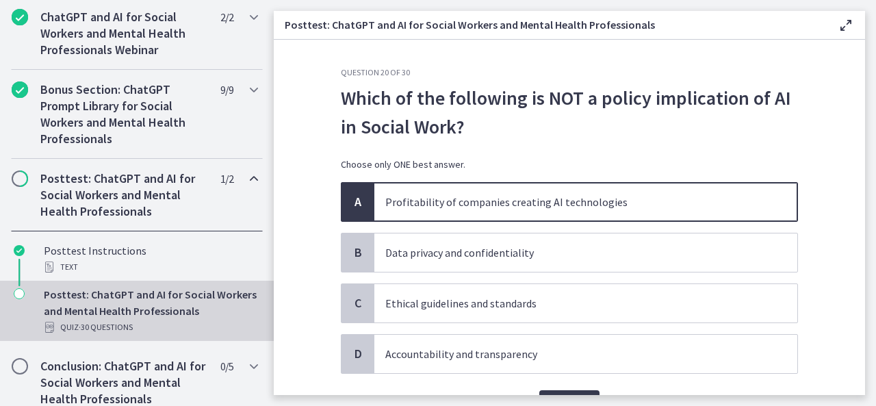
scroll to position [55, 0]
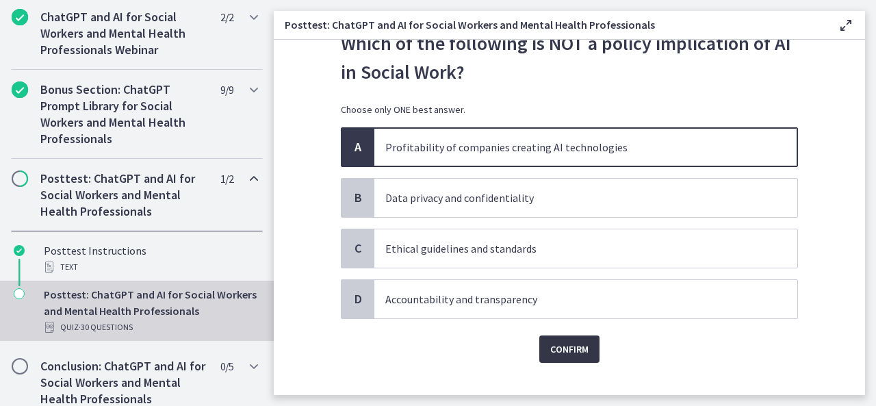
click at [558, 346] on span "Confirm" at bounding box center [569, 349] width 38 height 16
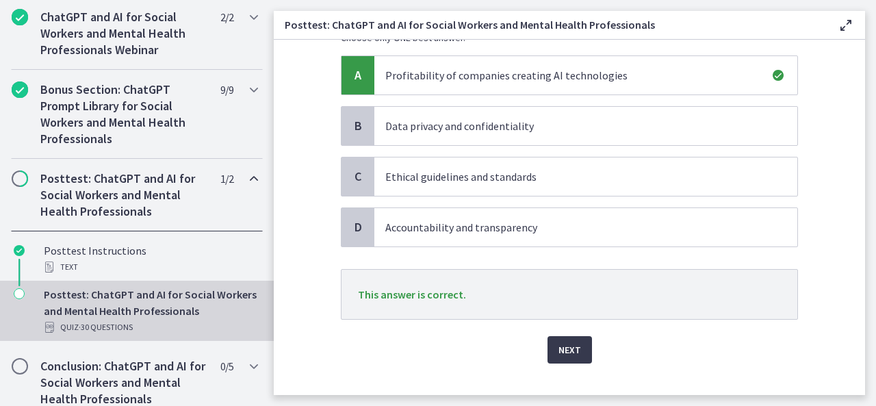
scroll to position [147, 0]
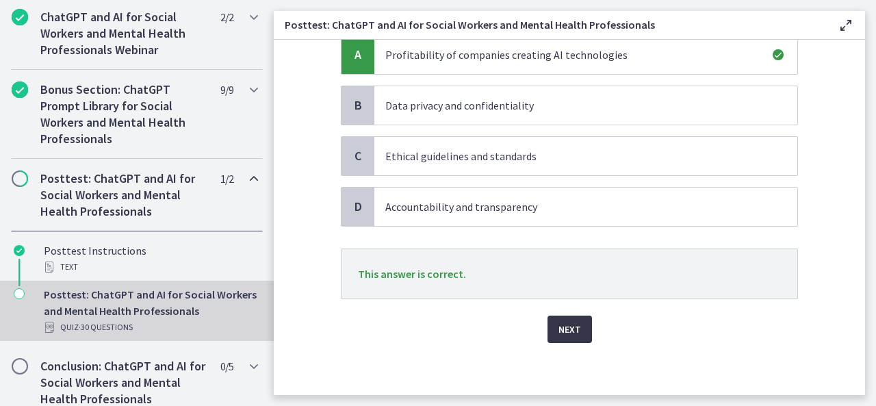
click at [576, 328] on button "Next" at bounding box center [570, 329] width 45 height 27
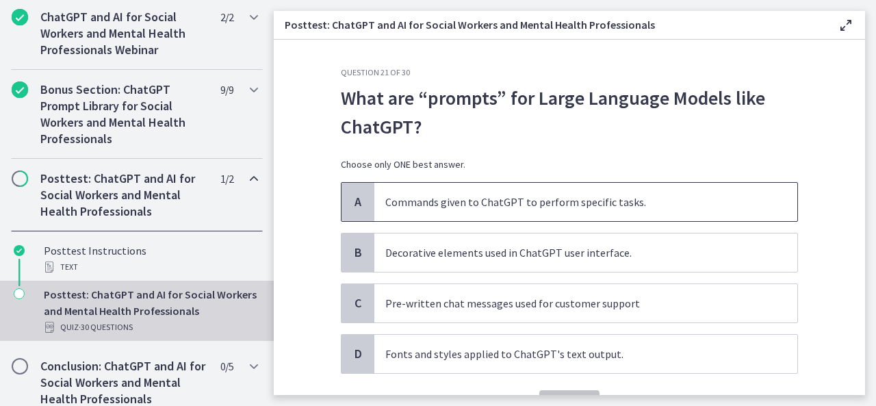
click at [522, 194] on p "Commands given to ChatGPT to perform specific tasks." at bounding box center [572, 202] width 374 height 16
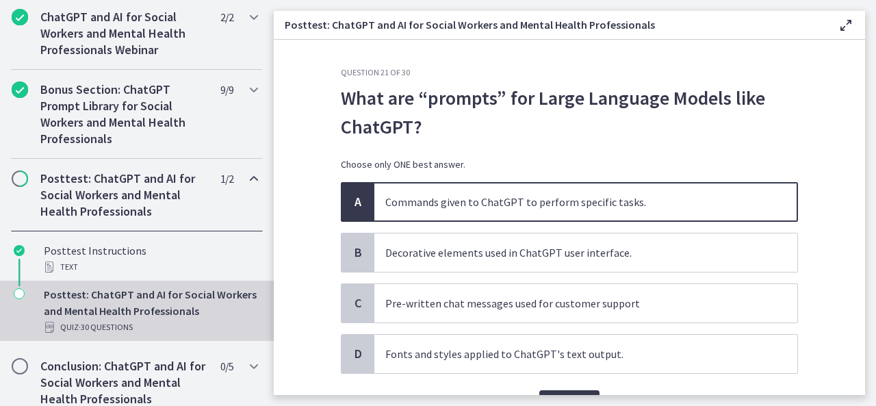
scroll to position [75, 0]
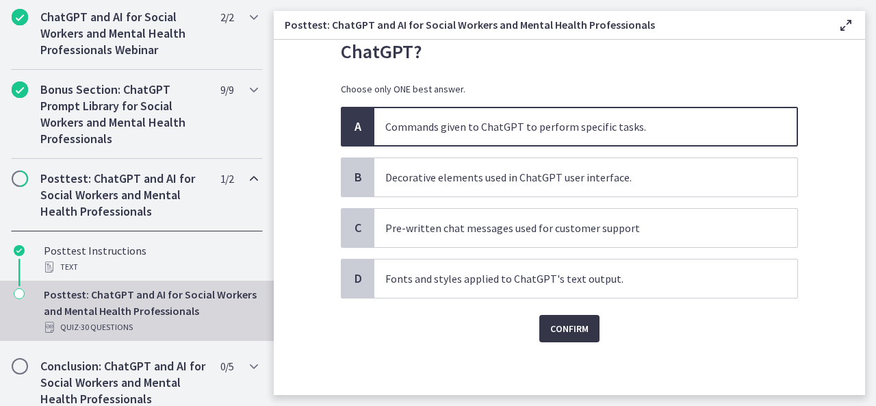
click at [564, 329] on span "Confirm" at bounding box center [569, 328] width 38 height 16
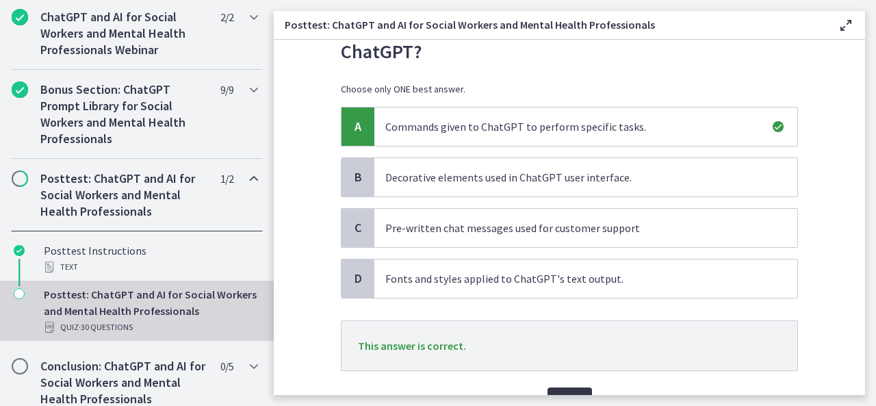
click at [563, 389] on button "Next" at bounding box center [570, 401] width 45 height 27
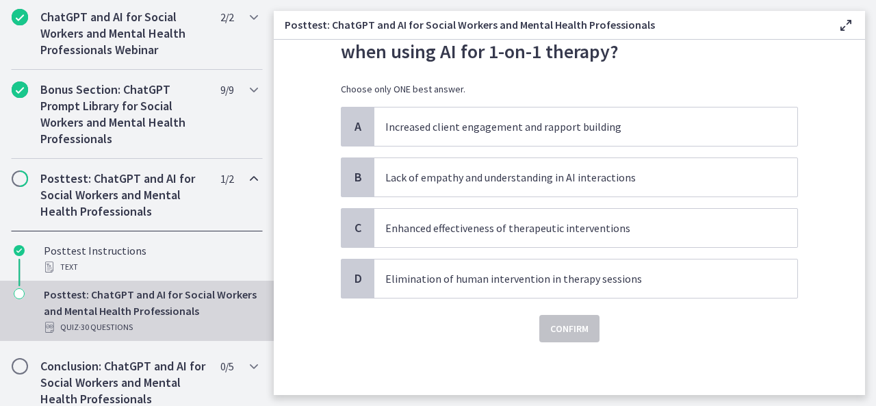
scroll to position [0, 0]
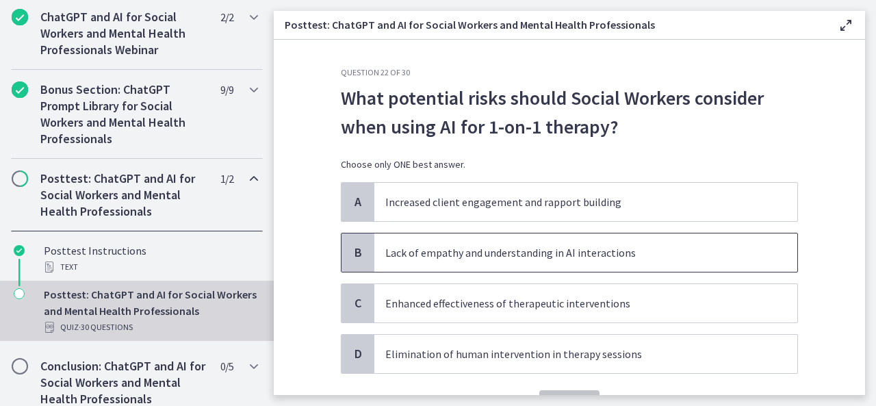
click at [513, 255] on p "Lack of empathy and understanding in AI interactions" at bounding box center [572, 252] width 374 height 16
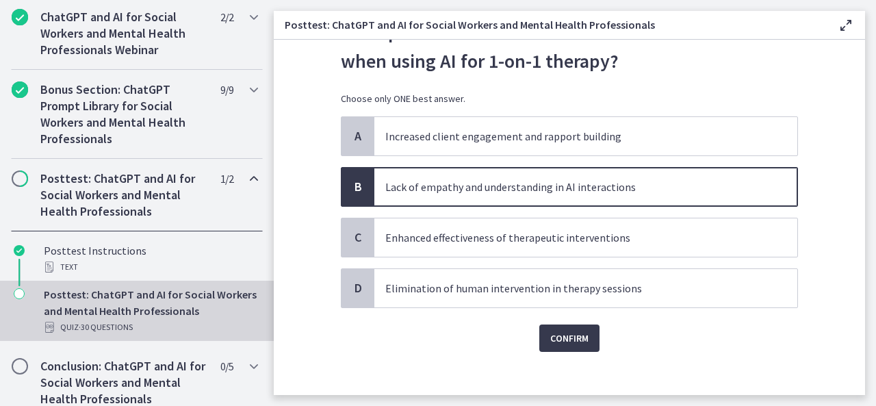
scroll to position [75, 0]
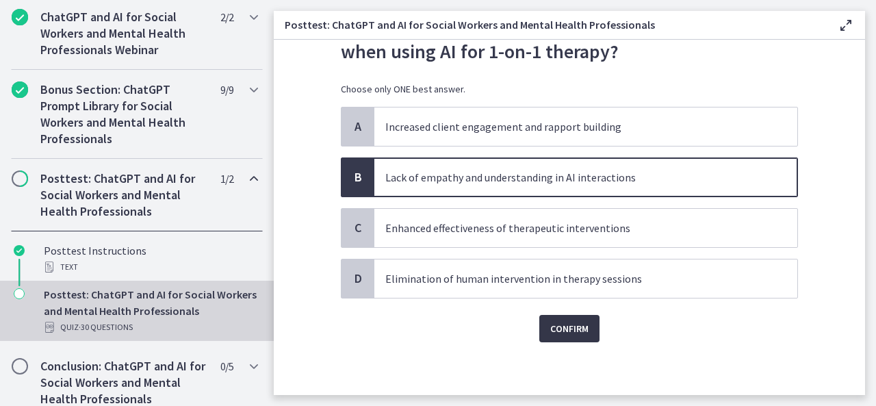
click at [576, 324] on span "Confirm" at bounding box center [569, 328] width 38 height 16
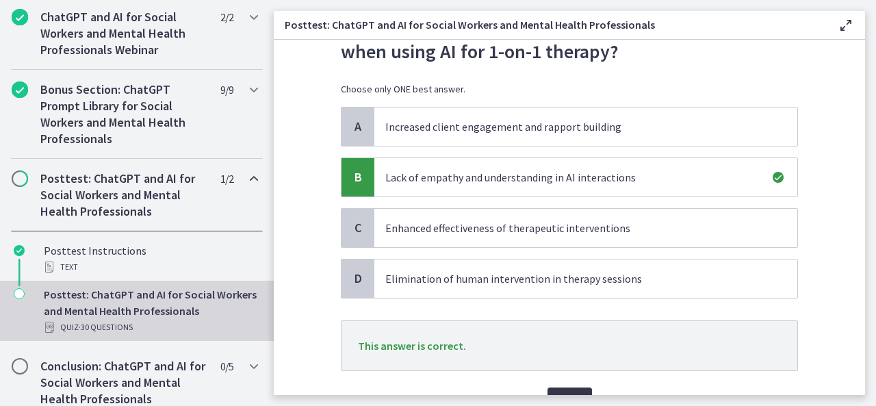
click at [566, 388] on button "Next" at bounding box center [570, 401] width 45 height 27
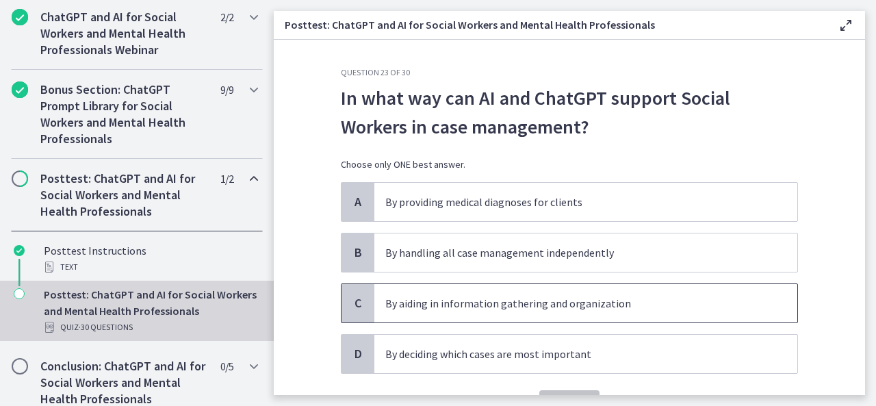
click at [518, 307] on p "By aiding in information gathering and organization" at bounding box center [572, 303] width 374 height 16
click at [575, 391] on button "Confirm" at bounding box center [569, 403] width 60 height 27
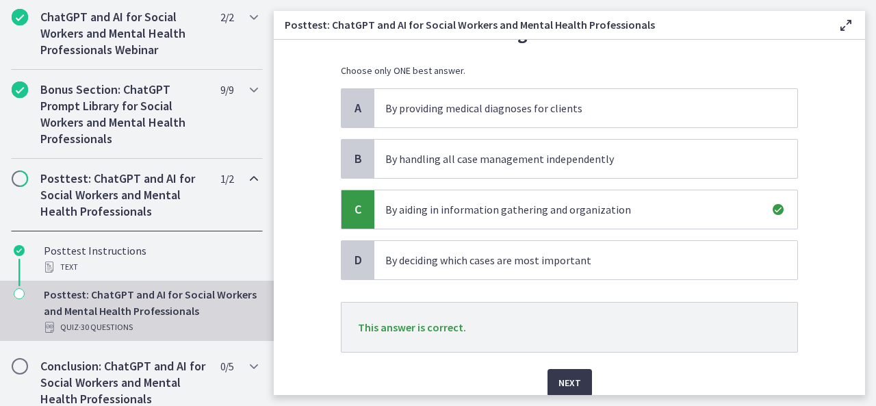
scroll to position [118, 0]
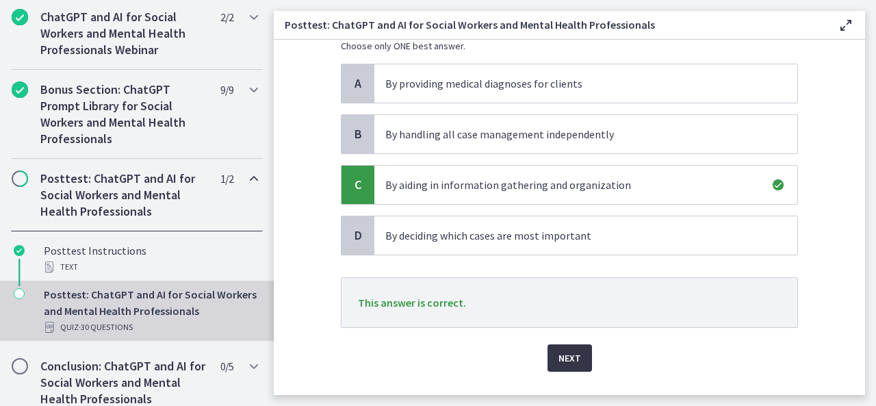
click at [559, 357] on span "Next" at bounding box center [570, 358] width 23 height 16
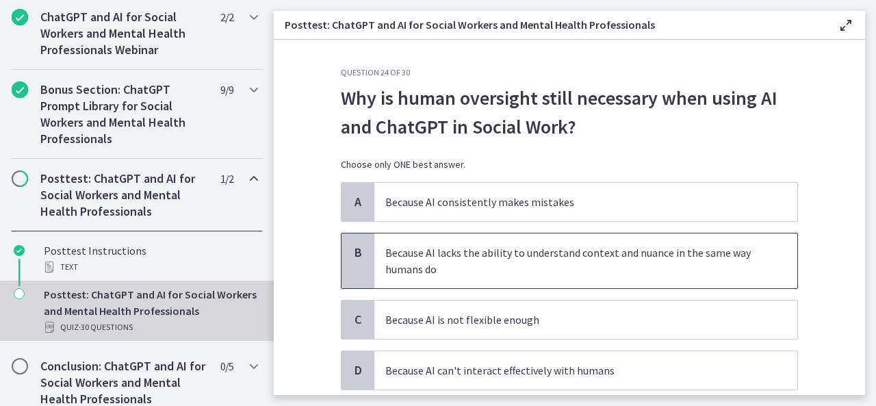
click at [624, 240] on span "Because AI lacks the ability to understand context and nuance in the same way h…" at bounding box center [585, 260] width 423 height 55
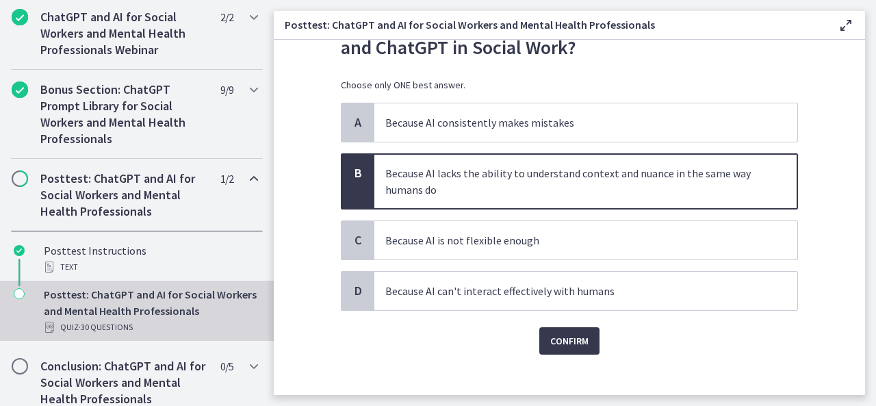
scroll to position [92, 0]
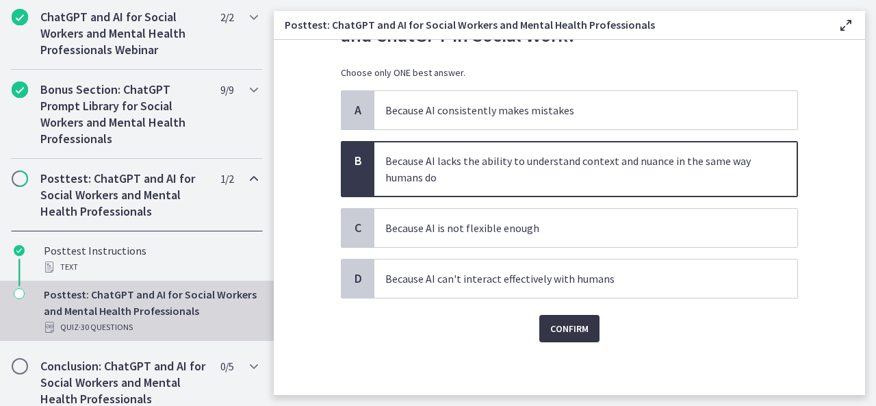
click at [557, 320] on span "Confirm" at bounding box center [569, 328] width 38 height 16
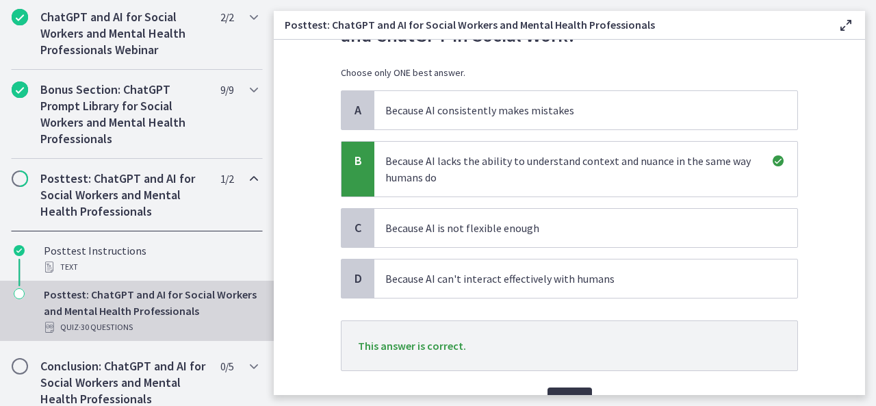
click at [568, 388] on button "Next" at bounding box center [570, 401] width 45 height 27
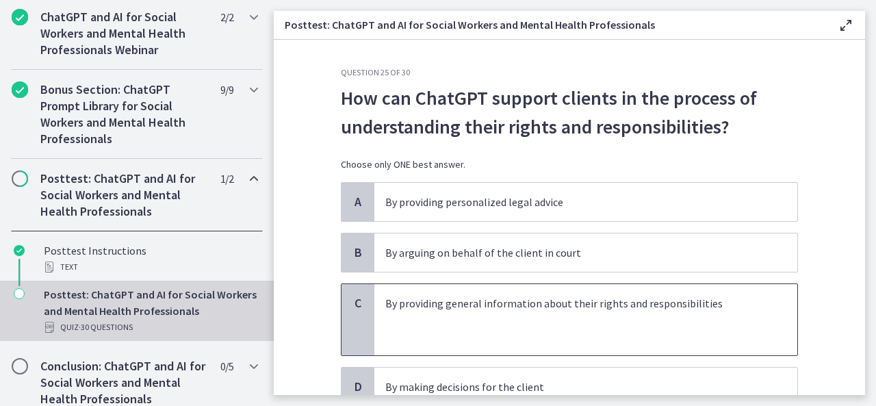
click at [576, 303] on p "By providing general information about their rights and responsibilities" at bounding box center [572, 303] width 374 height 16
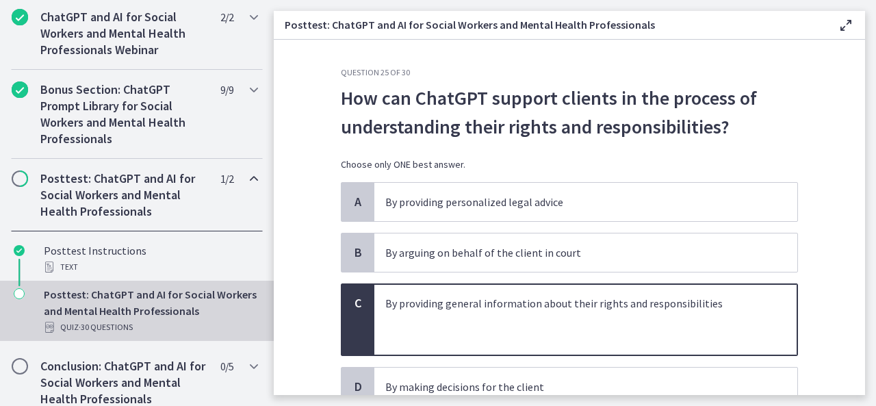
scroll to position [99, 0]
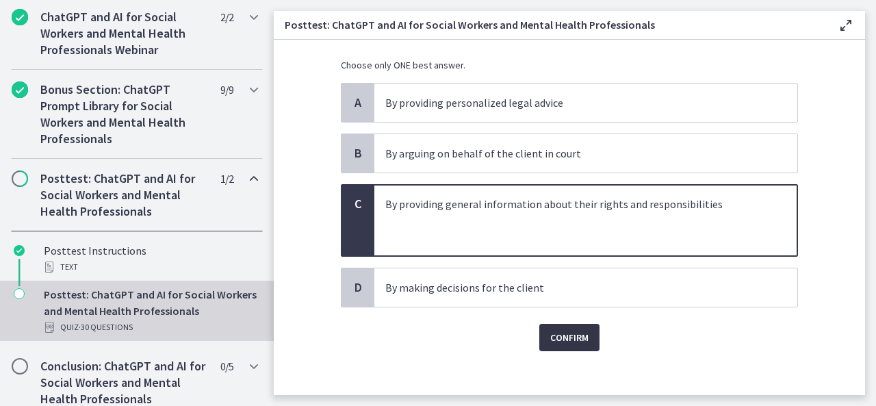
click at [552, 334] on span "Confirm" at bounding box center [569, 337] width 38 height 16
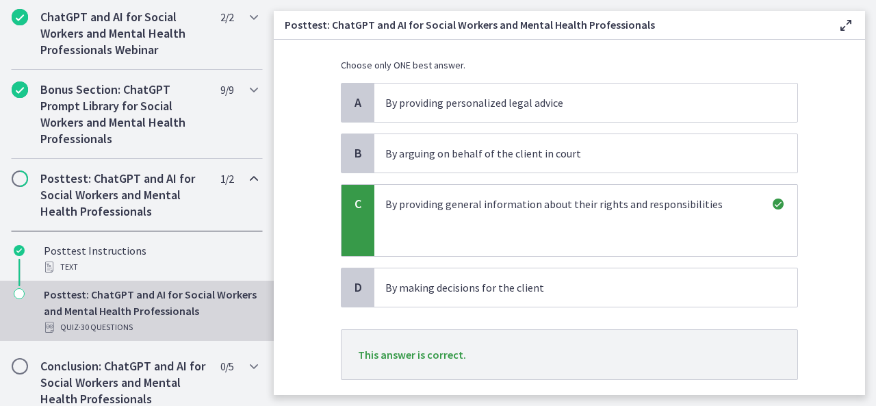
scroll to position [180, 0]
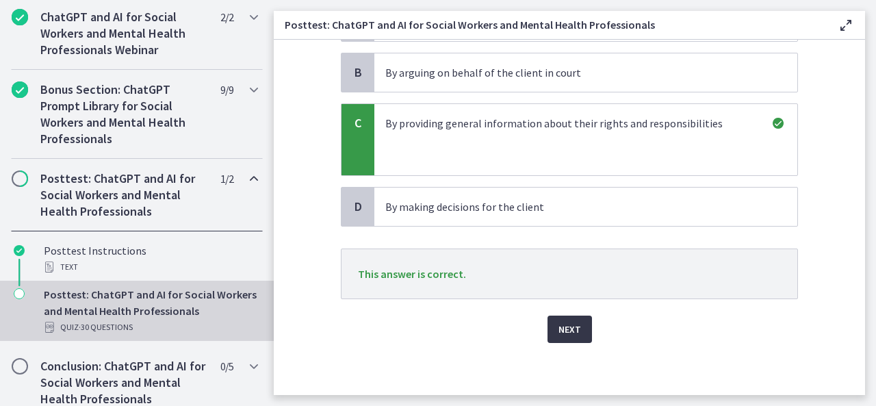
click at [559, 327] on span "Next" at bounding box center [570, 329] width 23 height 16
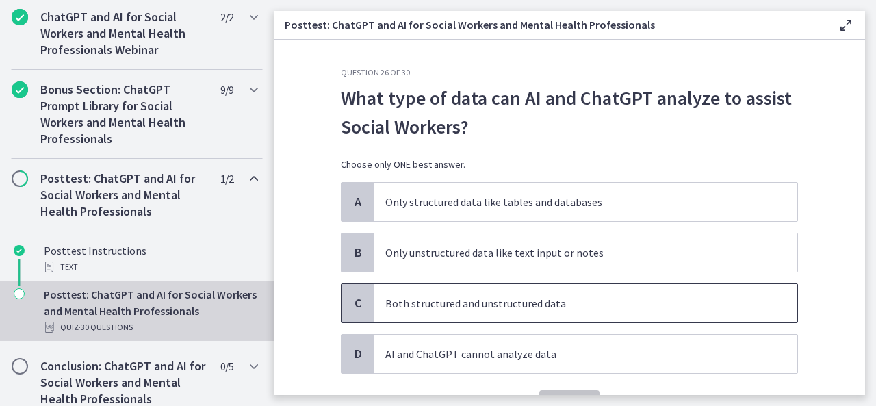
click at [523, 298] on p "Both structured and unstructured data" at bounding box center [572, 303] width 374 height 16
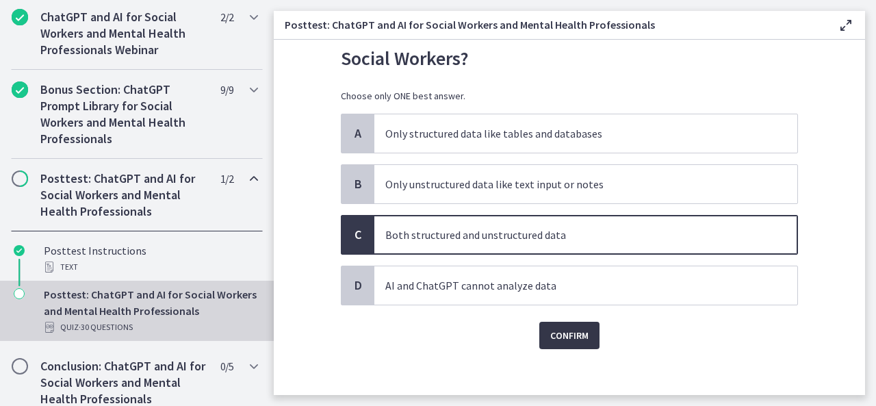
click at [564, 335] on span "Confirm" at bounding box center [569, 335] width 38 height 16
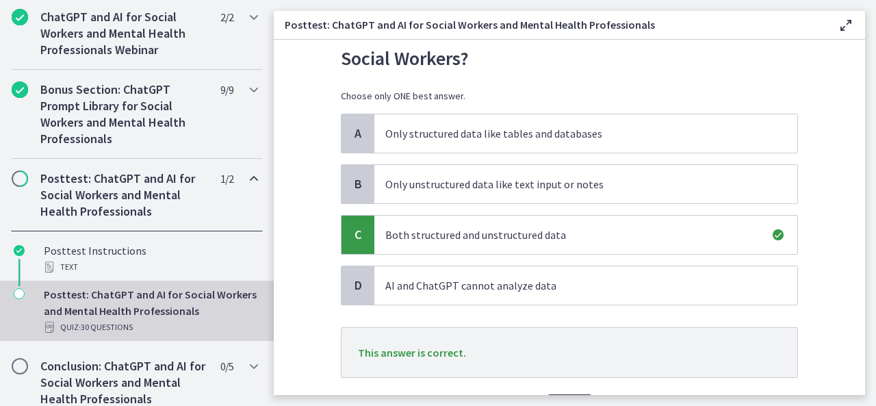
scroll to position [147, 0]
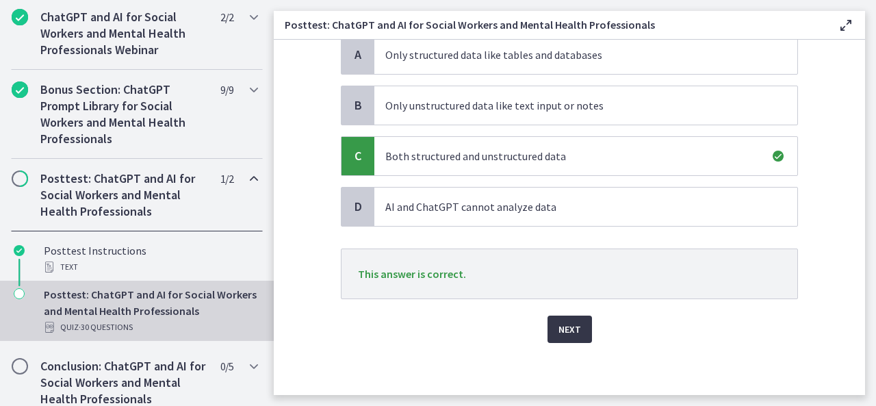
click at [566, 329] on span "Next" at bounding box center [570, 329] width 23 height 16
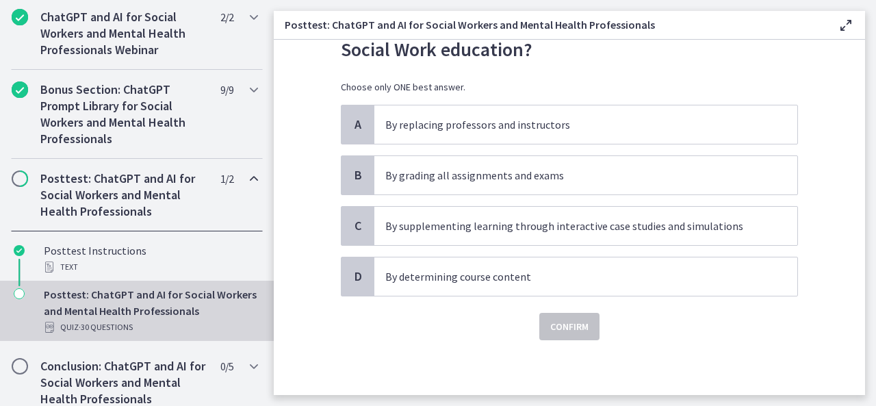
scroll to position [0, 0]
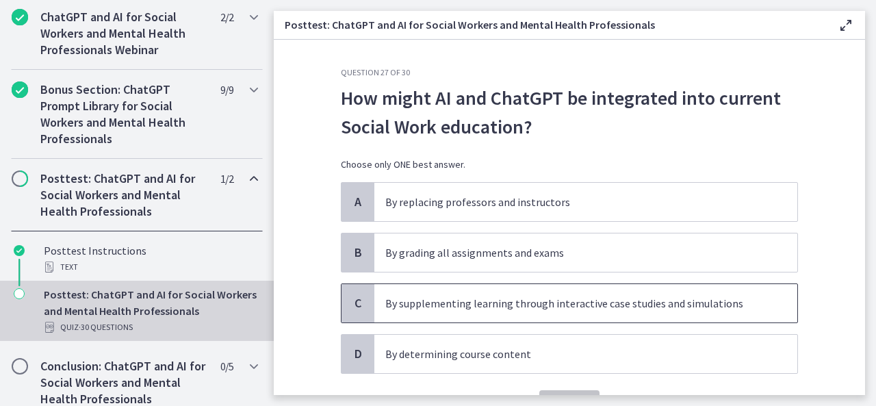
click at [589, 309] on p "By supplementing learning through interactive case studies and simulations" at bounding box center [572, 303] width 374 height 16
click at [566, 390] on button "Confirm" at bounding box center [569, 403] width 60 height 27
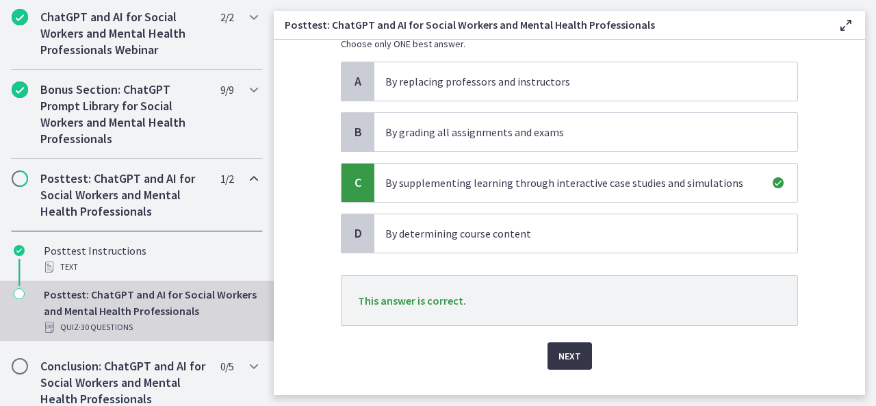
click at [573, 348] on span "Next" at bounding box center [570, 356] width 23 height 16
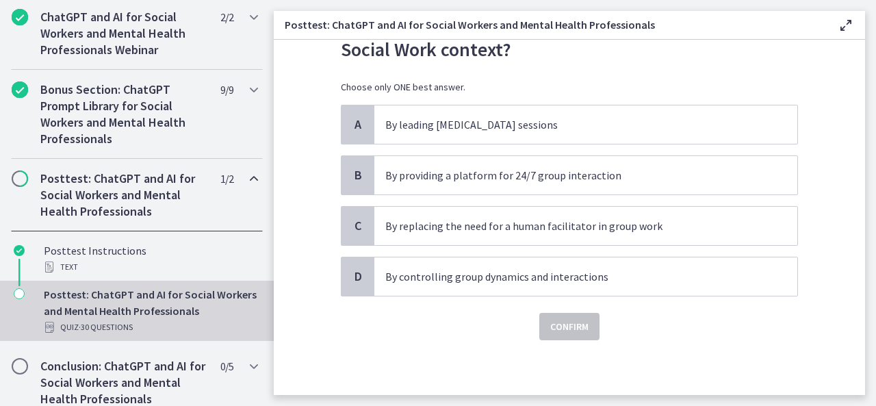
scroll to position [0, 0]
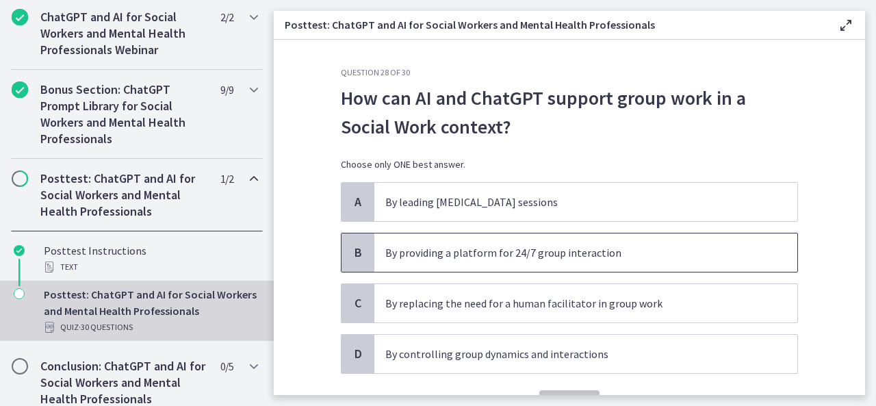
click at [542, 255] on p "By providing a platform for 24/7 group interaction" at bounding box center [572, 252] width 374 height 16
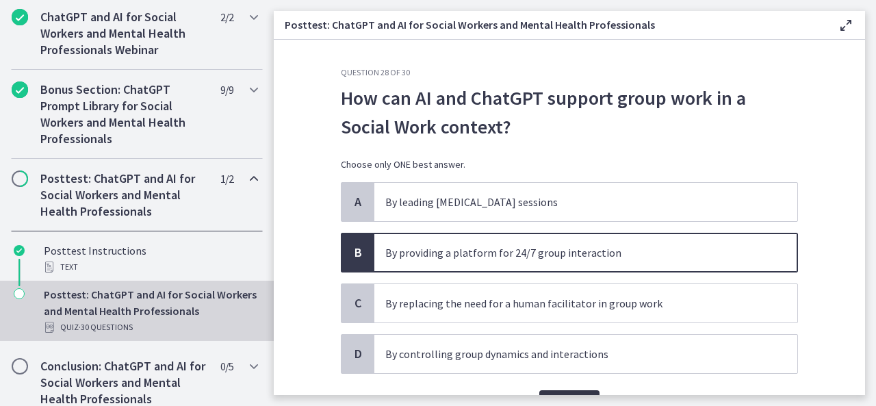
click at [572, 390] on button "Confirm" at bounding box center [569, 403] width 60 height 27
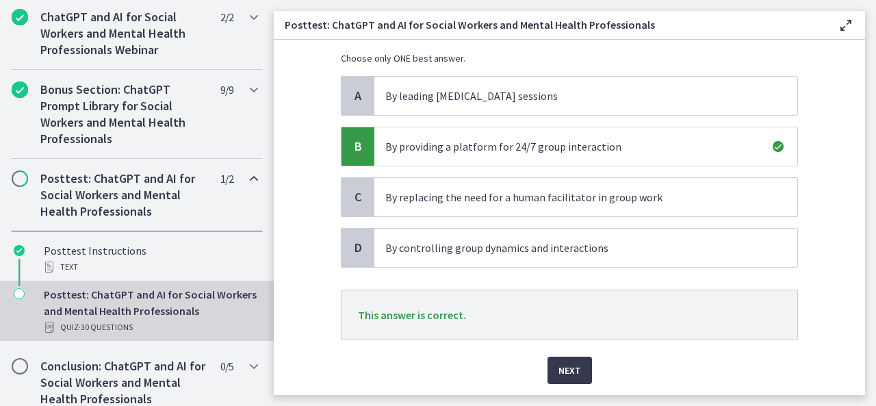
scroll to position [110, 0]
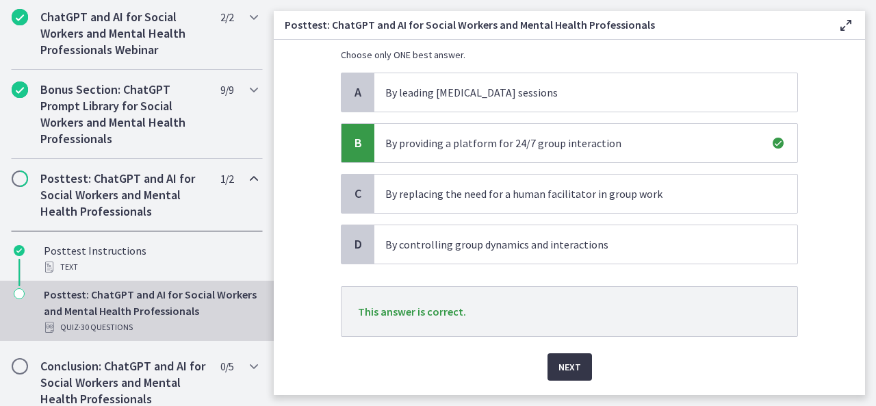
click at [567, 364] on span "Next" at bounding box center [570, 367] width 23 height 16
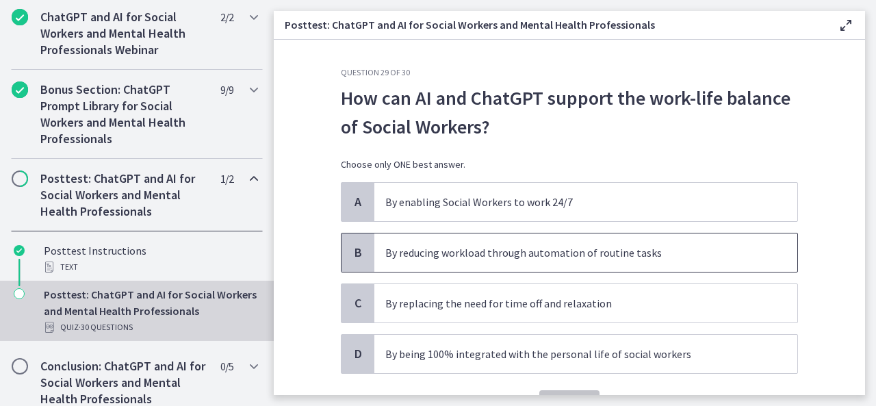
click at [556, 246] on p "By reducing workload through automation of routine tasks" at bounding box center [572, 252] width 374 height 16
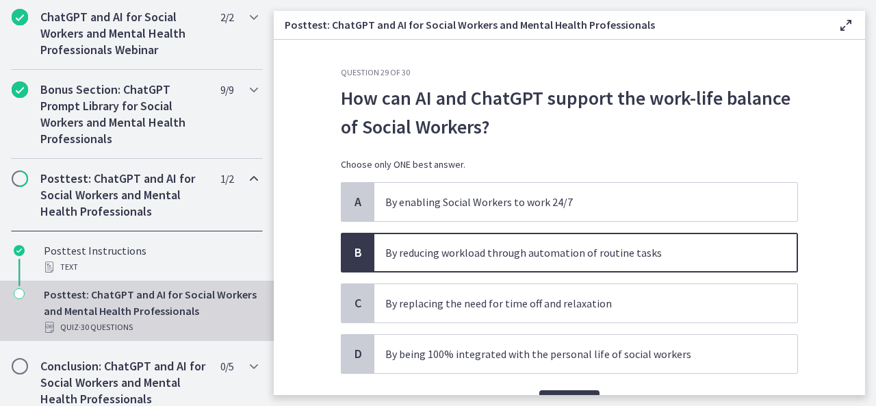
scroll to position [75, 0]
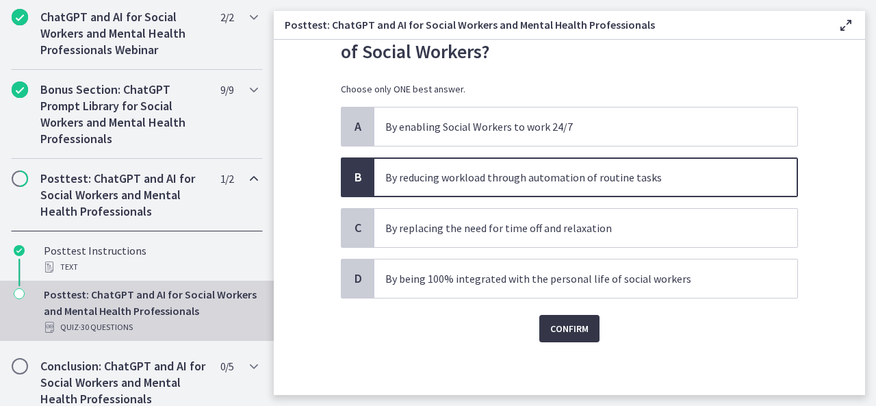
click at [550, 328] on span "Confirm" at bounding box center [569, 328] width 38 height 16
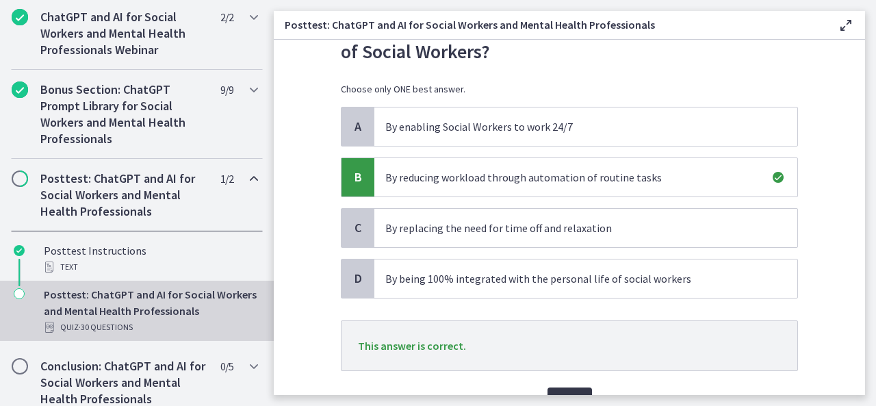
click at [571, 388] on button "Next" at bounding box center [570, 401] width 45 height 27
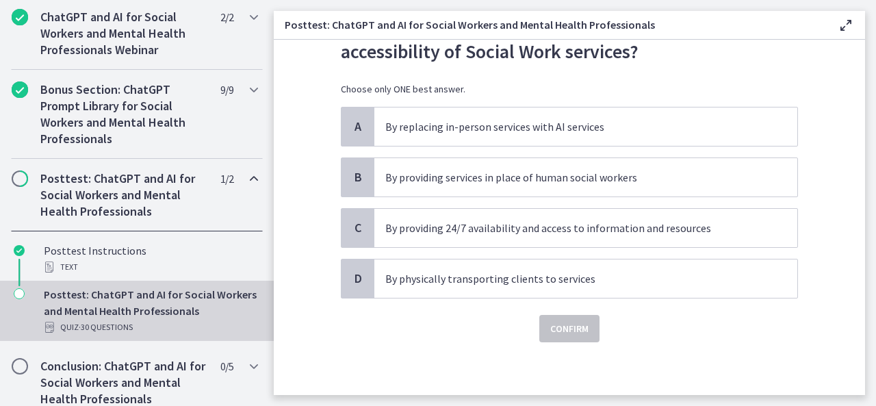
scroll to position [0, 0]
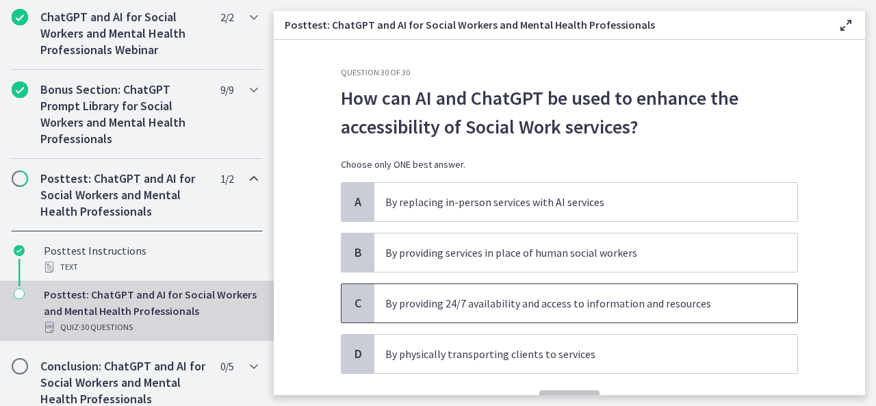
click at [618, 302] on p "By providing 24/7 availability and access to information and resources" at bounding box center [572, 303] width 374 height 16
click at [559, 392] on button "Confirm" at bounding box center [569, 403] width 60 height 27
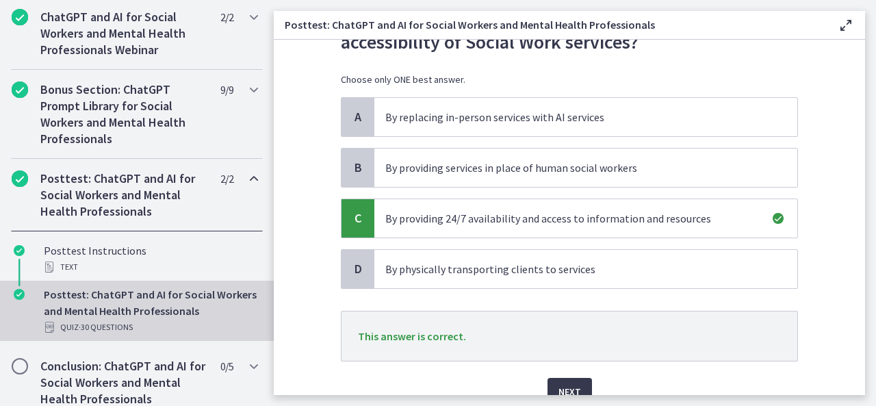
scroll to position [114, 0]
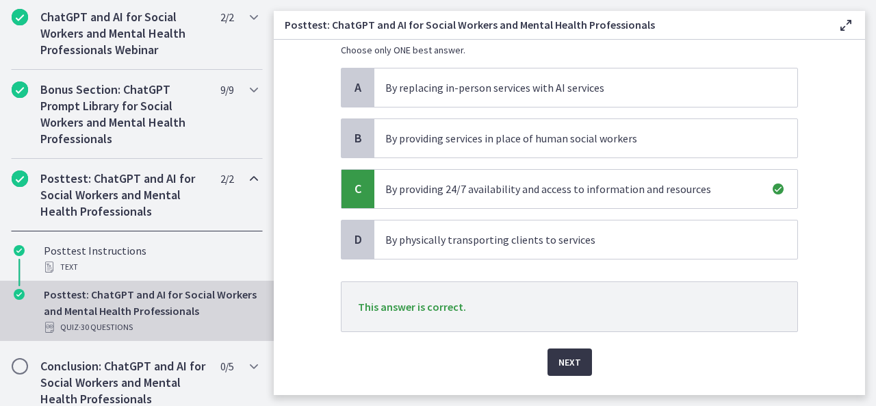
click at [559, 359] on span "Next" at bounding box center [570, 362] width 23 height 16
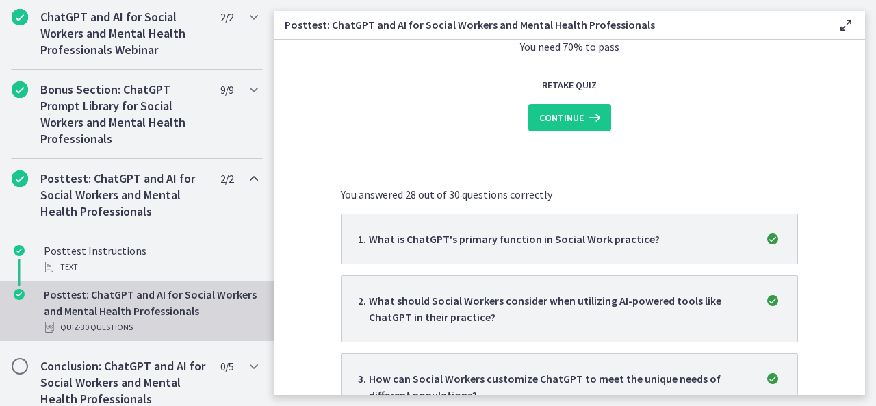
scroll to position [0, 0]
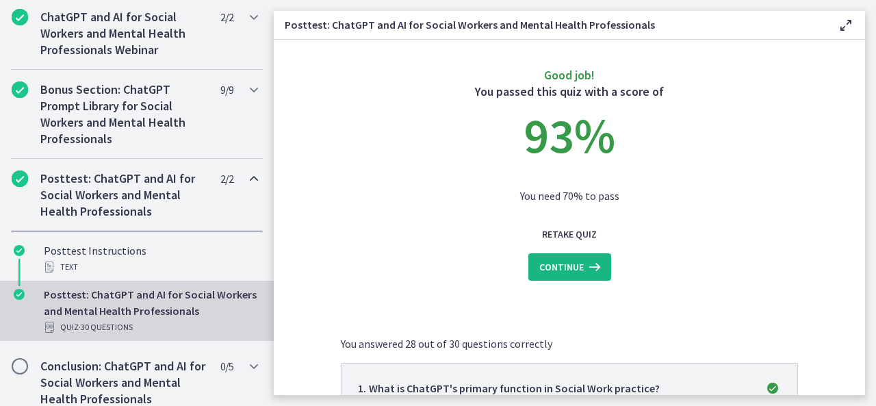
click at [562, 270] on span "Continue" at bounding box center [561, 267] width 45 height 16
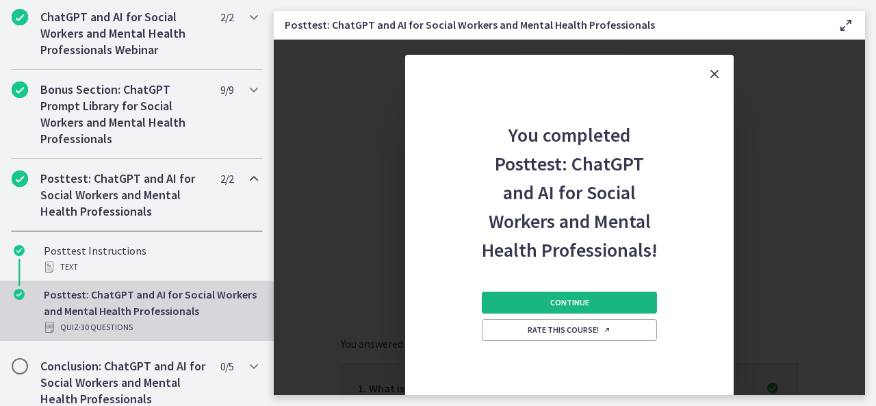
click at [570, 305] on span "Continue" at bounding box center [569, 302] width 39 height 11
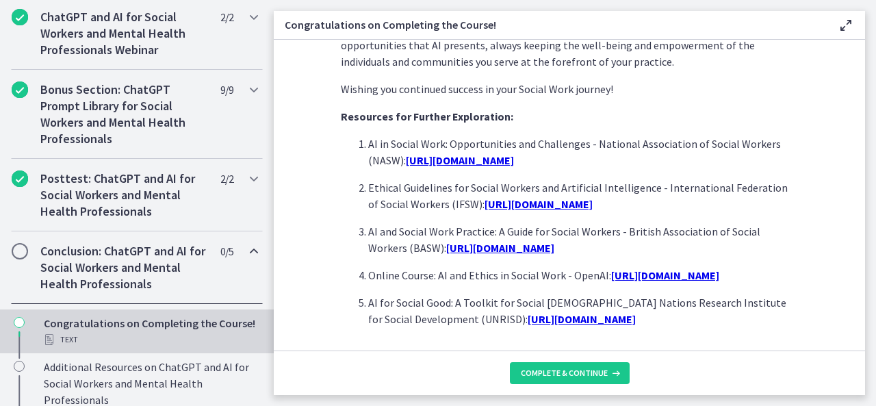
scroll to position [1264, 0]
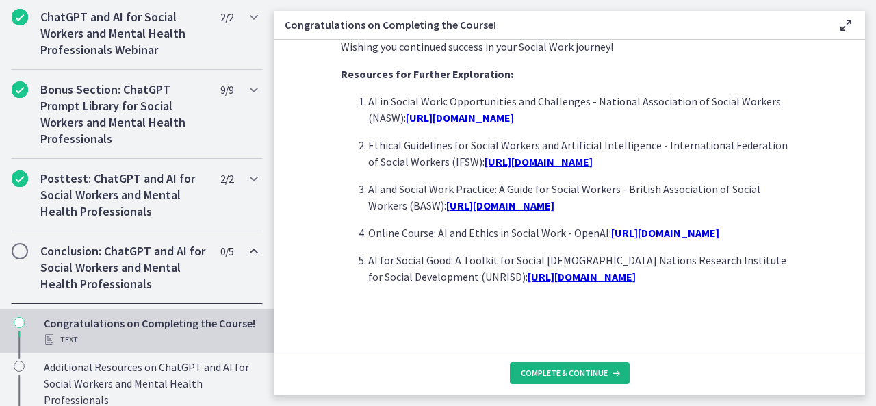
click at [592, 384] on button "Complete & continue" at bounding box center [570, 373] width 120 height 22
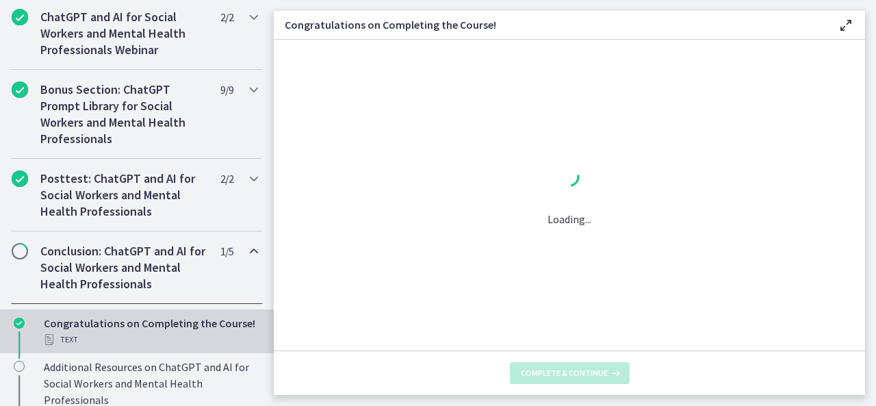
scroll to position [0, 0]
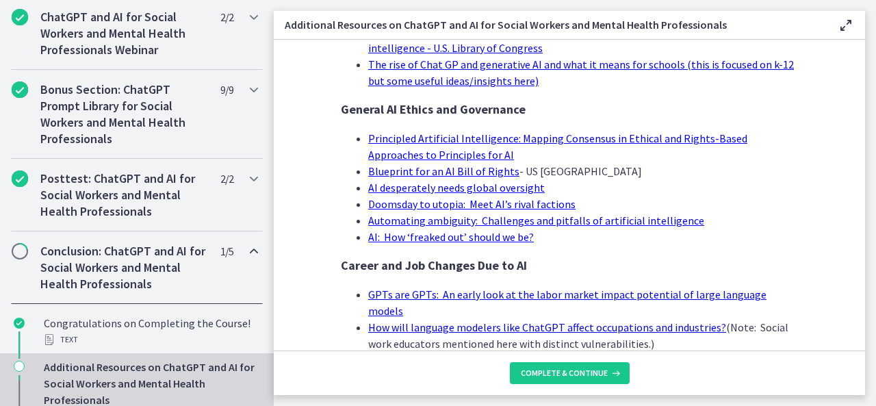
scroll to position [1438, 0]
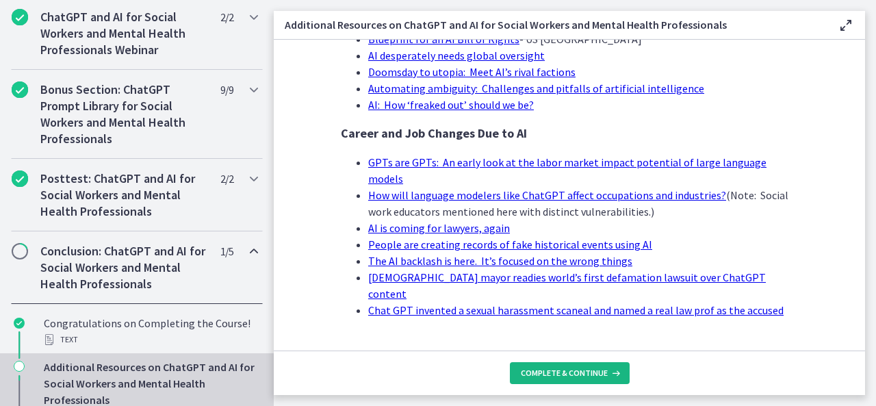
click at [564, 372] on span "Complete & continue" at bounding box center [564, 373] width 87 height 11
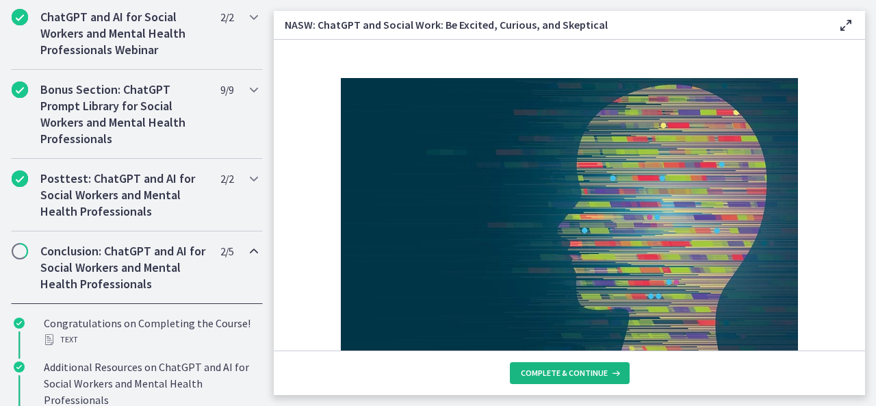
click at [566, 377] on span "Complete & continue" at bounding box center [564, 373] width 87 height 11
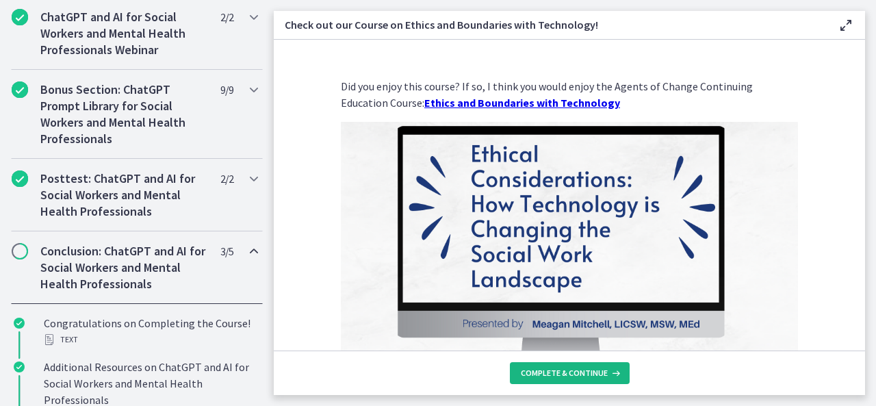
click at [566, 377] on span "Complete & continue" at bounding box center [564, 373] width 87 height 11
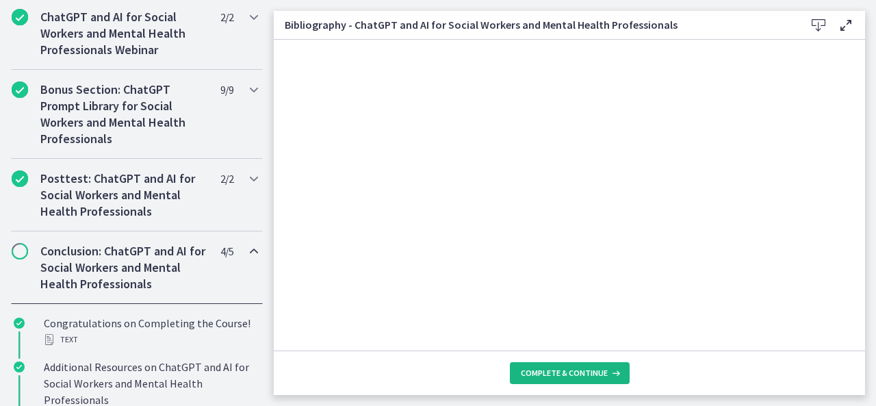
click at [566, 377] on span "Complete & continue" at bounding box center [564, 373] width 87 height 11
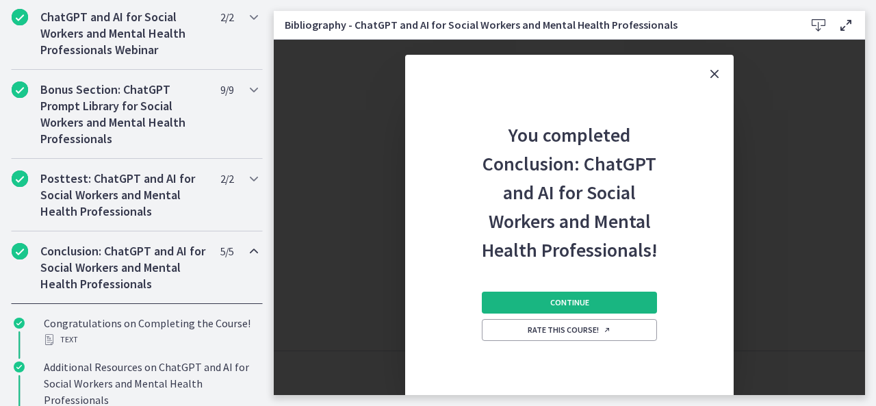
click at [561, 298] on span "Continue" at bounding box center [569, 302] width 39 height 11
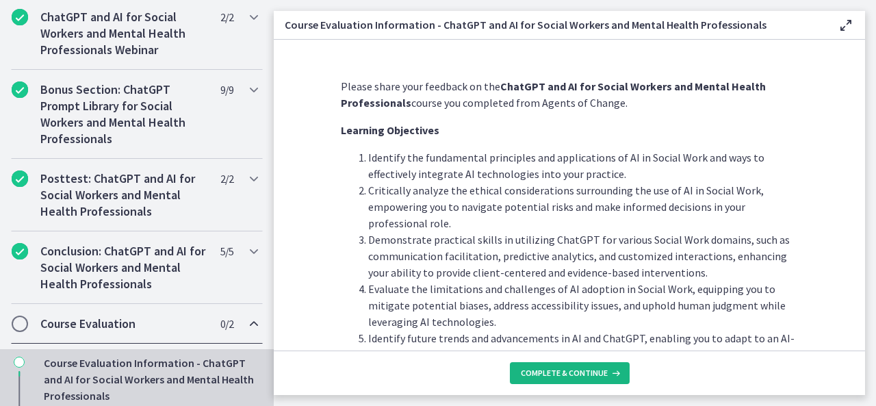
click at [578, 376] on span "Complete & continue" at bounding box center [564, 373] width 87 height 11
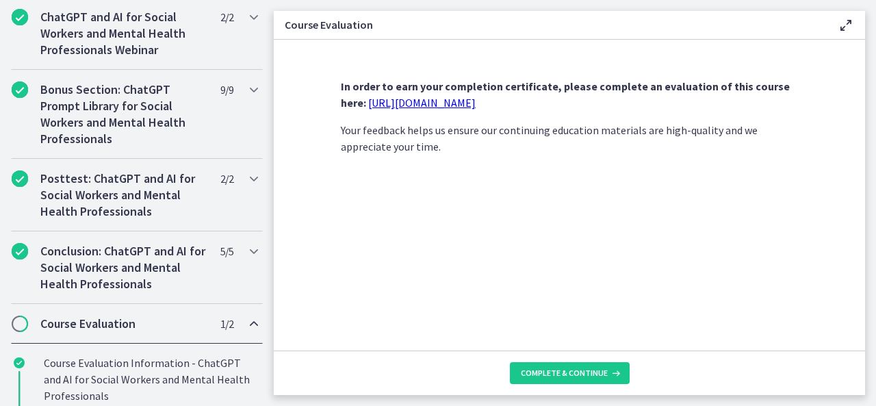
click at [398, 101] on link "[URL][DOMAIN_NAME]" at bounding box center [421, 103] width 107 height 14
